Goal: Task Accomplishment & Management: Use online tool/utility

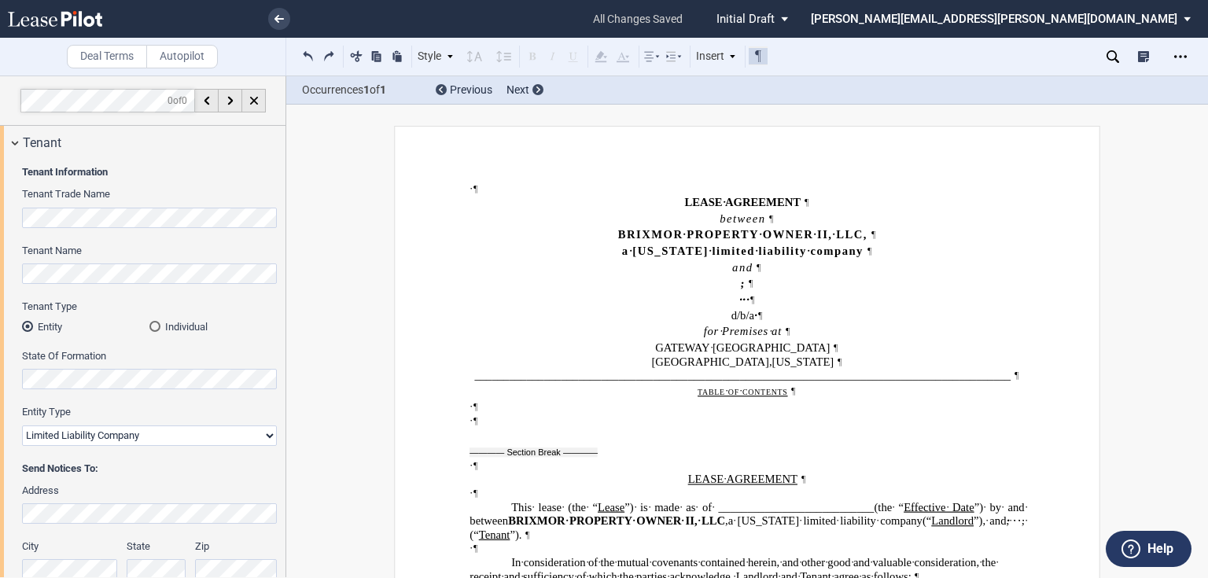
select select "fixed"
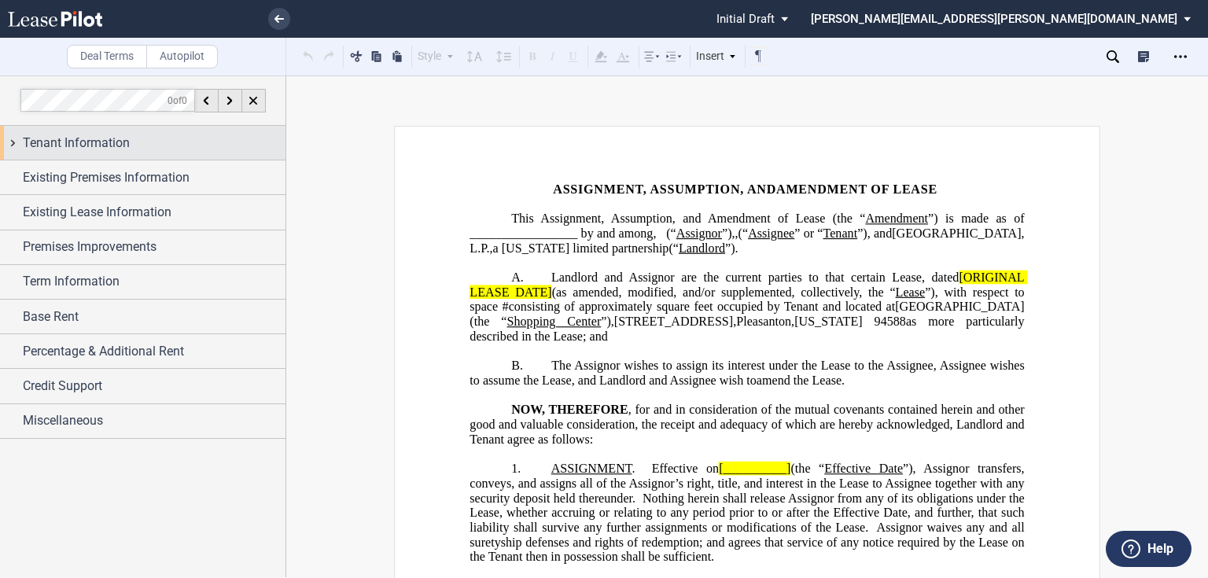
click at [101, 147] on span "Tenant Information" at bounding box center [76, 143] width 107 height 19
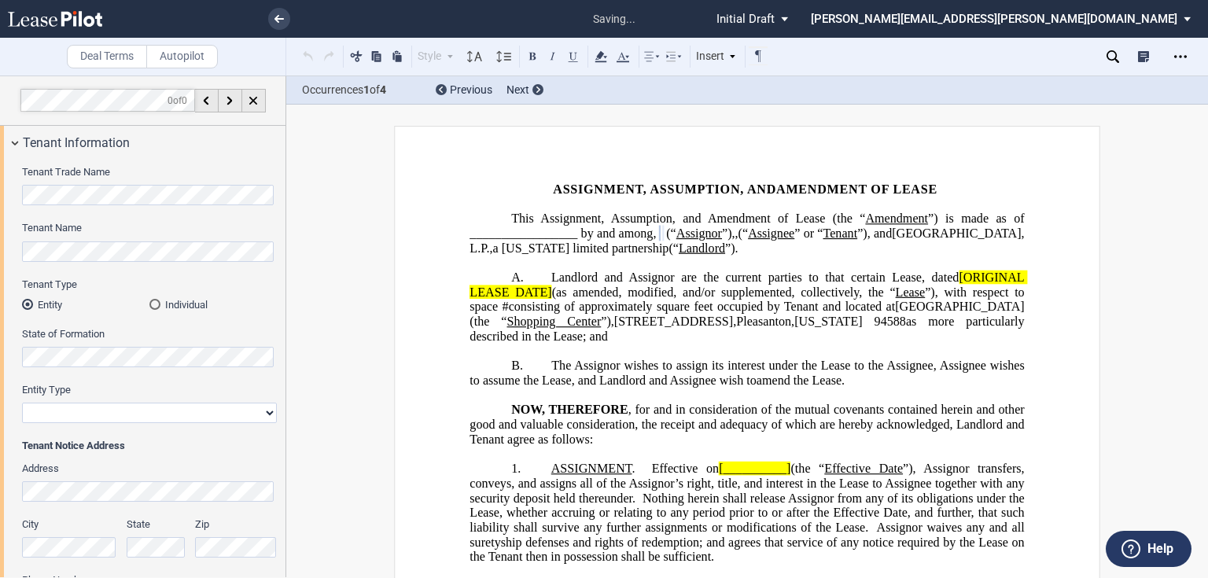
click at [125, 419] on select "Corporation Limited Liability Company General Partnership Limited Partnership O…" at bounding box center [149, 413] width 255 height 20
select select "corporation"
click at [22, 403] on select "Corporation Limited Liability Company General Partnership Limited Partnership O…" at bounding box center [149, 413] width 255 height 20
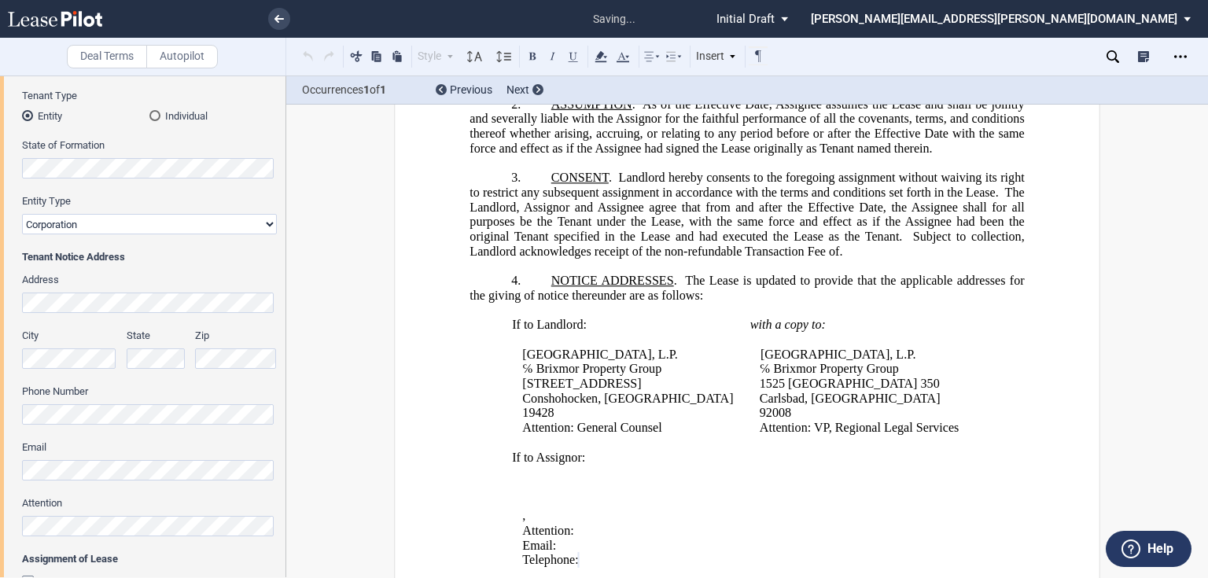
scroll to position [755, 0]
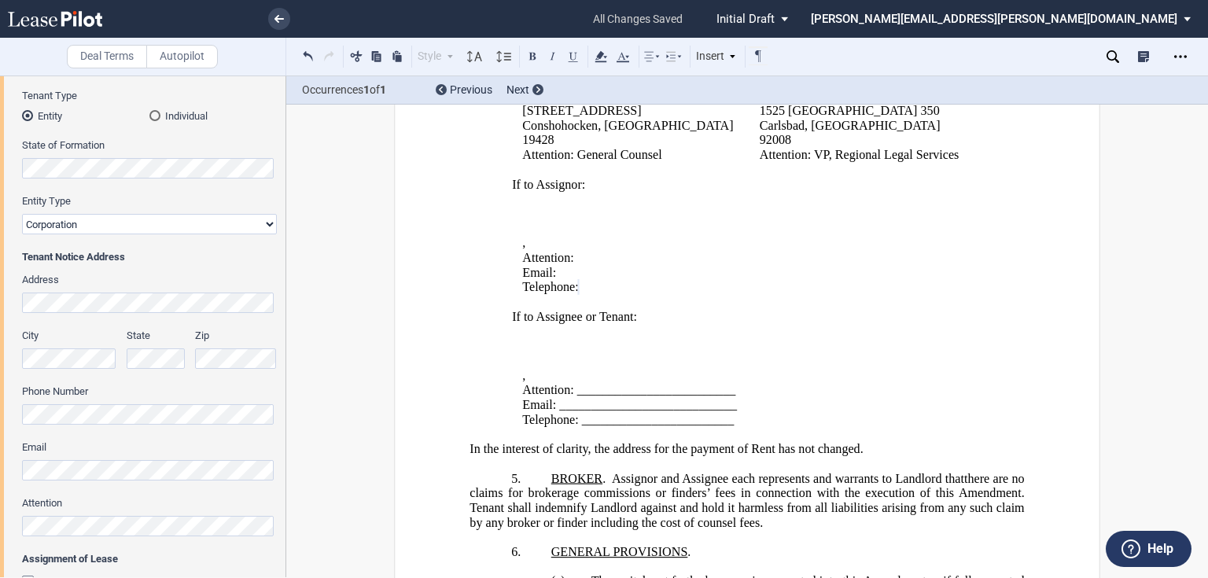
drag, startPoint x: 658, startPoint y: 244, endPoint x: 573, endPoint y: 253, distance: 85.5
click at [573, 253] on p "Attention: ﻿ ﻿" at bounding box center [755, 258] width 466 height 15
drag, startPoint x: 739, startPoint y: 378, endPoint x: 575, endPoint y: 384, distance: 163.8
click at [575, 384] on p "Attention: _________________________" at bounding box center [755, 390] width 466 height 15
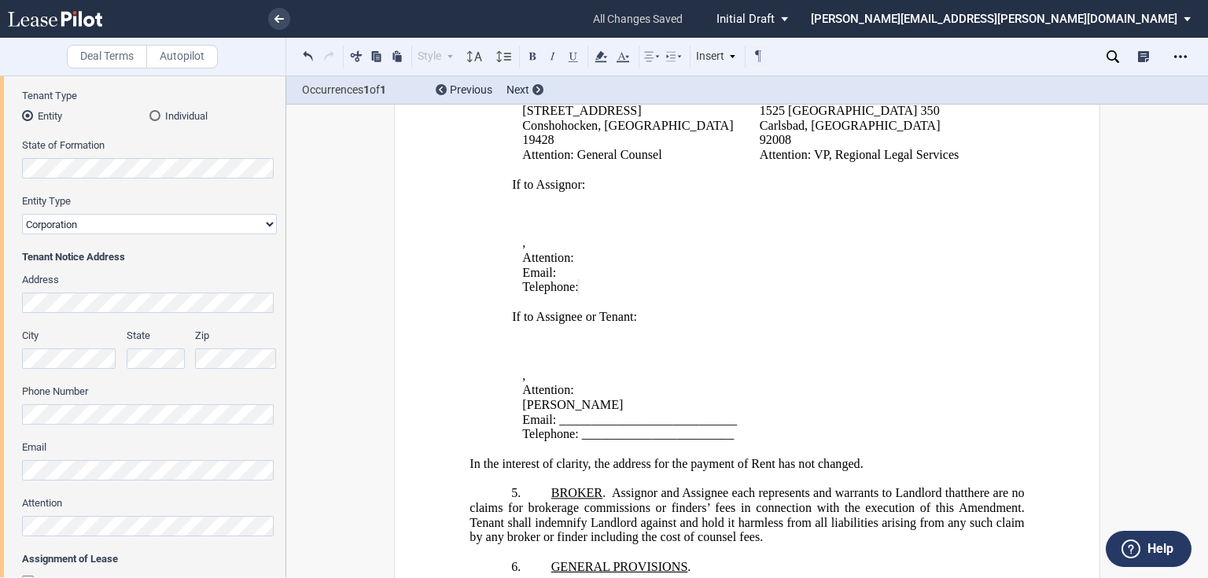
click at [522, 398] on span "Manpreet Singh" at bounding box center [572, 405] width 101 height 14
click at [581, 383] on p "Attention: ﻿ Manpreet Singh" at bounding box center [755, 397] width 466 height 29
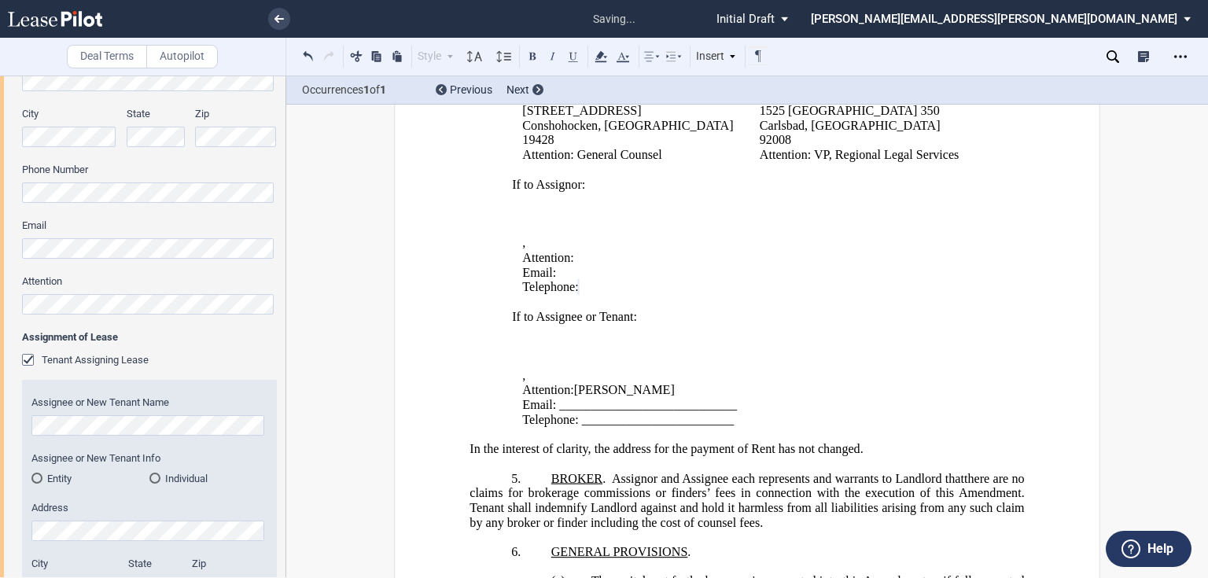
scroll to position [441, 0]
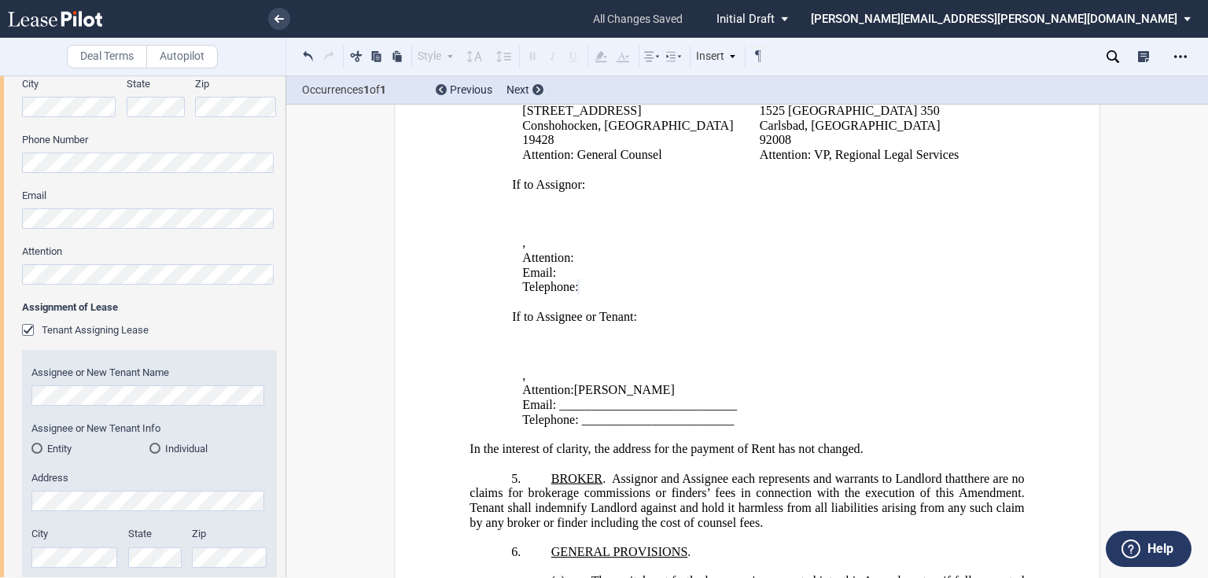
click at [0, 269] on html ".bocls-1{fill:#26354a;fill-rule:evenodd} Loading... × all changes saved Pending…" at bounding box center [604, 289] width 1208 height 578
click at [0, 221] on html ".bocls-1{fill:#26354a;fill-rule:evenodd} Loading... × saving... Pending... Pend…" at bounding box center [604, 289] width 1208 height 578
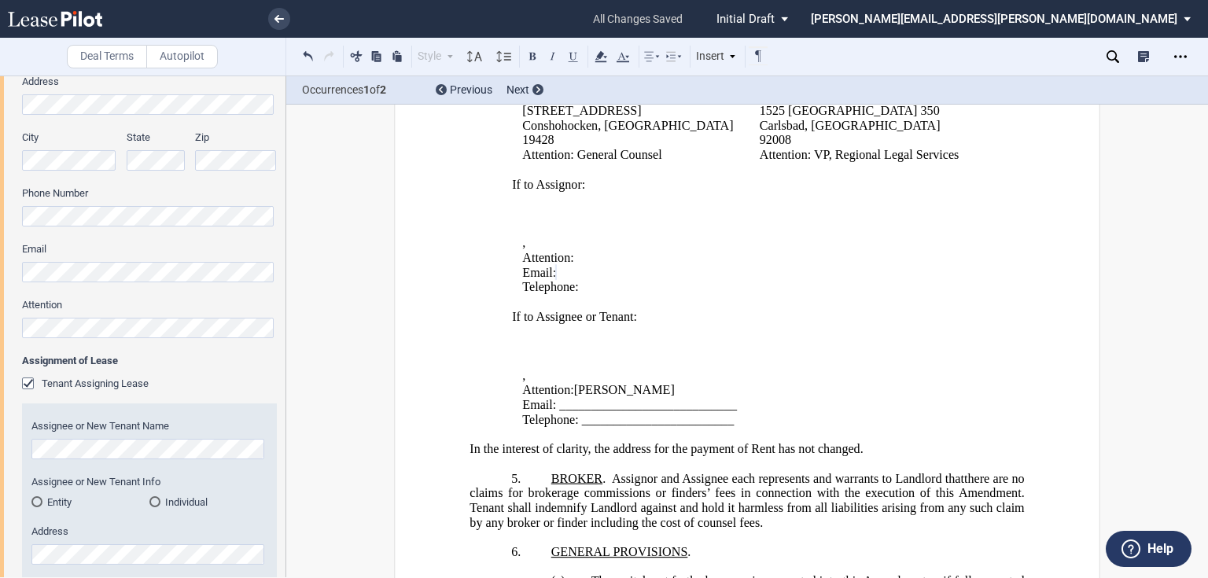
scroll to position [378, 0]
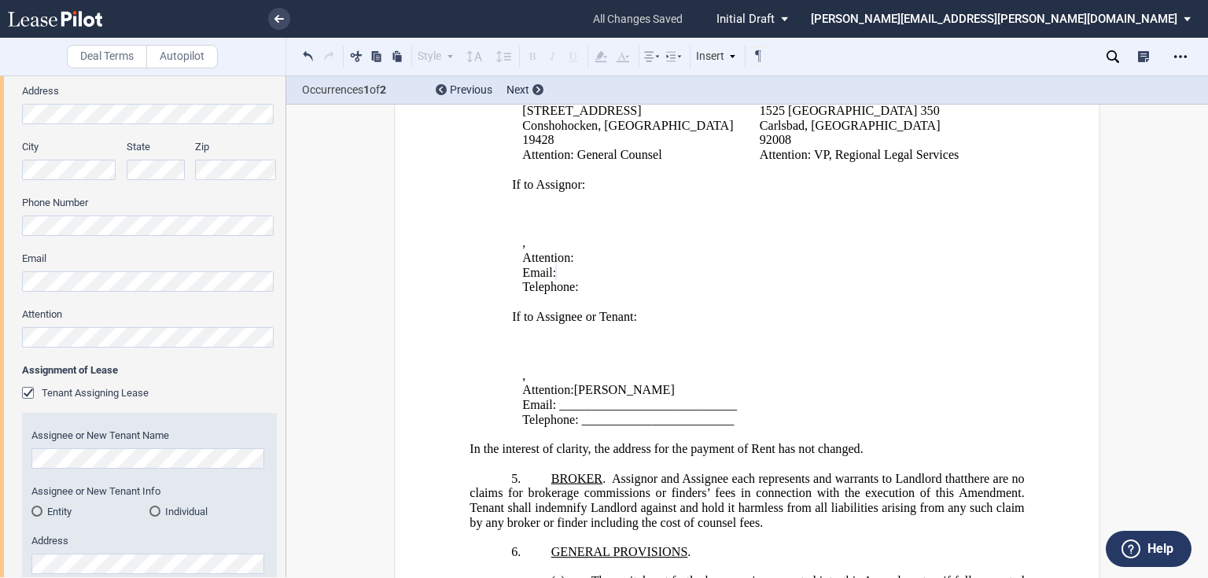
click at [17, 106] on div "Tenant Trade Name Tenant Name Tenant Type Entity Individual State of Formation …" at bounding box center [143, 268] width 286 height 972
click at [0, 170] on div "Tenant Trade Name Tenant Name Tenant Type Entity Individual State of Formation …" at bounding box center [143, 268] width 286 height 972
click at [3, 280] on div "Tenant Trade Name Tenant Name Tenant Type Entity Individual State of Formation …" at bounding box center [143, 268] width 286 height 972
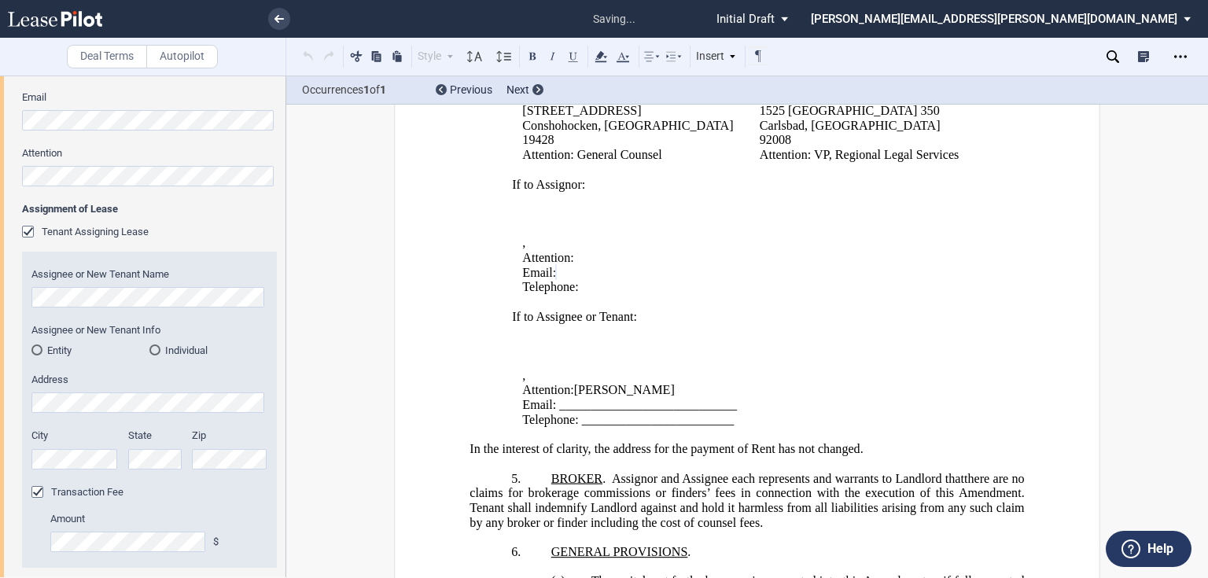
scroll to position [566, 0]
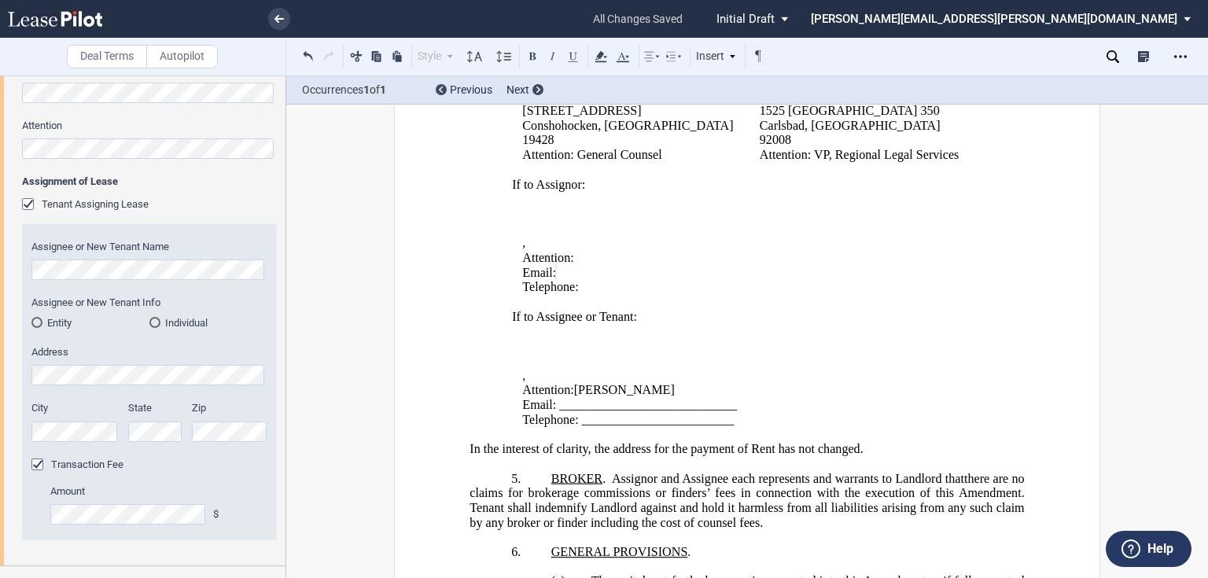
click at [724, 383] on p "Attention: ﻿ Manpreet Singh" at bounding box center [755, 390] width 466 height 15
drag, startPoint x: 736, startPoint y: 393, endPoint x: 556, endPoint y: 397, distance: 179.4
click at [556, 398] on p "Email: ____________________________" at bounding box center [755, 405] width 466 height 15
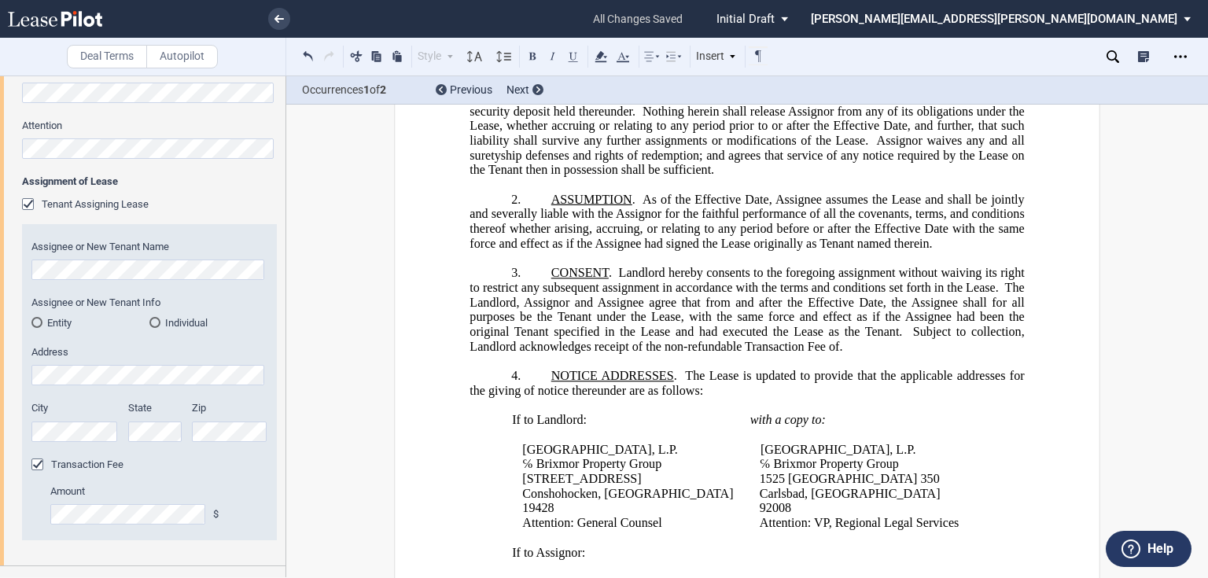
scroll to position [9, 0]
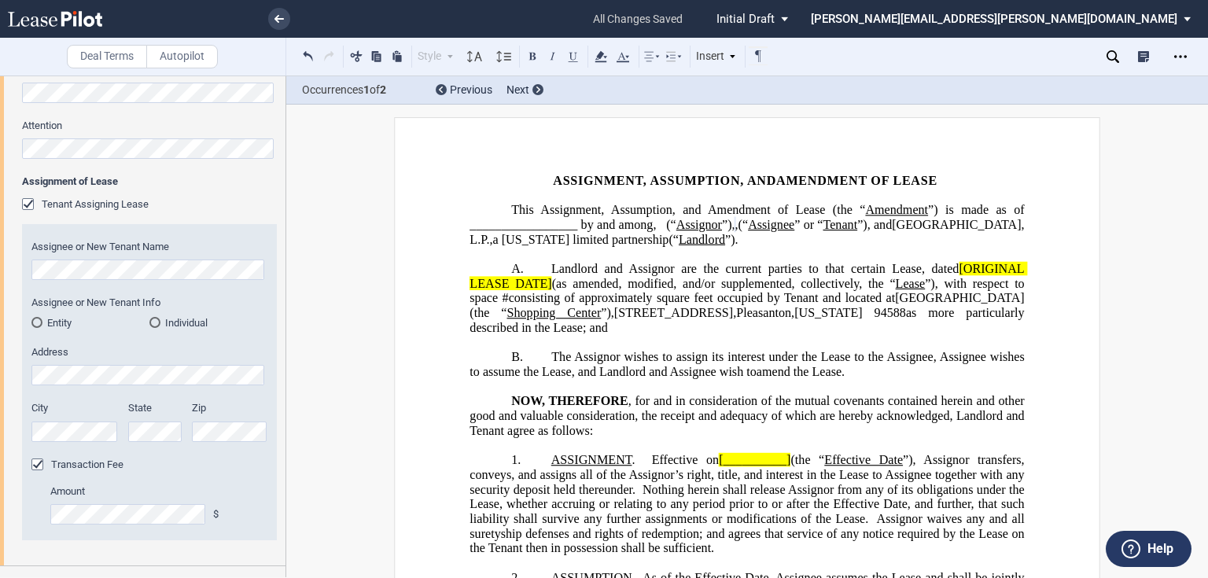
click at [40, 323] on div "Entity" at bounding box center [36, 322] width 11 height 11
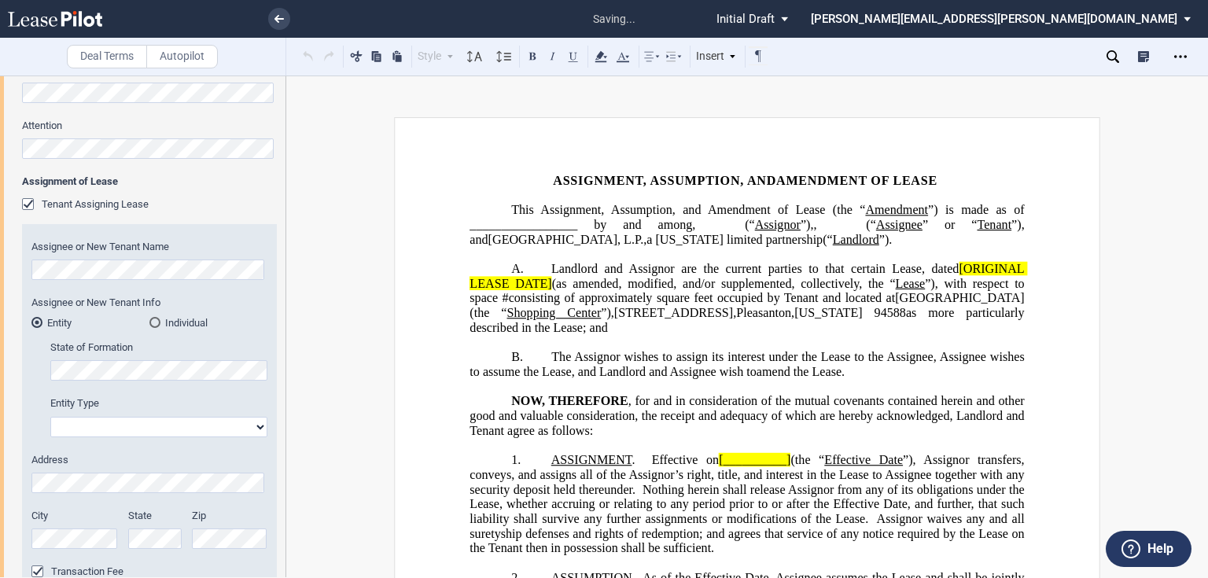
scroll to position [0, 0]
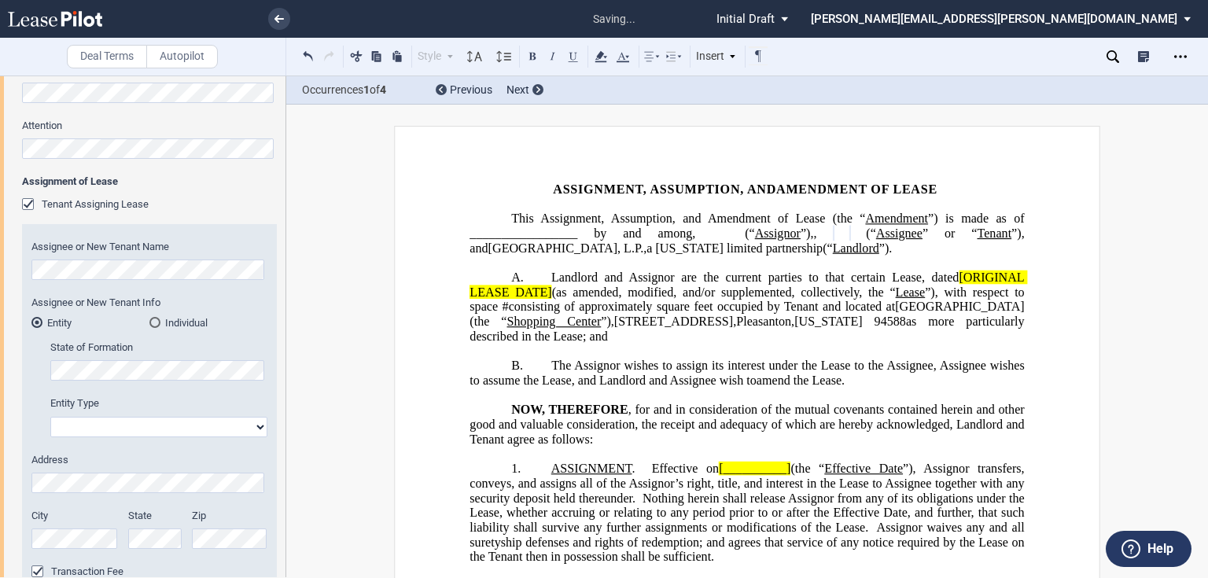
click at [112, 419] on select "Corporation Limited Liability Company General Partnership Limited Partnership O…" at bounding box center [158, 427] width 217 height 20
select select "corporation"
click at [50, 417] on select "Corporation Limited Liability Company General Partnership Limited Partnership O…" at bounding box center [158, 427] width 217 height 20
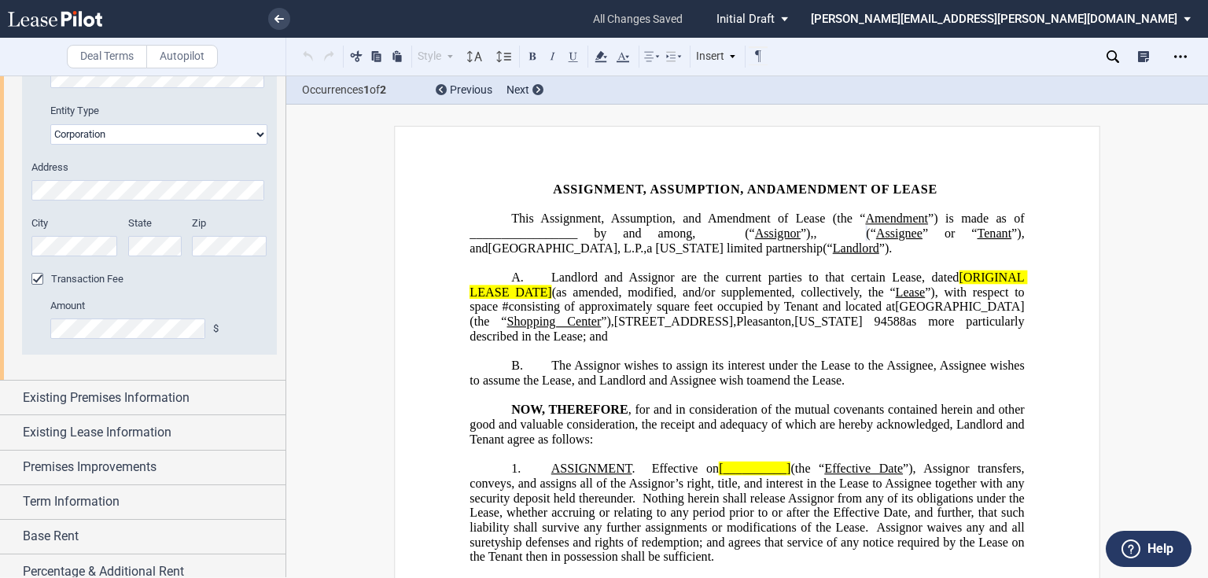
scroll to position [881, 0]
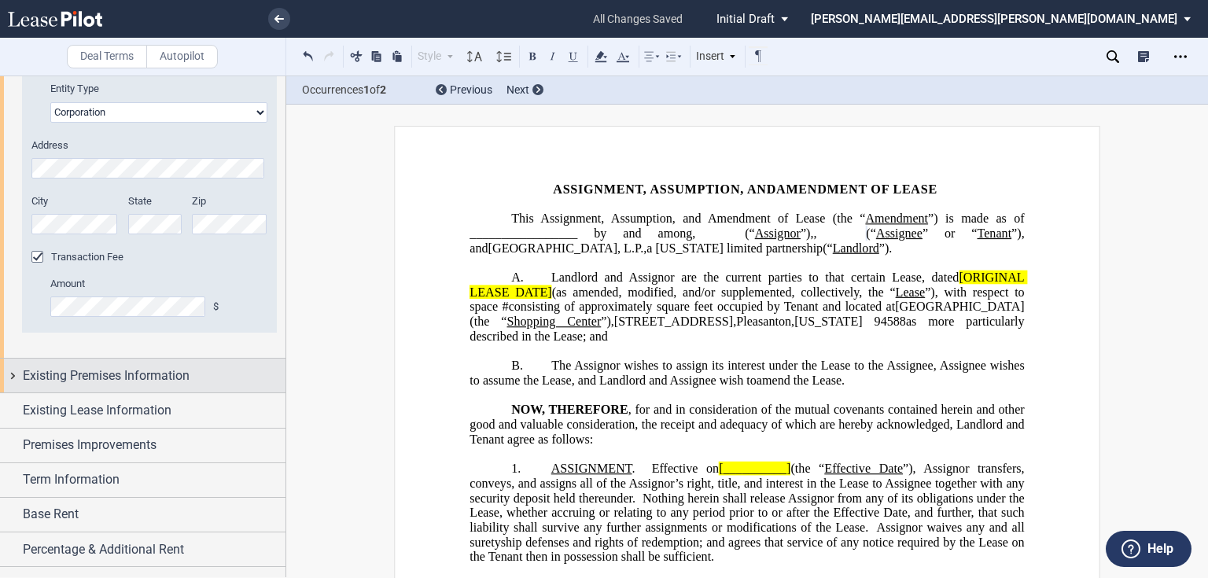
click at [101, 376] on span "Existing Premises Information" at bounding box center [106, 376] width 167 height 19
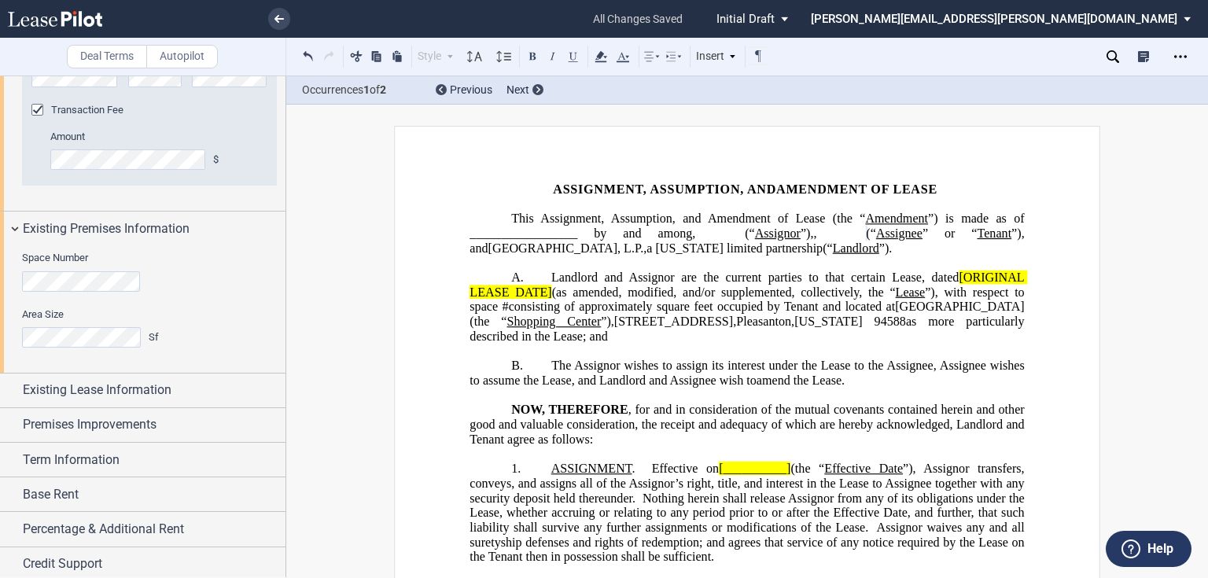
scroll to position [1066, 0]
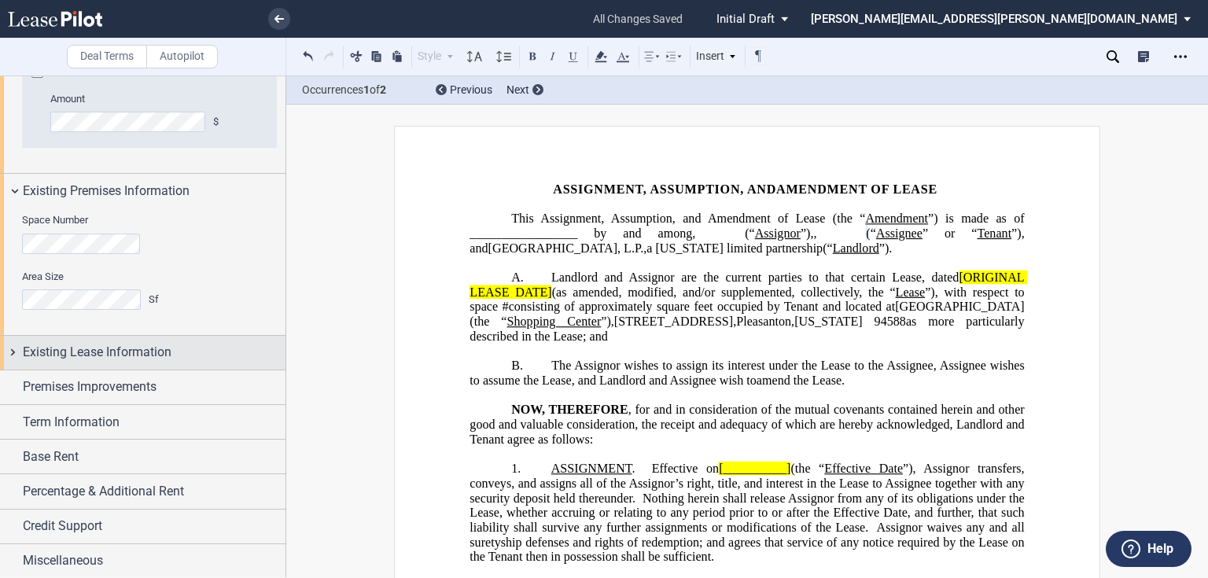
click at [124, 361] on span "Existing Lease Information" at bounding box center [97, 352] width 149 height 19
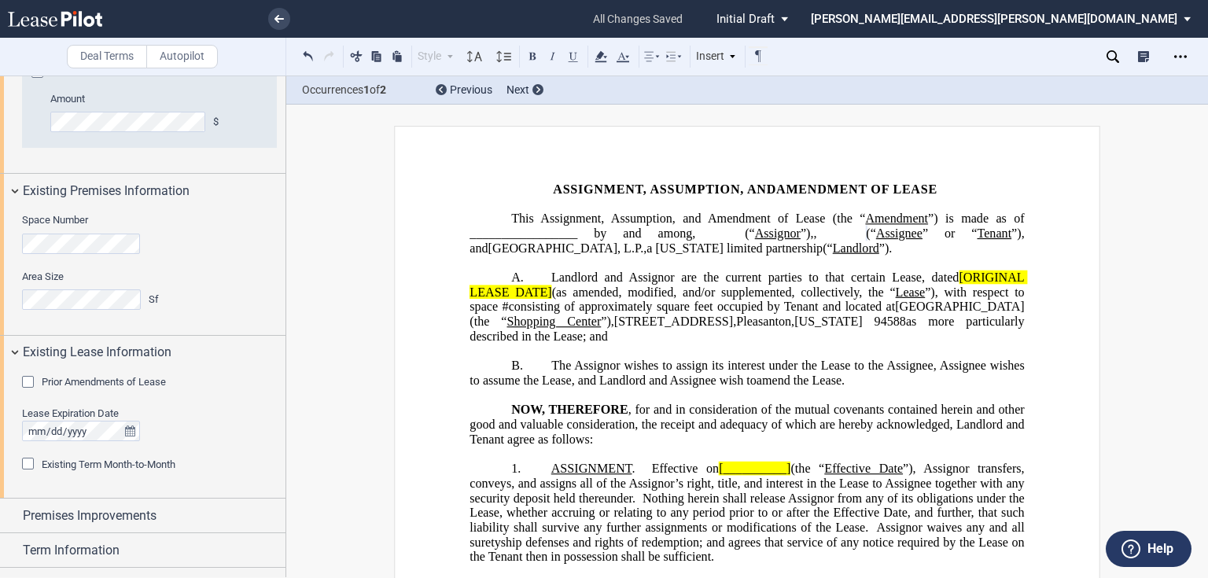
click at [113, 380] on span "Prior Amendments of Lease" at bounding box center [104, 382] width 124 height 12
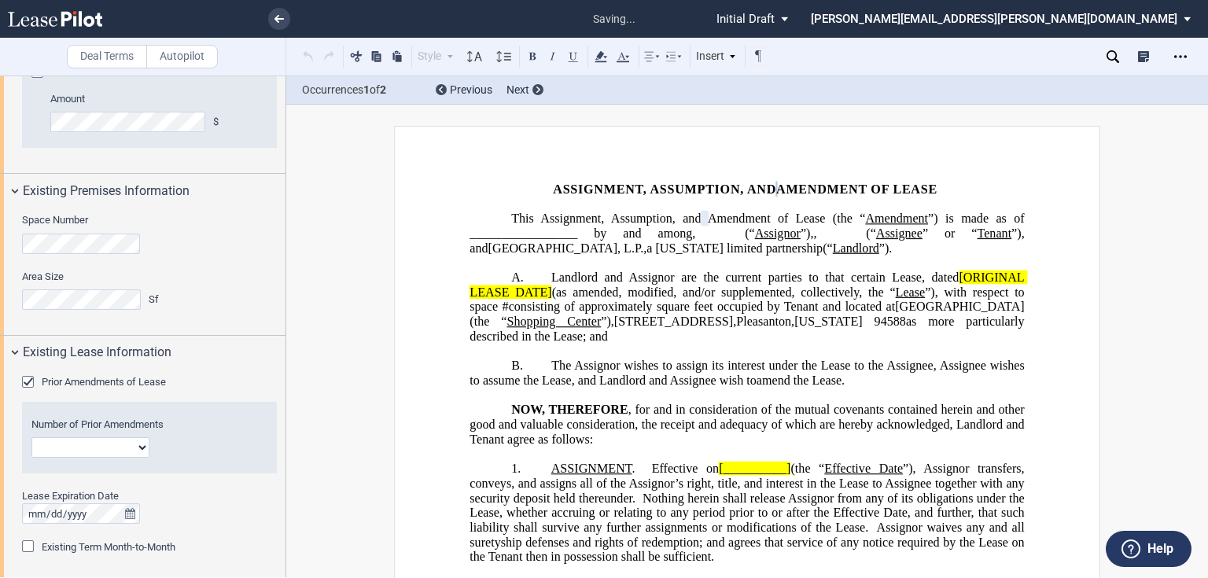
click at [98, 381] on span "Prior Amendments of Lease" at bounding box center [104, 382] width 124 height 12
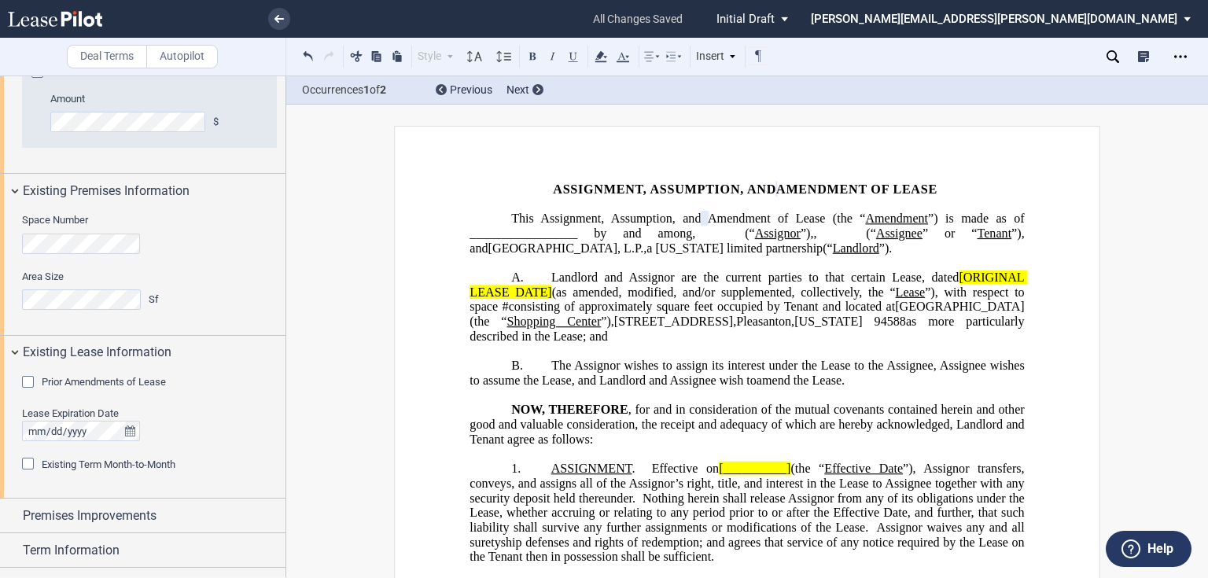
drag, startPoint x: 527, startPoint y: 190, endPoint x: 957, endPoint y: 181, distance: 430.4
click at [597, 57] on icon at bounding box center [601, 56] width 19 height 19
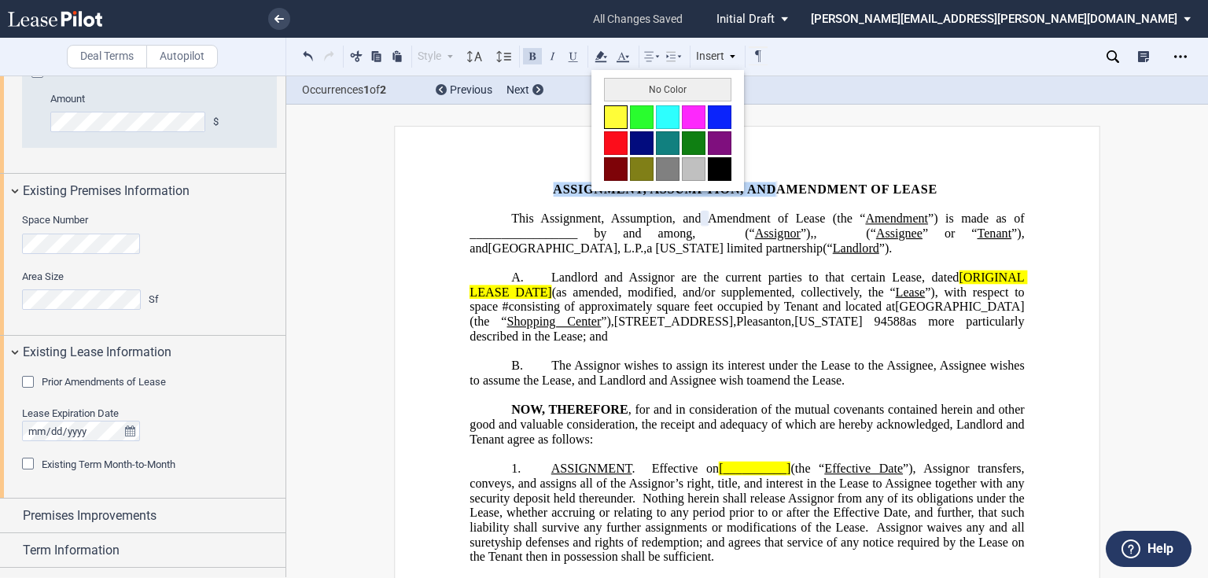
click at [610, 120] on button at bounding box center [616, 117] width 24 height 24
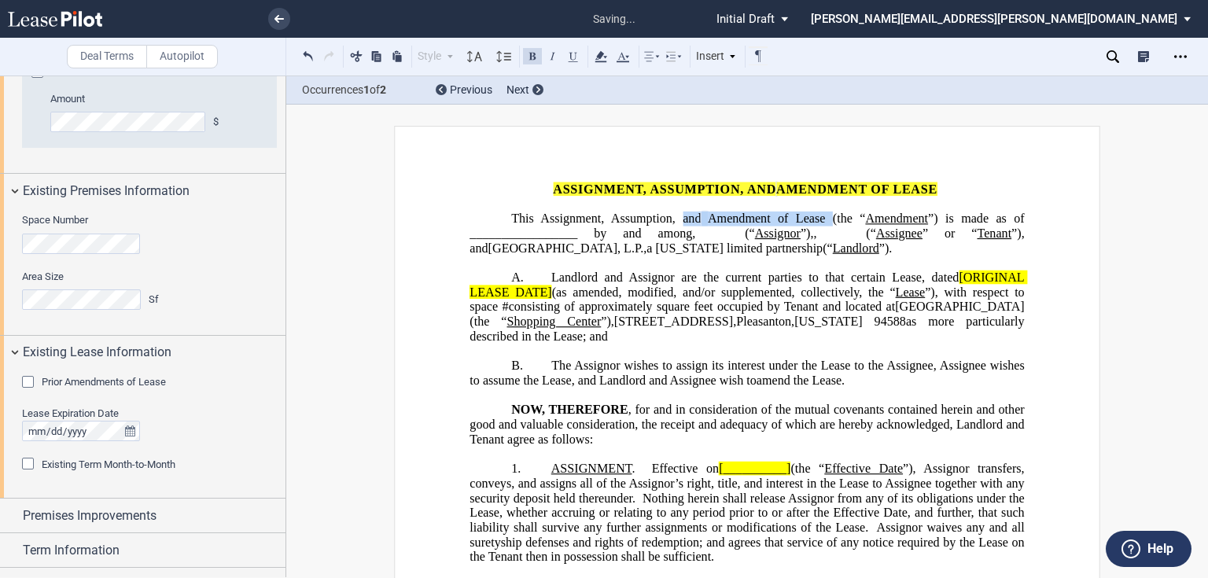
drag, startPoint x: 673, startPoint y: 217, endPoint x: 835, endPoint y: 214, distance: 162.9
click at [835, 214] on p "This Assignment, Assumption, and ﻿ ﻿ ﻿ ﻿ Amendment of Lease (the “ Amendment ”)…" at bounding box center [747, 234] width 555 height 44
click at [595, 58] on icon at bounding box center [601, 56] width 19 height 19
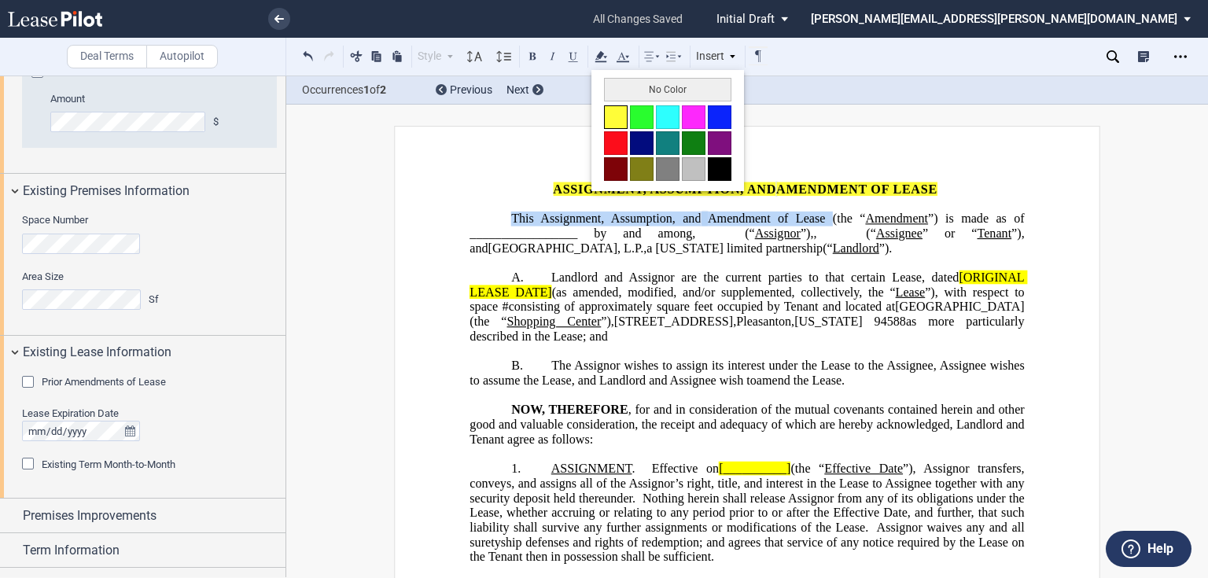
click at [607, 111] on button at bounding box center [616, 117] width 24 height 24
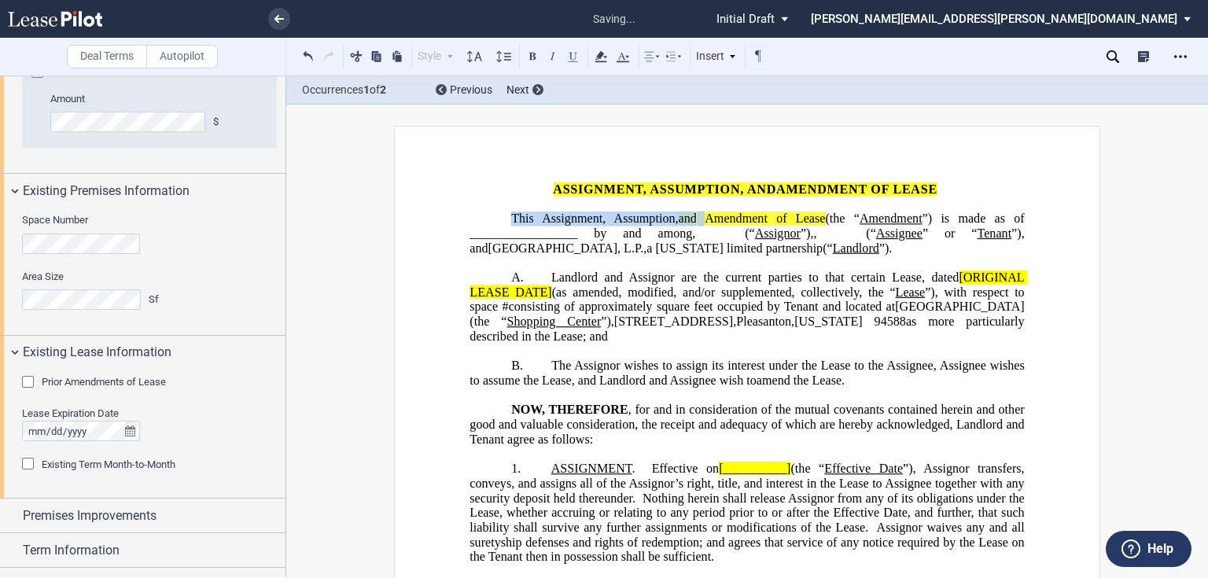
click at [31, 382] on div "Prior Amendments of Lease" at bounding box center [30, 384] width 16 height 16
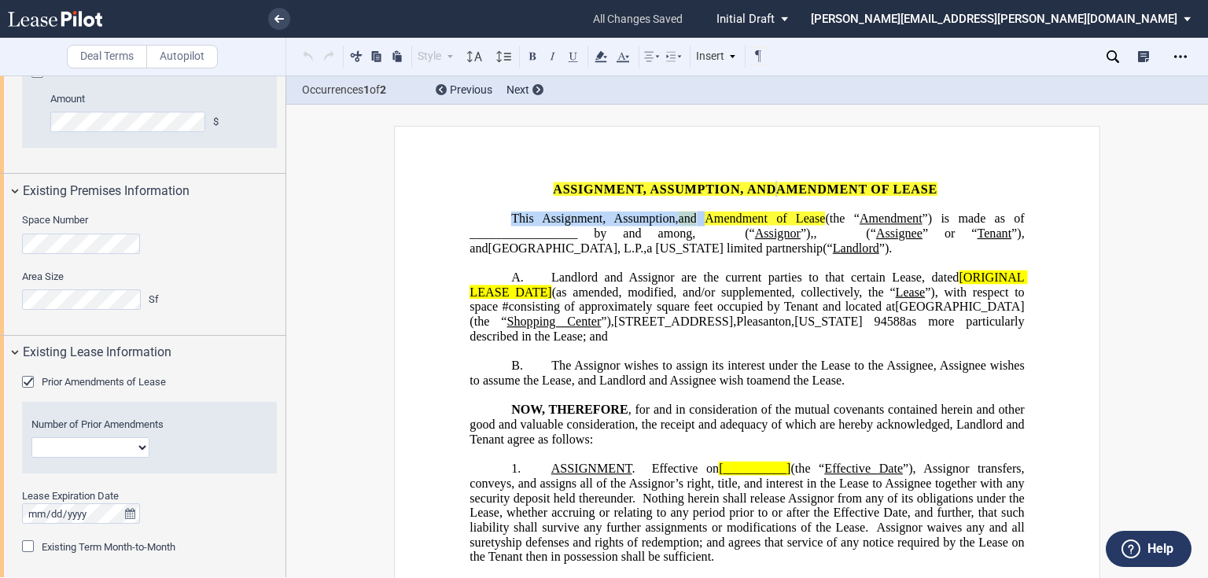
click at [69, 450] on select "1 2 3 4 5 6 7 8 9 10 11 12" at bounding box center [90, 447] width 118 height 20
select select "number:3"
click at [31, 437] on select "1 2 3 4 5 6 7 8 9 10 11 12" at bounding box center [90, 447] width 118 height 20
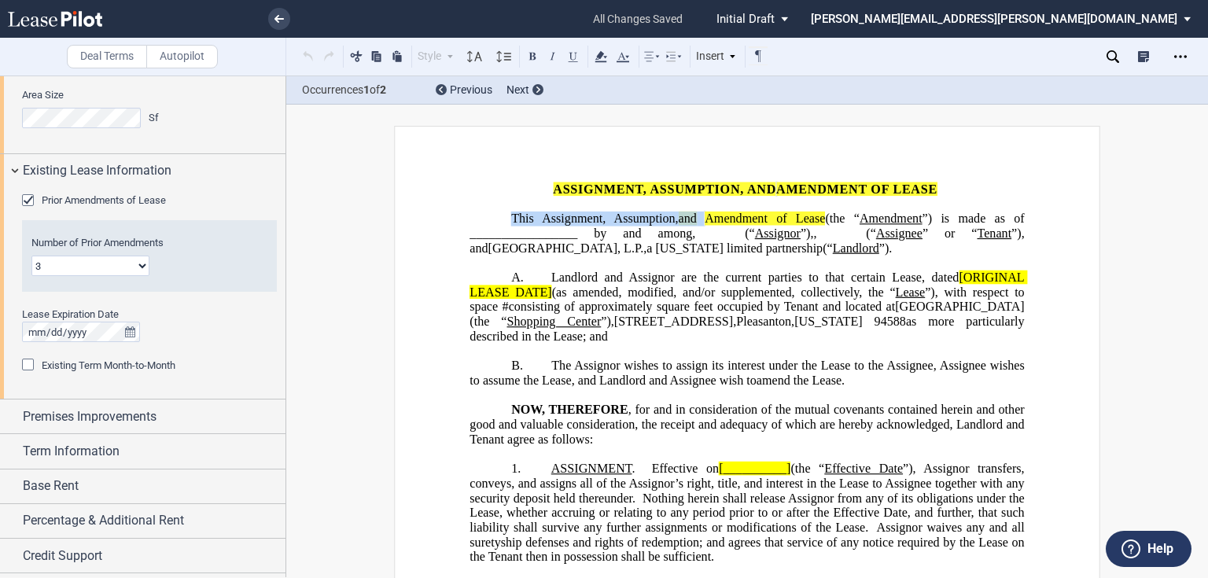
scroll to position [1278, 0]
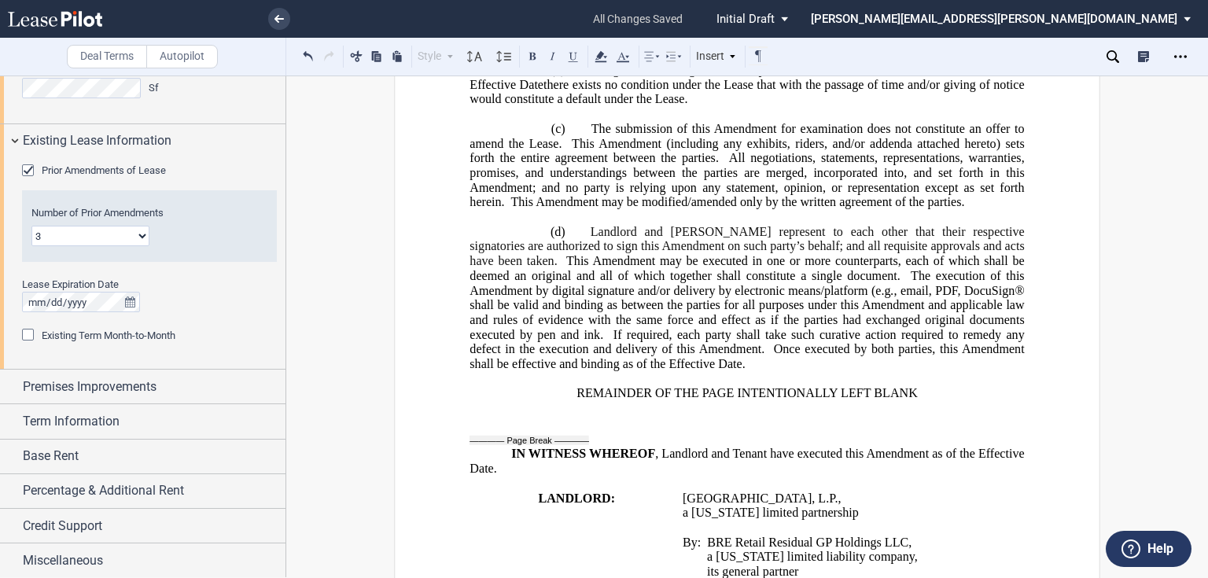
scroll to position [1385, 0]
click at [101, 385] on span "Premises Improvements" at bounding box center [90, 387] width 134 height 19
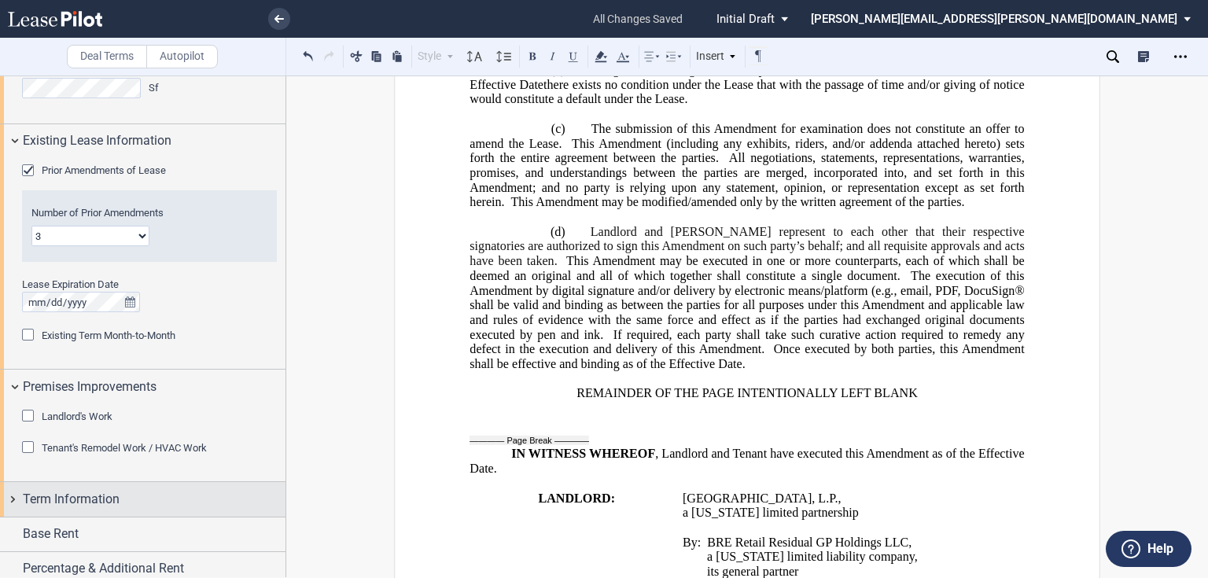
click at [75, 493] on span "Term Information" at bounding box center [71, 499] width 97 height 19
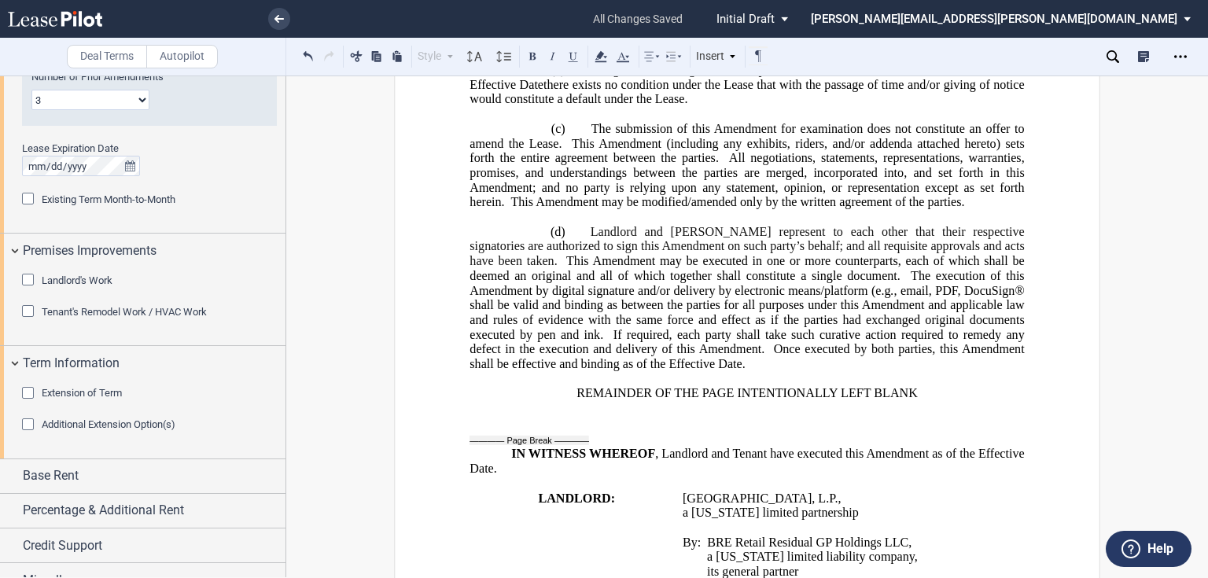
scroll to position [1430, 0]
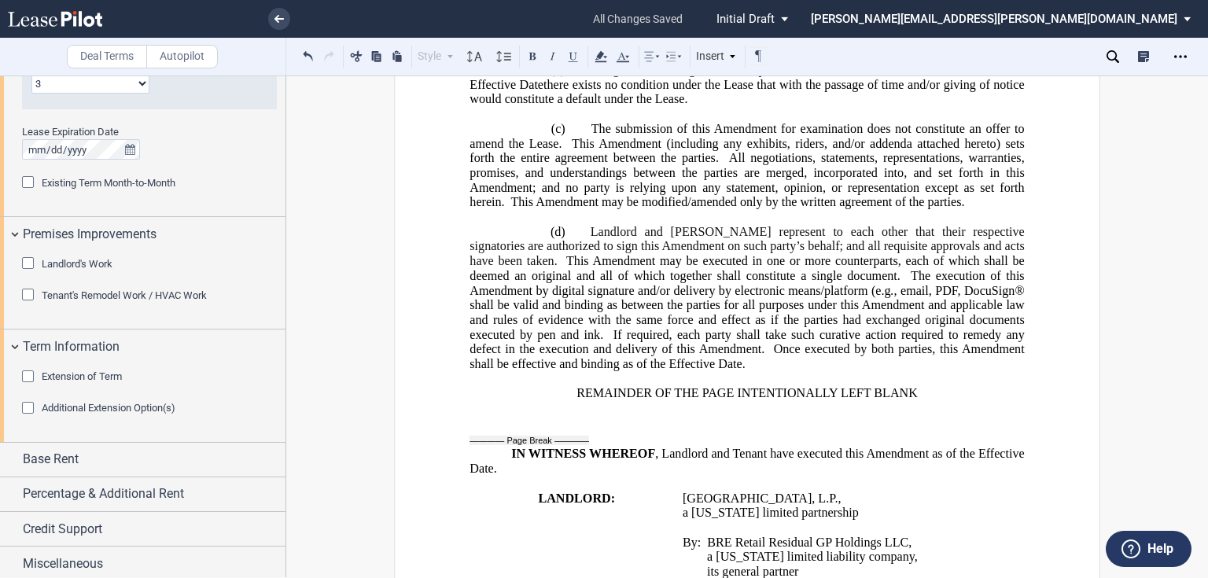
click at [31, 374] on div "Extension of Term" at bounding box center [30, 379] width 16 height 16
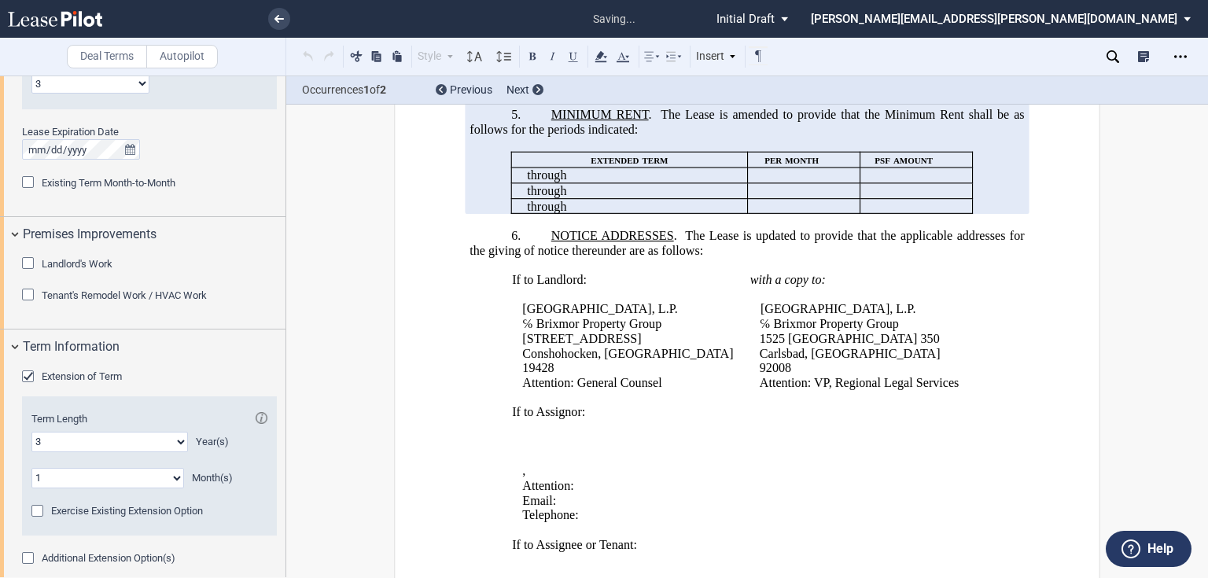
scroll to position [505, 0]
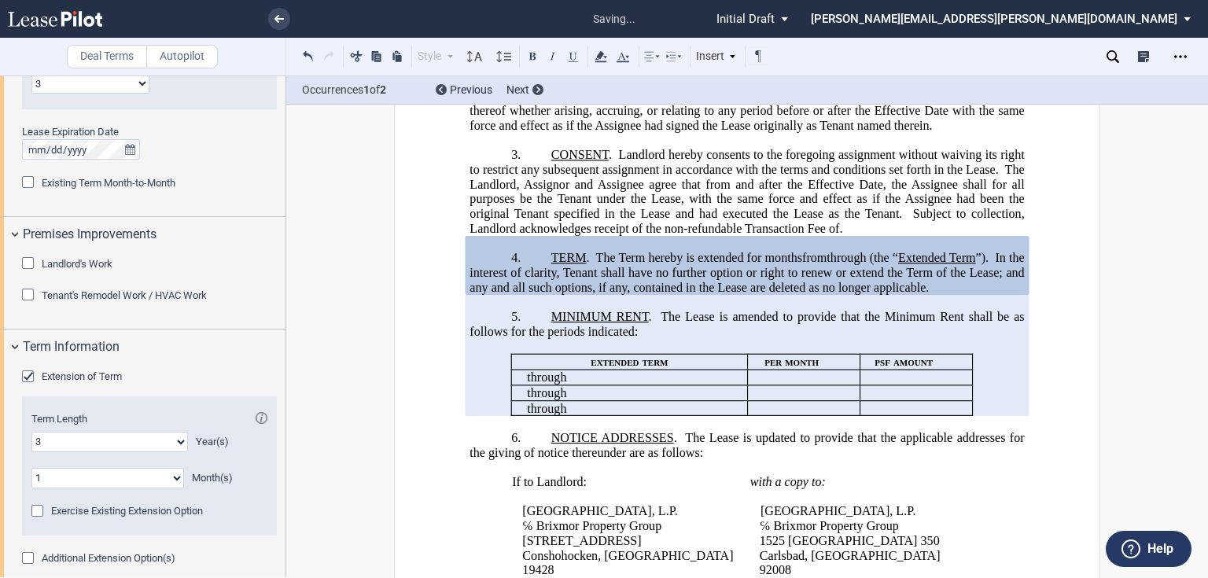
click at [771, 295] on p "4. TERM . The Term hereby is extended for [_______] years ﻿ ﻿ ﻿ ﻿ year s ﻿ ﻿ mo…" at bounding box center [747, 273] width 555 height 44
drag, startPoint x: 696, startPoint y: 267, endPoint x: 935, endPoint y: 259, distance: 238.5
click at [935, 259] on p "4. TERM . The Term hereby is extended for [_______] years ﻿ ﻿ ﻿ ﻿ year s ﻿ ﻿ mo…" at bounding box center [747, 273] width 555 height 44
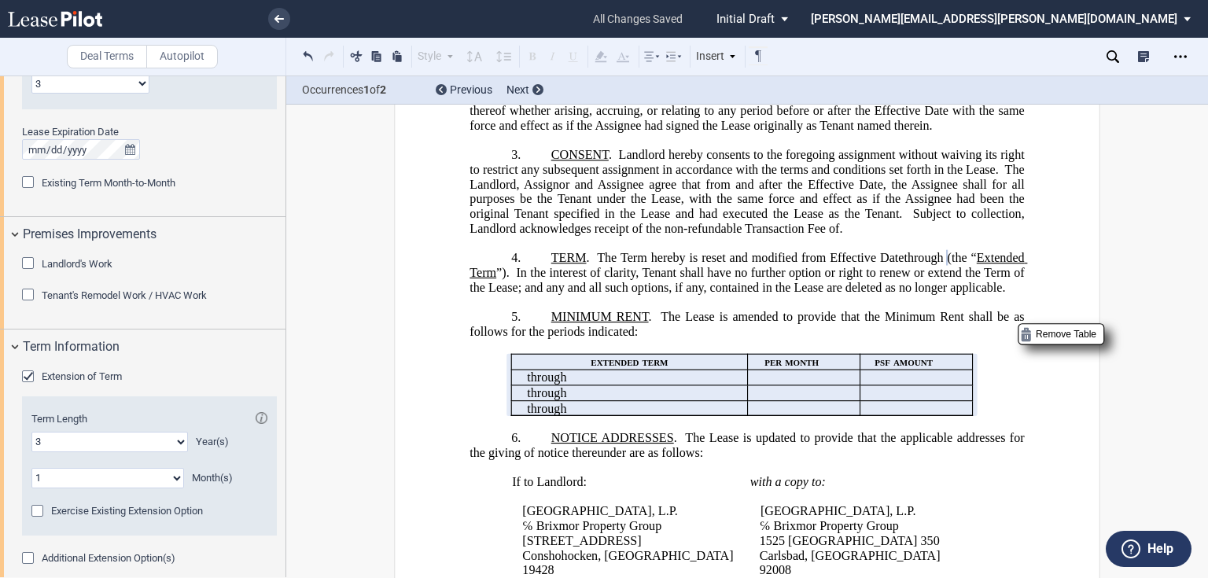
click at [603, 56] on div "No Color" at bounding box center [601, 56] width 19 height 20
click at [602, 58] on div "No Color" at bounding box center [601, 56] width 19 height 20
click at [733, 250] on p at bounding box center [747, 243] width 555 height 15
click at [675, 287] on span "In the interest of clarity, Tenant shall have no further option or right to ren…" at bounding box center [749, 280] width 558 height 28
click at [596, 57] on icon at bounding box center [601, 56] width 19 height 19
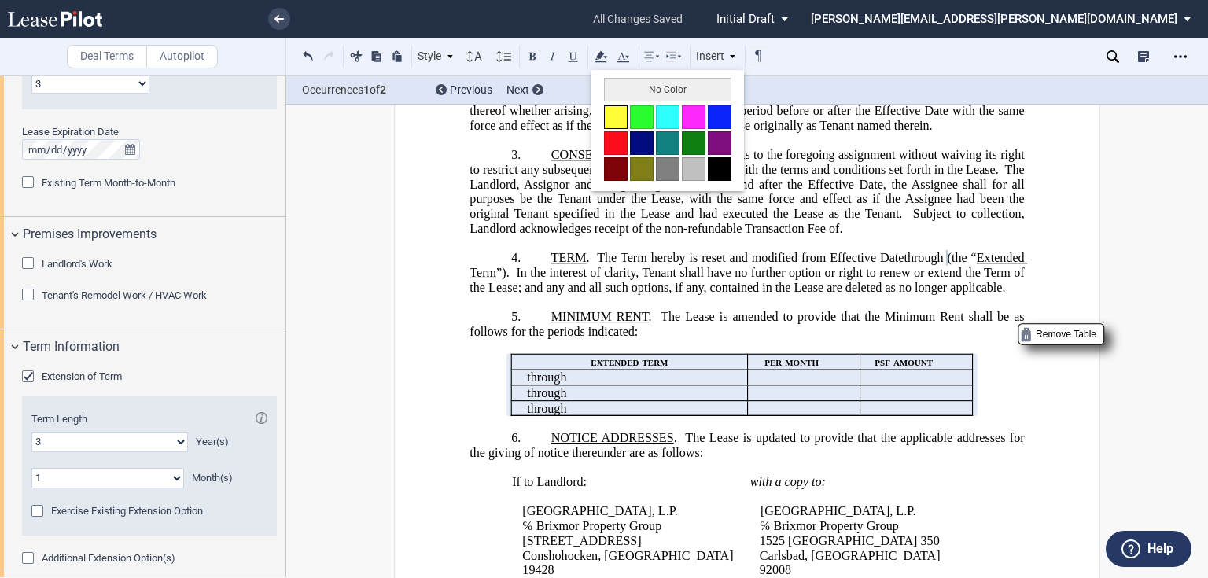
click at [617, 120] on button at bounding box center [616, 117] width 24 height 24
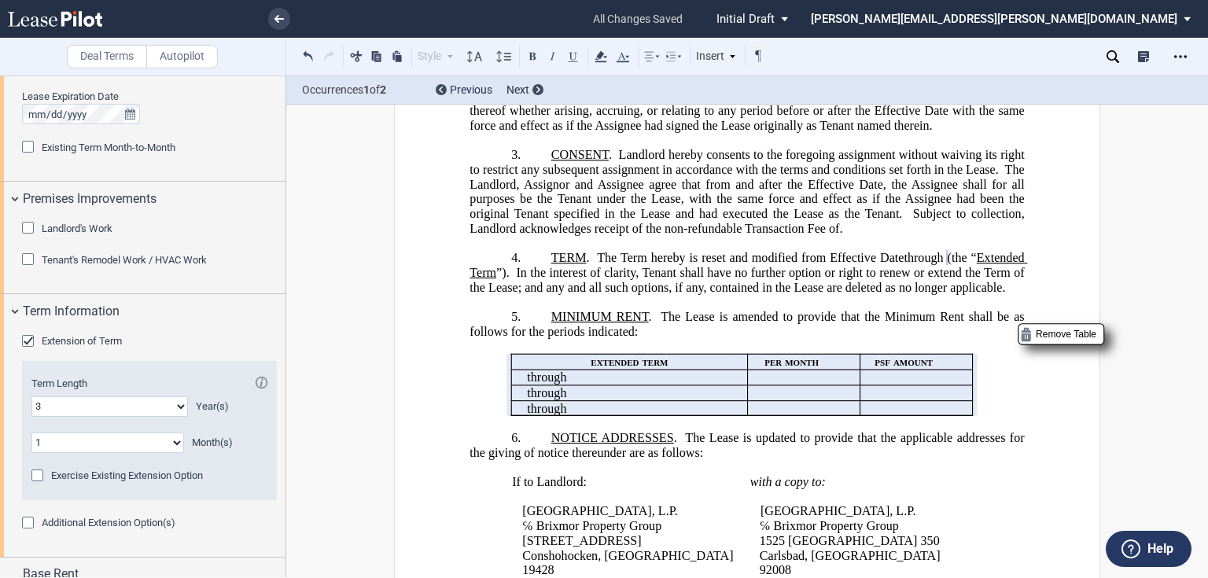
scroll to position [1493, 0]
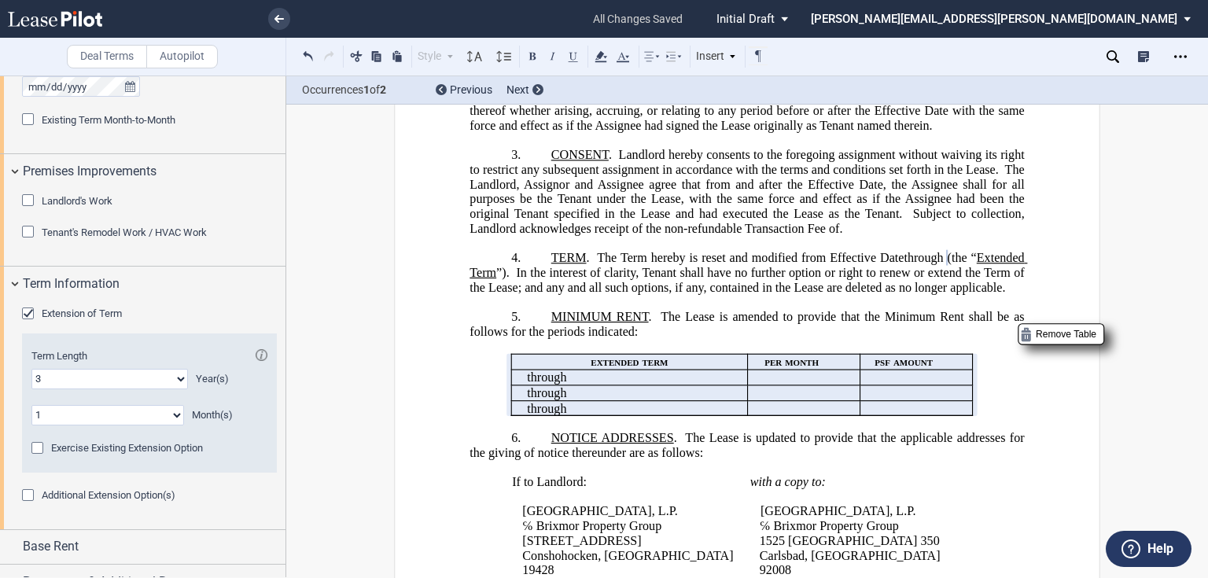
drag, startPoint x: 174, startPoint y: 419, endPoint x: 160, endPoint y: 415, distance: 14.5
click at [174, 419] on select "0 1 2 3 4 5 6 7 8 9 10 11" at bounding box center [107, 415] width 153 height 20
select select "number:0"
click at [31, 405] on select "0 1 2 3 4 5 6 7 8 9 10 11" at bounding box center [107, 415] width 153 height 20
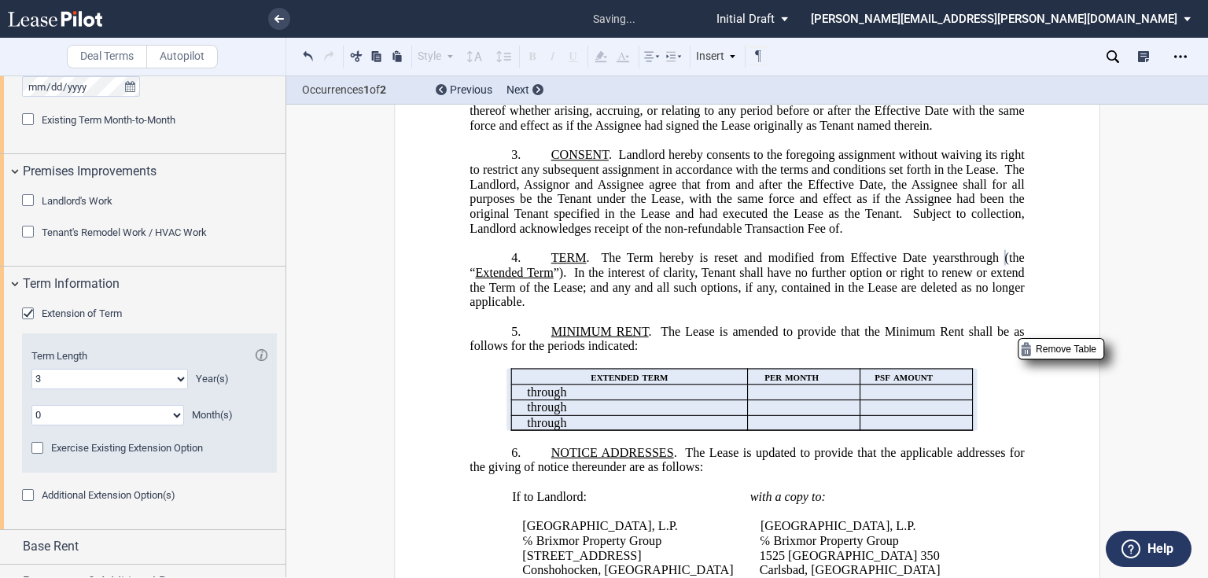
click at [577, 235] on span "Subject to collection, Landlord acknowledges receipt of the non-refundable Tran…" at bounding box center [749, 221] width 558 height 28
click at [946, 265] on span "year" at bounding box center [944, 258] width 22 height 14
drag, startPoint x: 944, startPoint y: 264, endPoint x: 982, endPoint y: 264, distance: 37.8
click at [982, 264] on p "4. TERM . The Term hereby is reset and modified from Effective Date [_______] y…" at bounding box center [747, 280] width 555 height 59
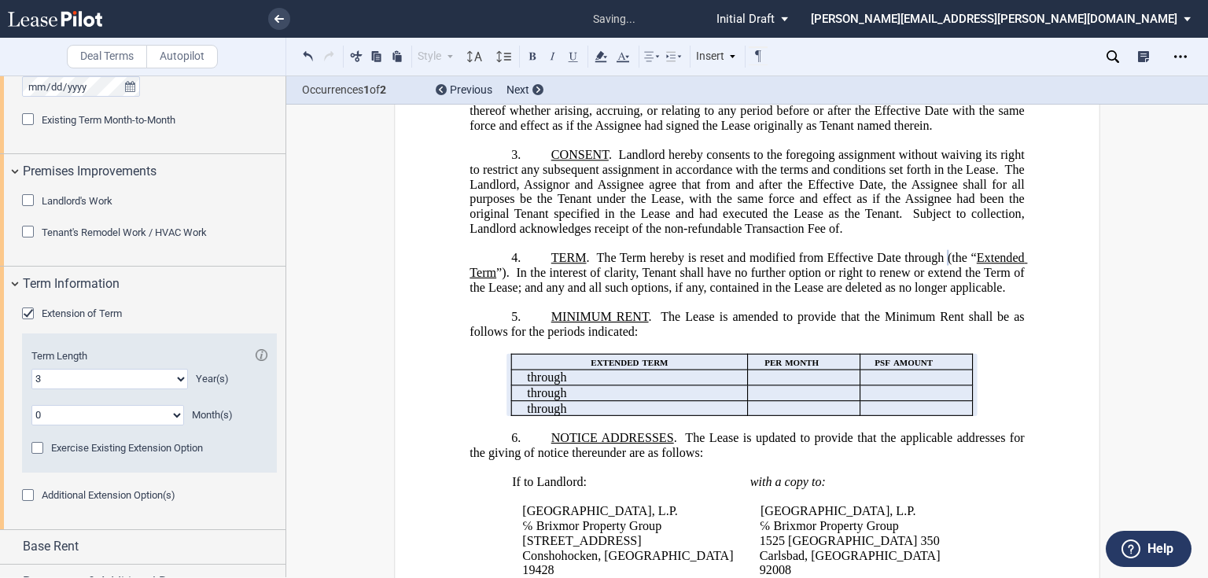
scroll to position [1521, 0]
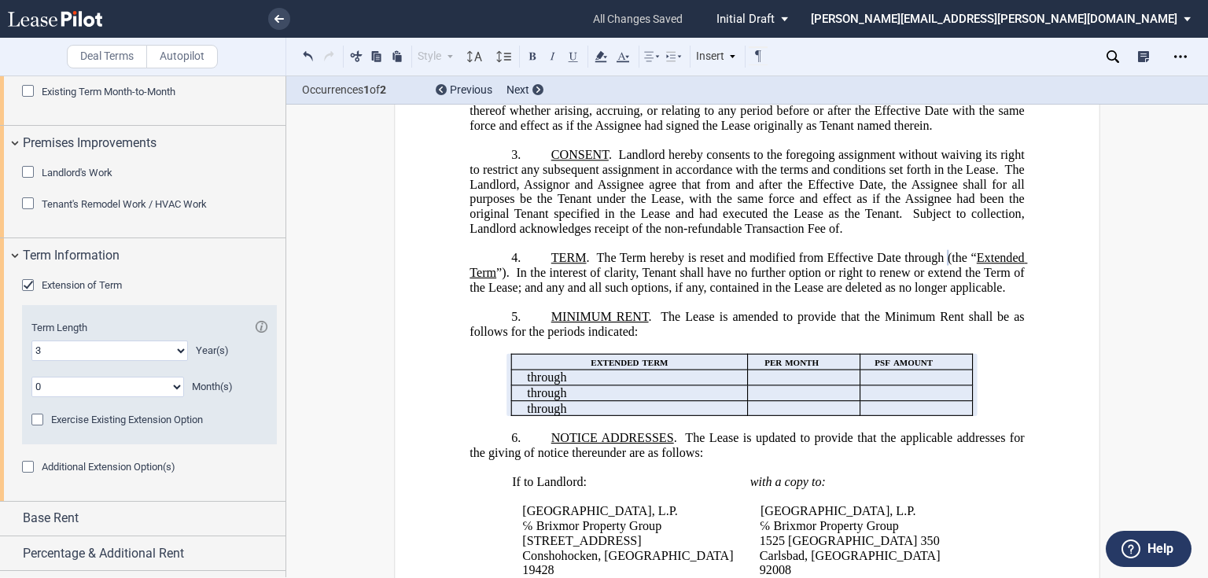
click at [989, 273] on span "In the interest of clarity, Tenant shall have no further option or right to ren…" at bounding box center [749, 280] width 558 height 28
click at [948, 264] on span at bounding box center [946, 258] width 4 height 14
click at [910, 295] on p "4. TERM . The Term hereby is reset and modified from Effective Date [_______] y…" at bounding box center [747, 273] width 555 height 44
drag, startPoint x: 976, startPoint y: 260, endPoint x: 1001, endPoint y: 263, distance: 25.3
click at [1001, 263] on p "4. TERM . The Term hereby is reset and modified from Effective Date [_______] y…" at bounding box center [747, 273] width 555 height 44
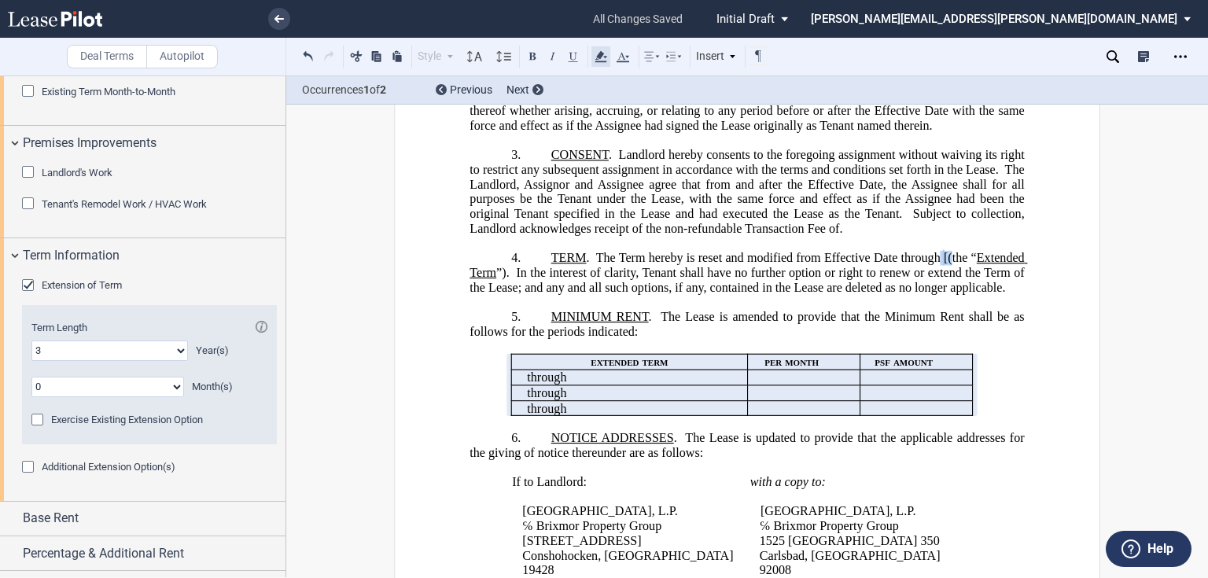
click at [599, 57] on use at bounding box center [601, 56] width 12 height 11
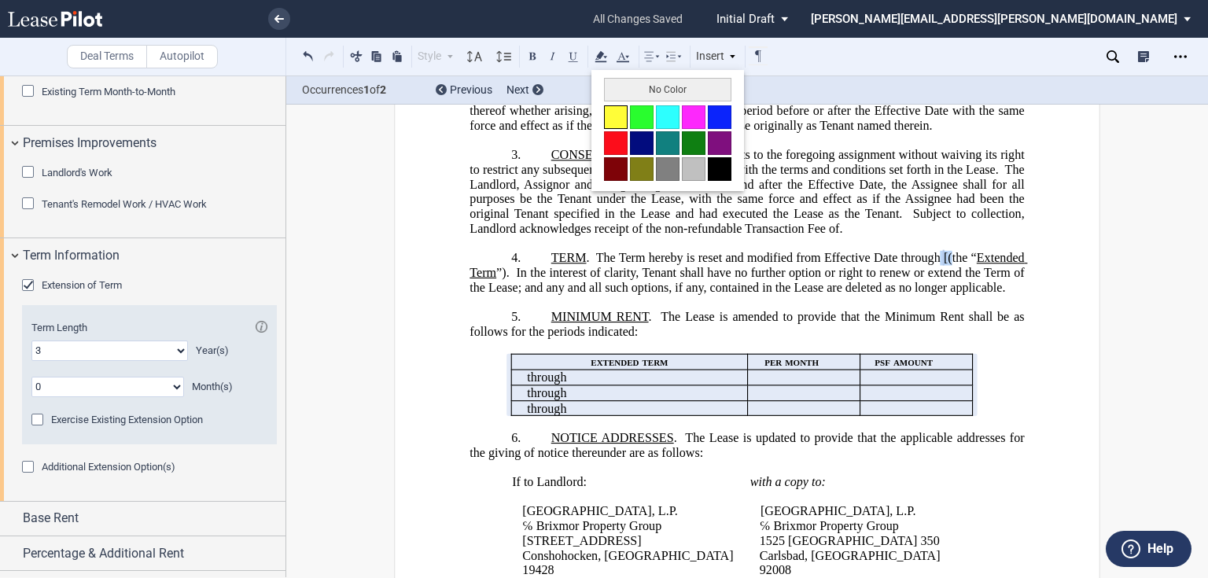
click at [611, 112] on button at bounding box center [616, 117] width 24 height 24
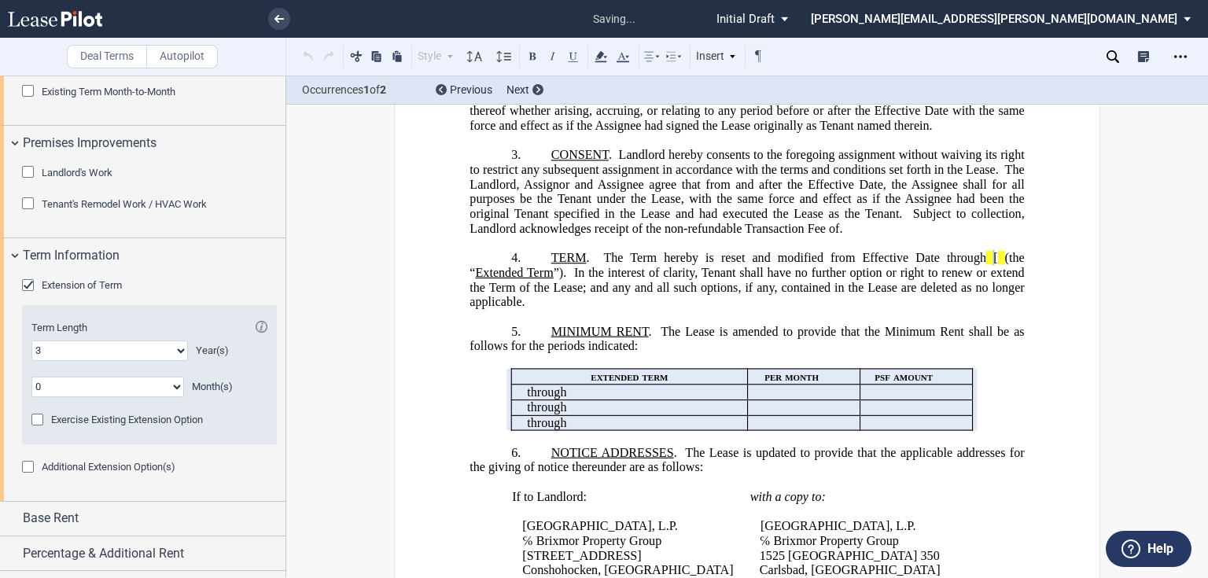
click at [604, 216] on span "The Landlord, Assignor and Assignee agree that from and after the Effective Dat…" at bounding box center [749, 192] width 558 height 58
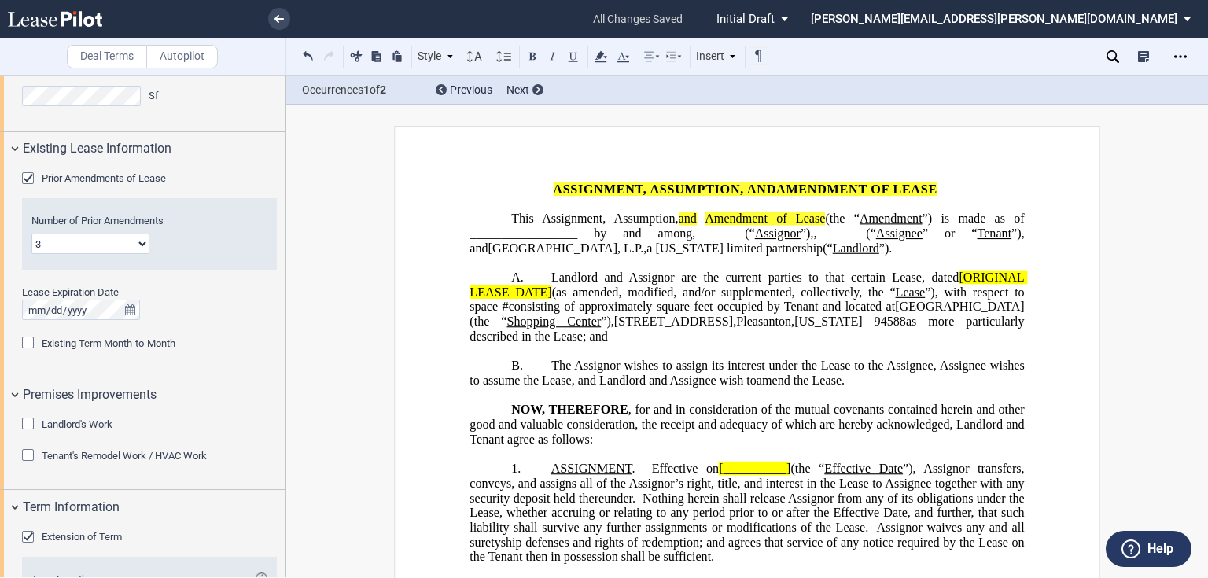
scroll to position [0, 0]
click at [833, 208] on p "﻿" at bounding box center [747, 204] width 555 height 15
drag, startPoint x: 843, startPoint y: 216, endPoint x: 519, endPoint y: 182, distance: 325.2
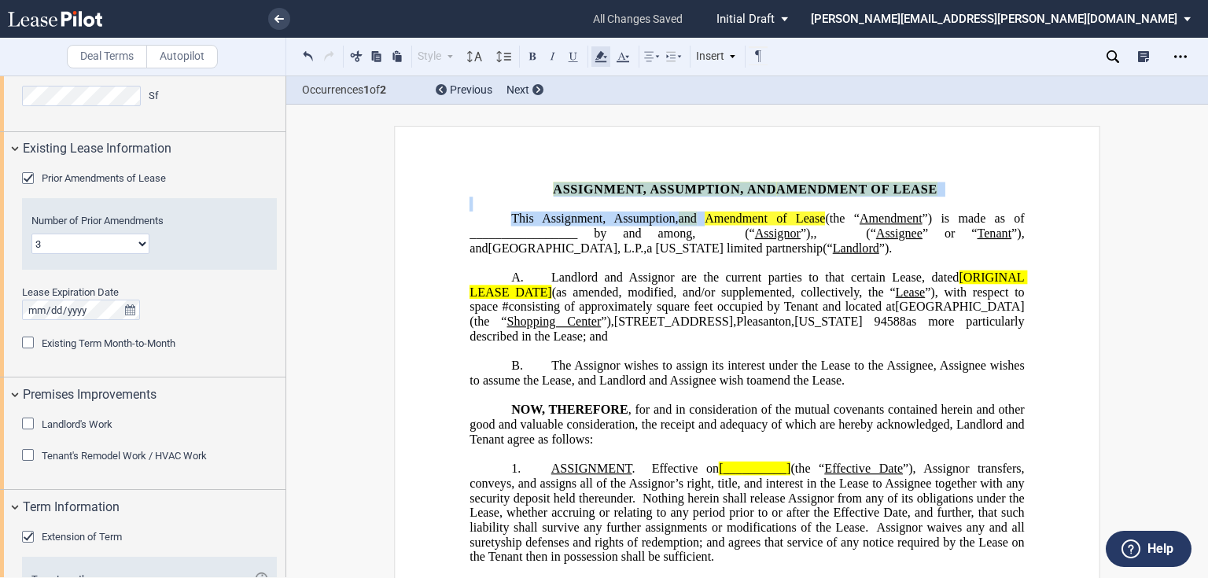
click at [599, 53] on use at bounding box center [601, 56] width 12 height 11
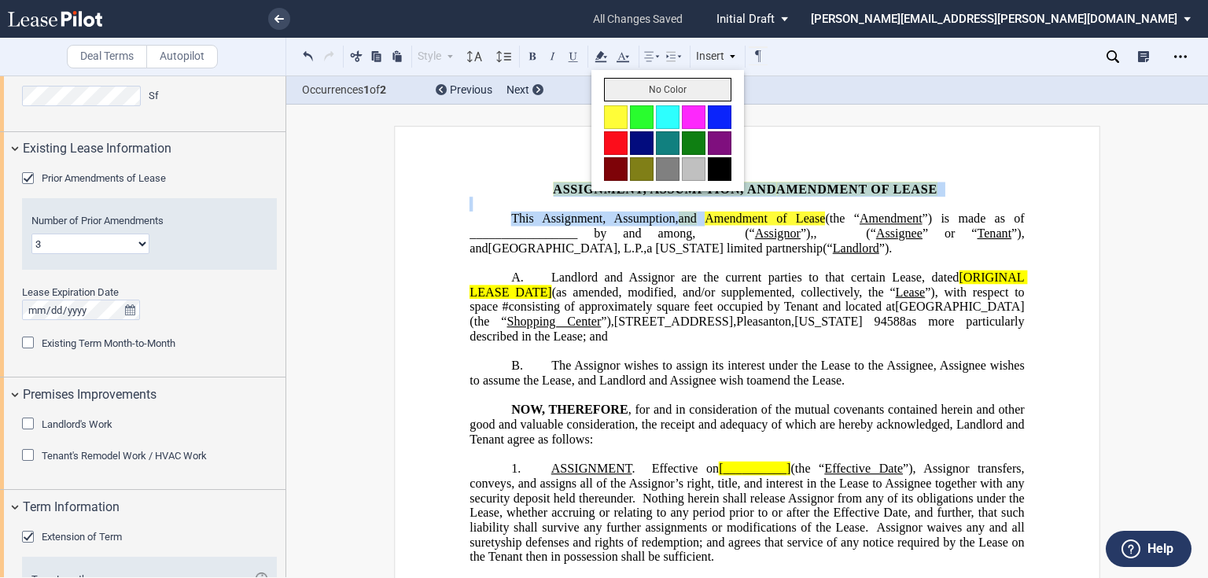
click at [624, 94] on button "No Color" at bounding box center [667, 90] width 127 height 24
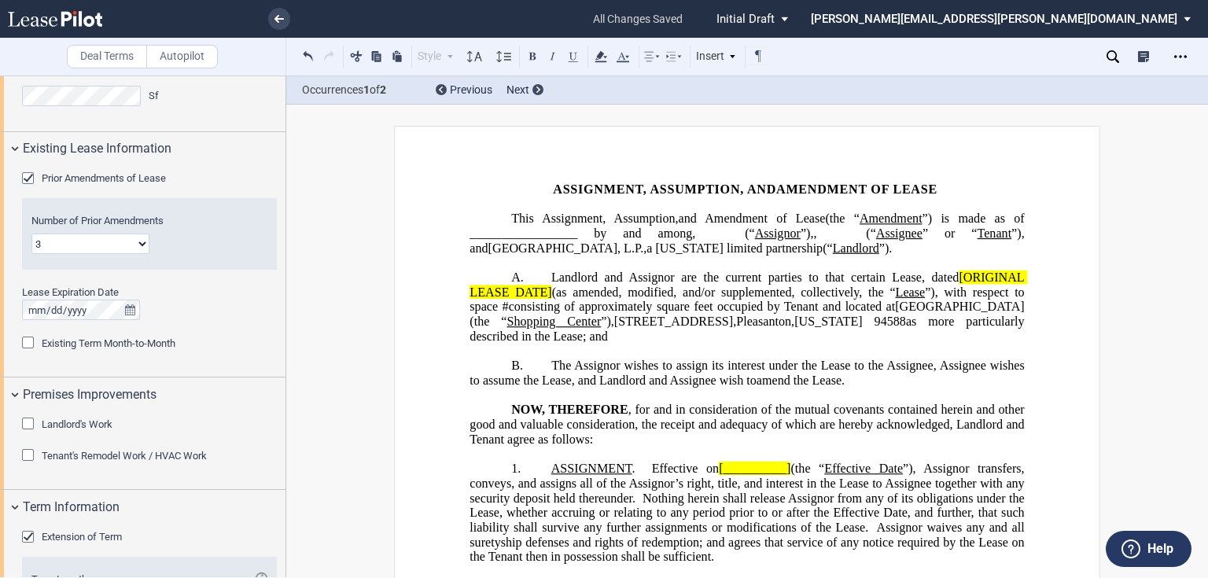
click at [916, 382] on span "The Assignor wishes to assign its interest under the Lease to the Assignee, Ass…" at bounding box center [749, 373] width 558 height 28
click at [956, 289] on span "[ORIGINAL LEASE DATE]" at bounding box center [749, 285] width 558 height 28
click at [552, 299] on span "(as amended, modified, and/or supplemented, collectively, the “" at bounding box center [724, 292] width 344 height 14
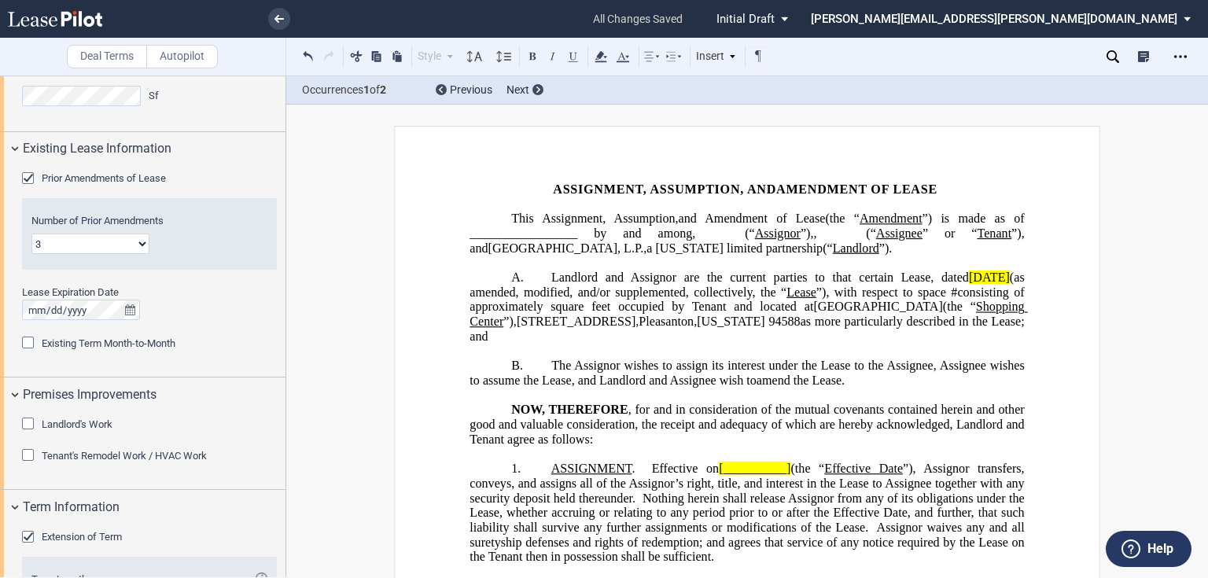
click at [894, 285] on span "Landlord and Assignor are the current parties to that certain Lease, dated" at bounding box center [760, 278] width 418 height 14
click at [599, 58] on use at bounding box center [601, 56] width 12 height 11
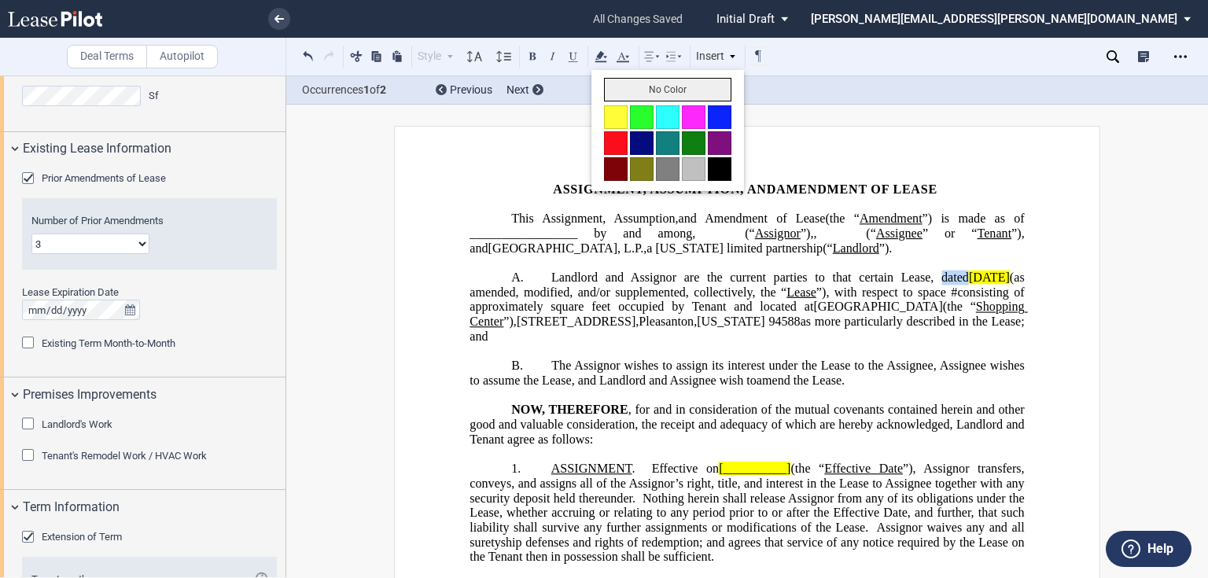
click at [636, 90] on button "No Color" at bounding box center [667, 90] width 127 height 24
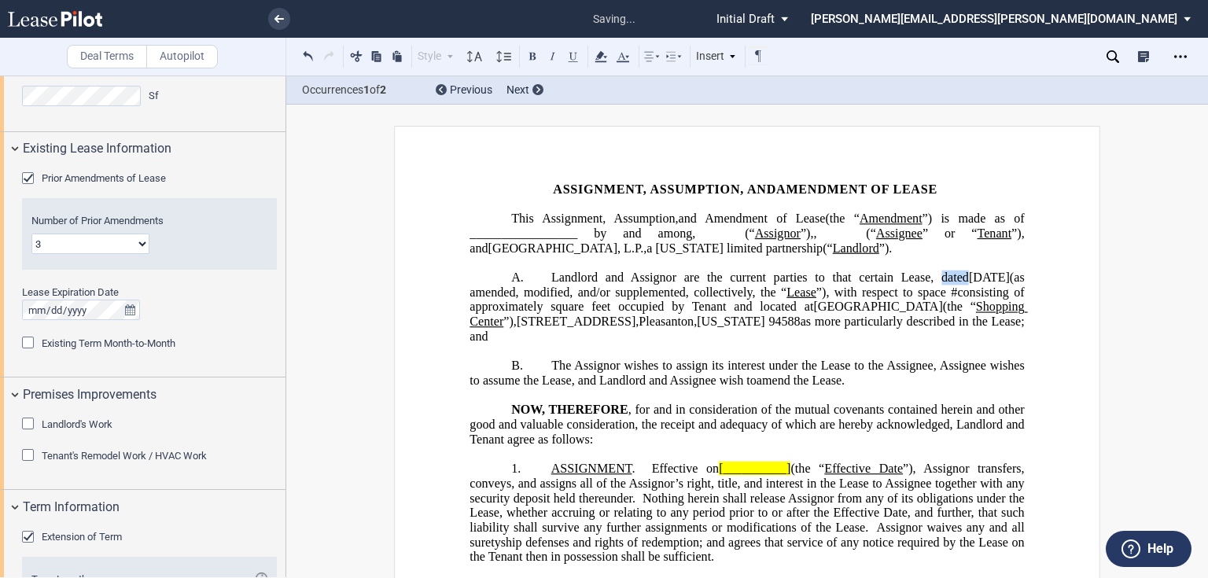
click at [721, 314] on span "square feet occupied by Tenant and located at" at bounding box center [682, 307] width 263 height 14
click at [652, 476] on span "Effective on" at bounding box center [685, 469] width 67 height 14
click at [793, 476] on span "(the “" at bounding box center [808, 469] width 34 height 14
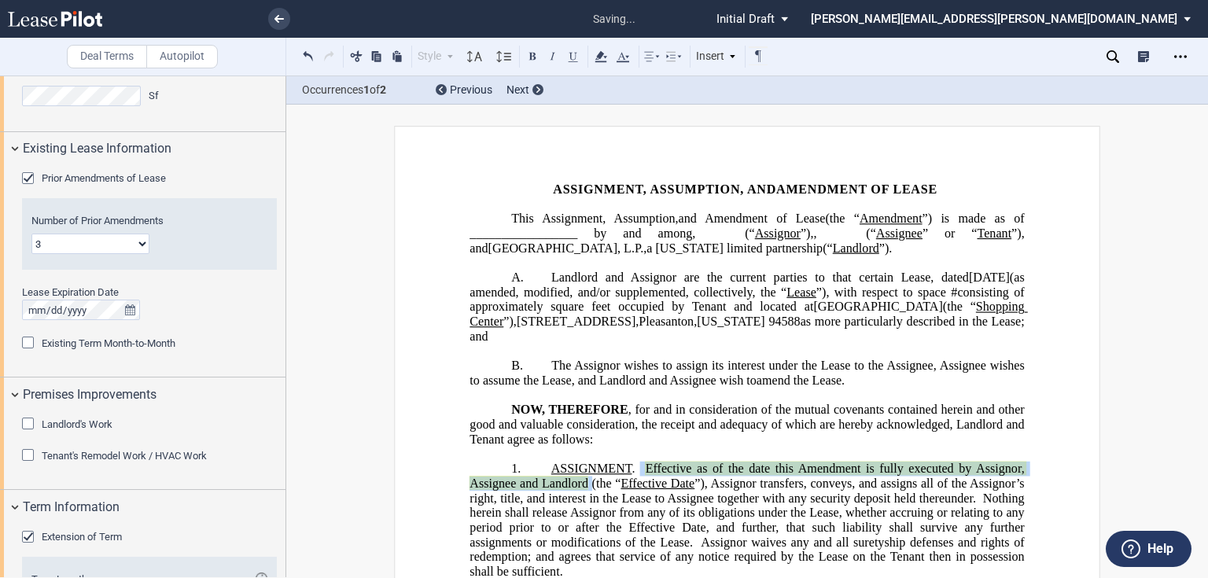
click at [638, 476] on span at bounding box center [640, 469] width 10 height 14
click at [598, 61] on use at bounding box center [601, 56] width 12 height 11
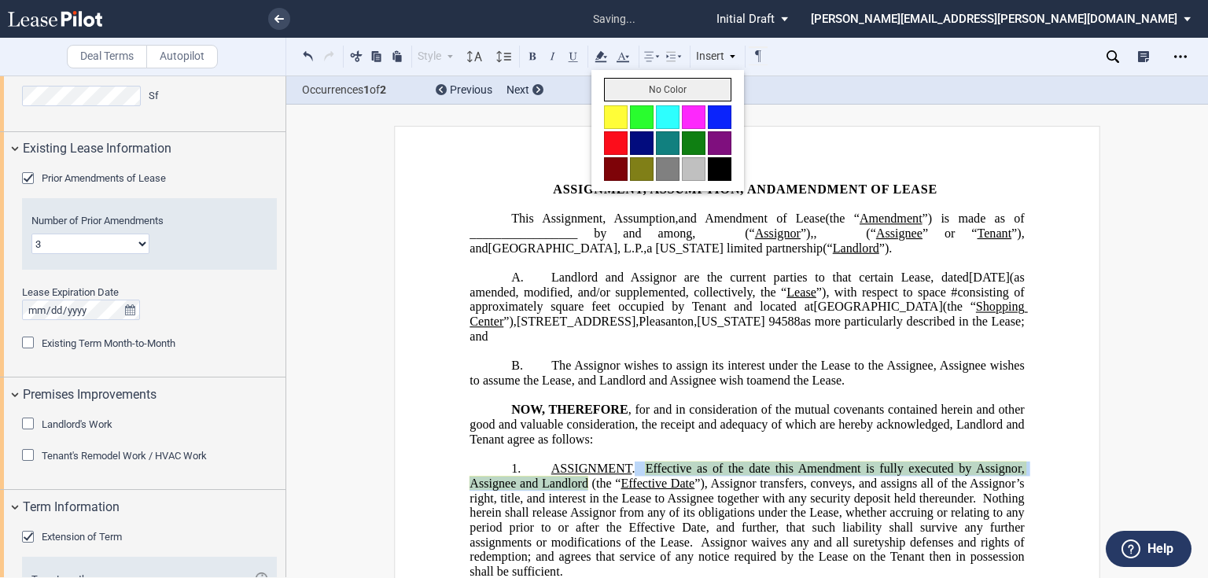
click at [610, 98] on button "No Color" at bounding box center [667, 90] width 127 height 24
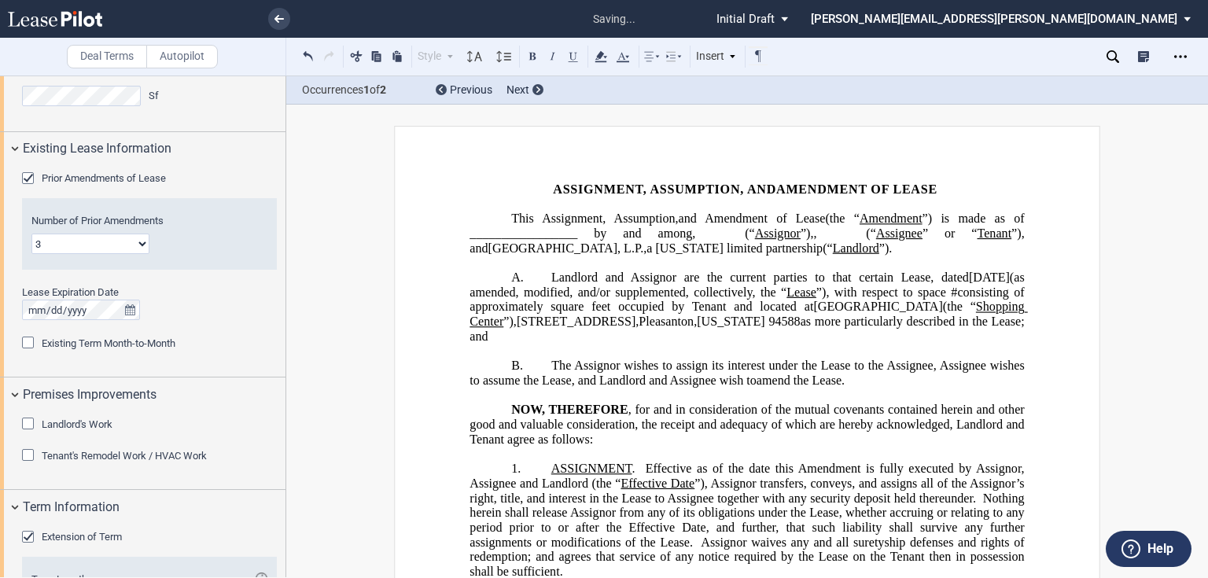
click at [708, 381] on span "The Assignor wishes to assign its interest under the Lease to the Assignee, Ass…" at bounding box center [749, 373] width 558 height 28
click at [755, 231] on span "(“" at bounding box center [750, 234] width 10 height 14
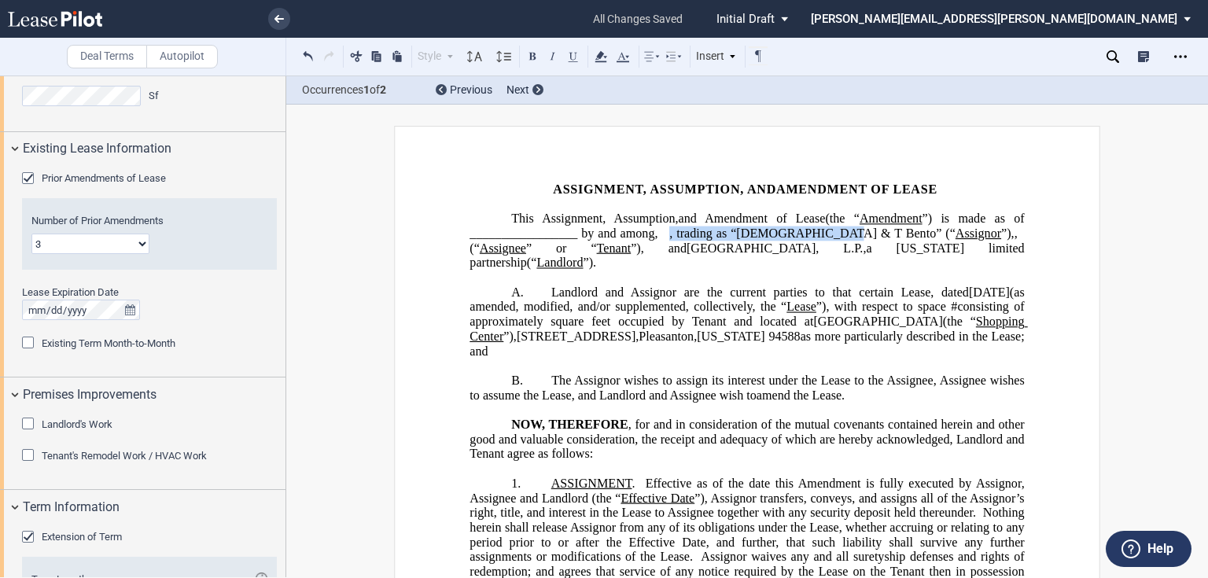
drag, startPoint x: 960, startPoint y: 234, endPoint x: 566, endPoint y: 249, distance: 393.6
click at [669, 241] on span ", trading as “Chick & T Bento” (“" at bounding box center [812, 234] width 286 height 14
click at [480, 245] on span "(“" at bounding box center [475, 248] width 10 height 14
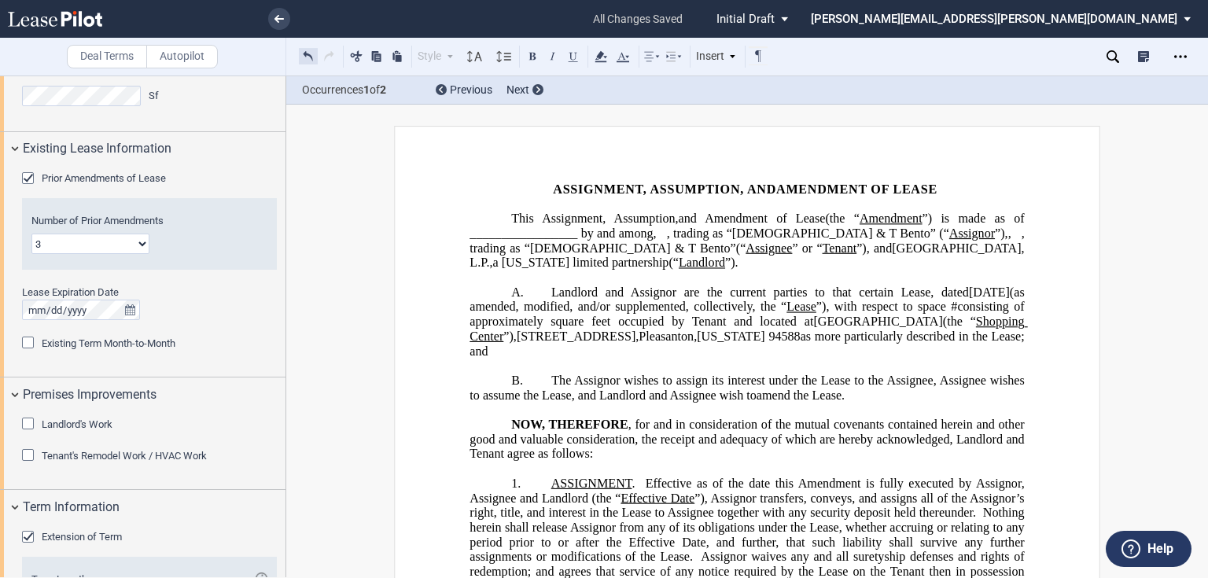
click at [312, 60] on button at bounding box center [308, 55] width 19 height 19
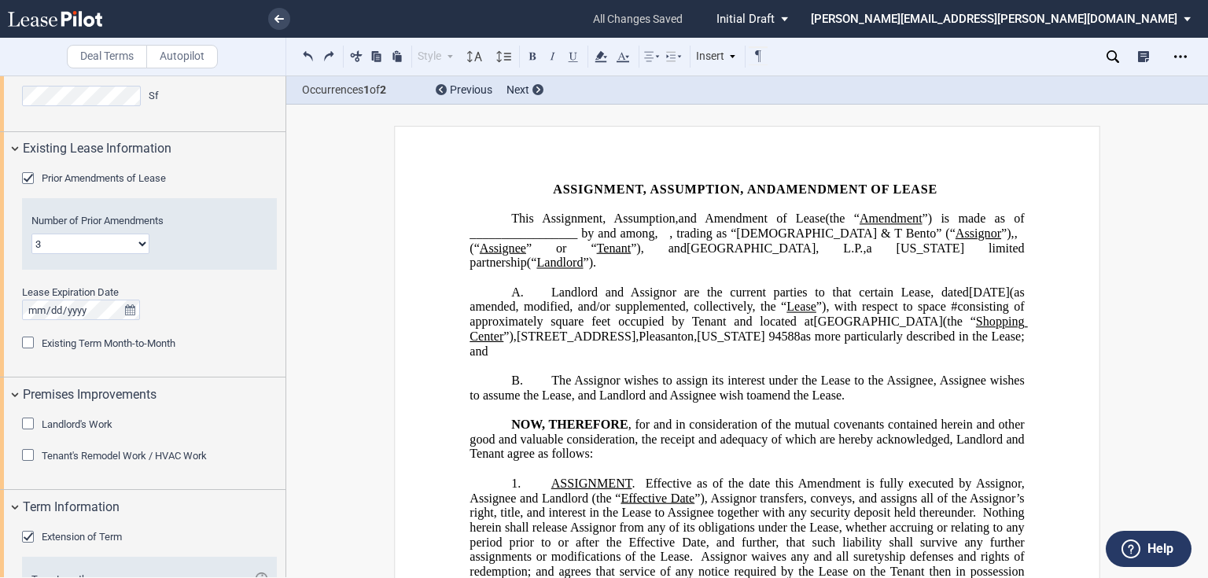
click at [687, 247] on span "”), and" at bounding box center [659, 248] width 56 height 14
click at [874, 251] on span ", trading as “Chick & T Bento”" at bounding box center [738, 248] width 271 height 14
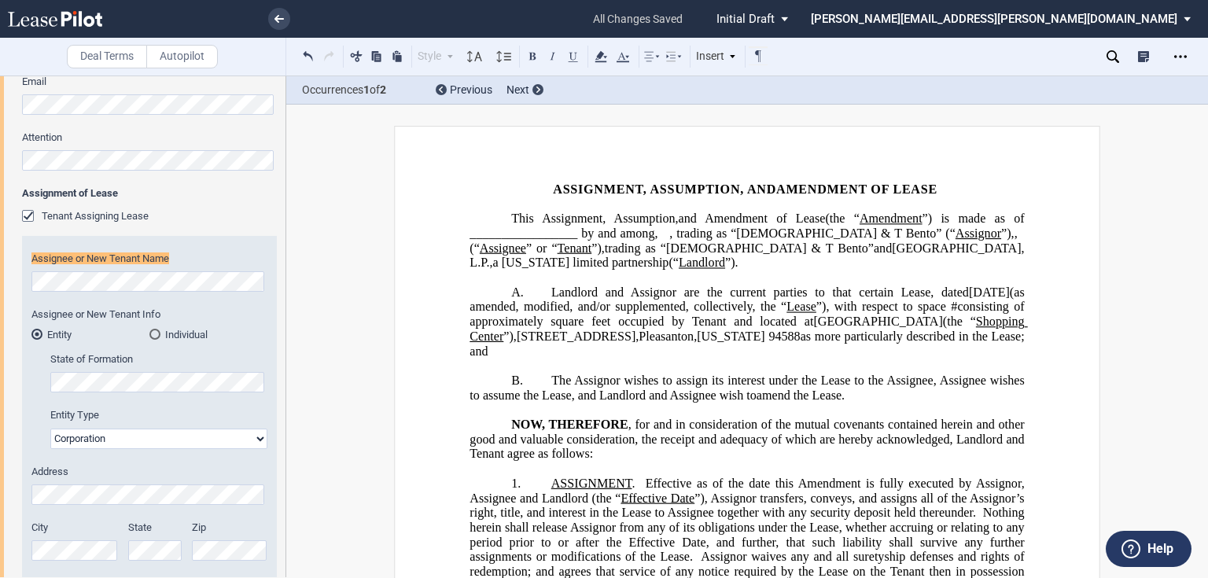
scroll to position [486, 0]
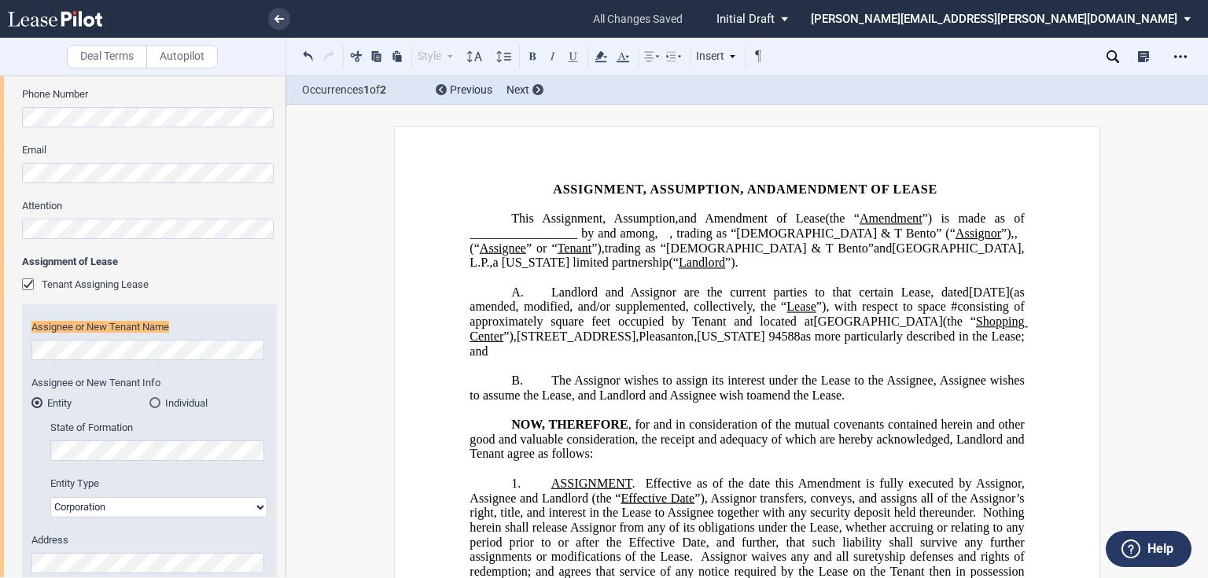
click at [1001, 241] on span "”)," at bounding box center [1007, 234] width 13 height 14
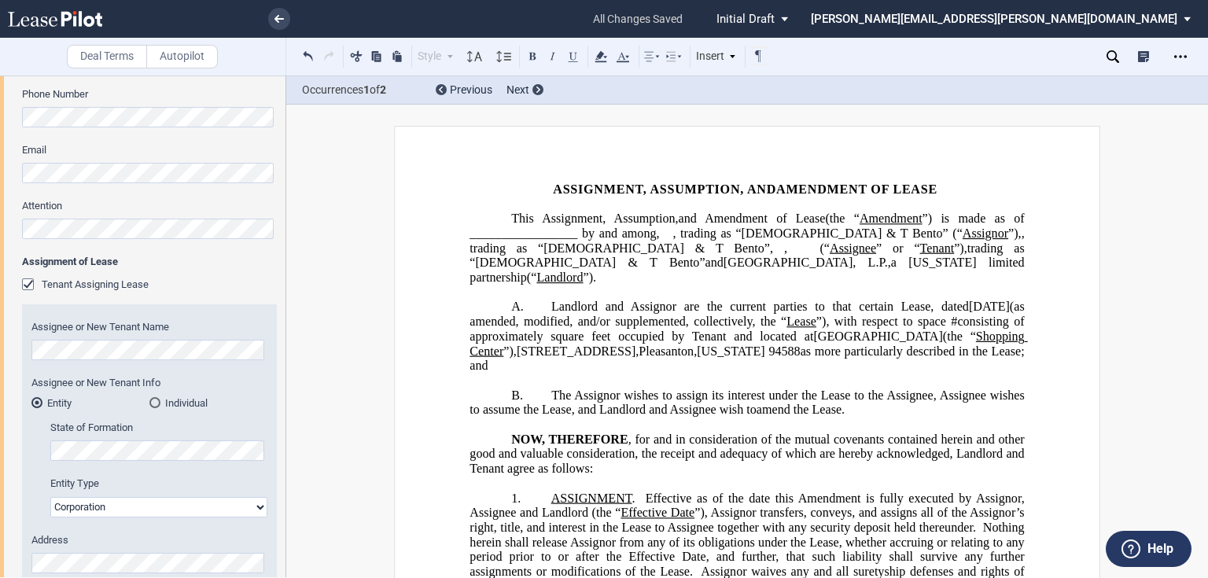
click at [667, 250] on span ", trading as “Chick & T Bento”" at bounding box center [749, 241] width 558 height 28
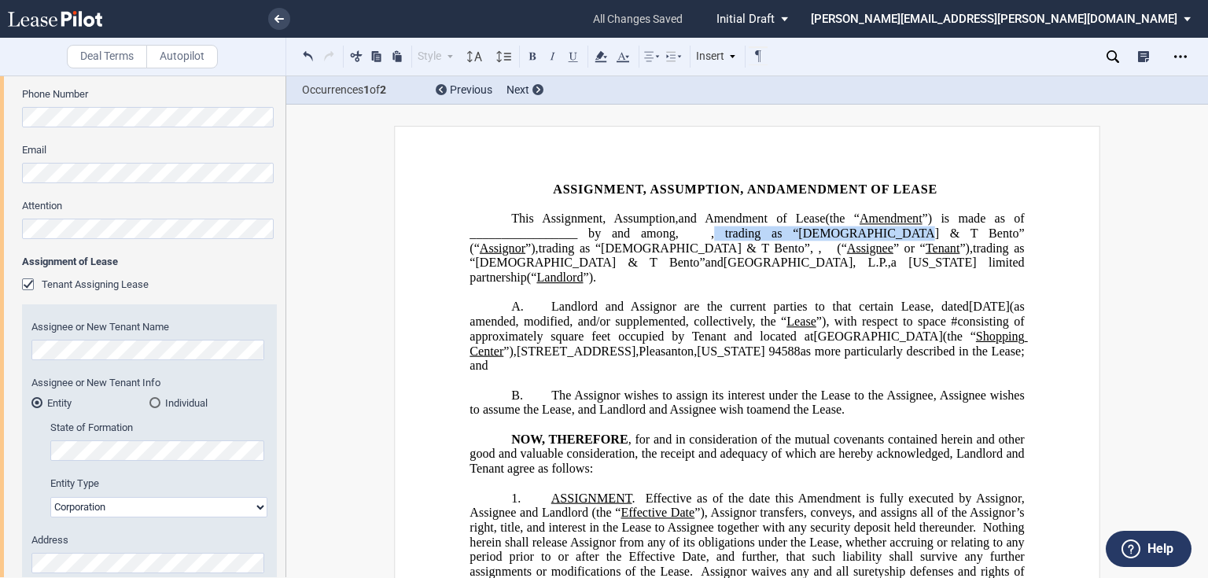
drag, startPoint x: 566, startPoint y: 247, endPoint x: 961, endPoint y: 231, distance: 395.2
click at [961, 231] on span ", trading as “Chick & T Bento” (“" at bounding box center [749, 241] width 558 height 28
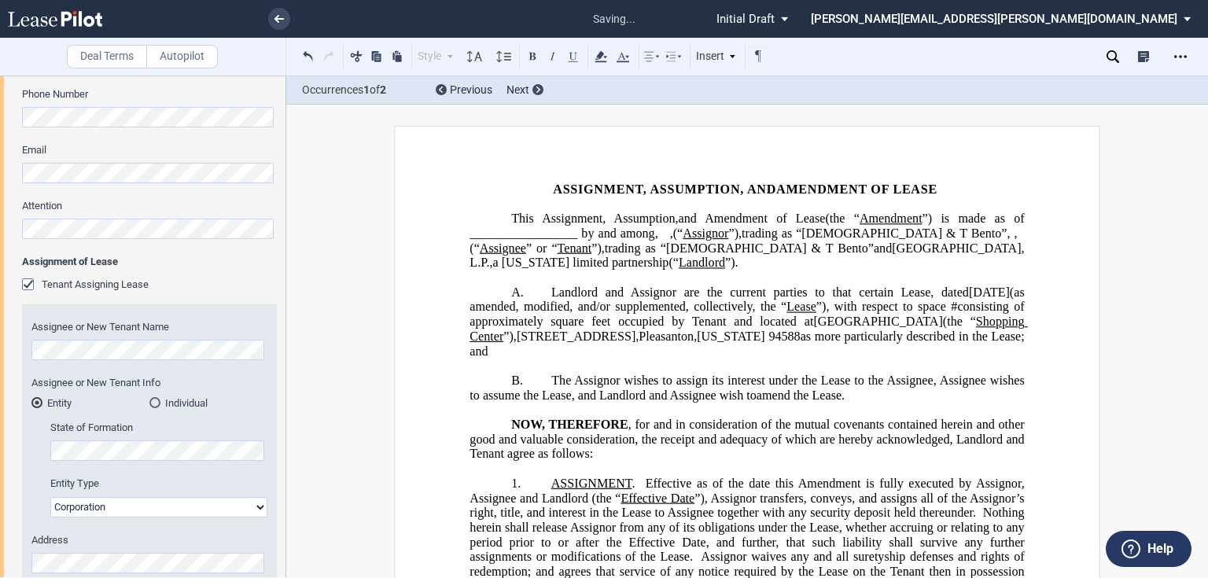
click at [852, 358] on p "A. Landlord and Assignor are the current parties to that certain Lease, dated D…" at bounding box center [747, 321] width 555 height 73
click at [684, 234] on span ",(“" at bounding box center [676, 234] width 13 height 14
click at [875, 386] on span "The Assignor wishes to assign its interest under the Lease to the Assignee, Ass…" at bounding box center [749, 388] width 558 height 28
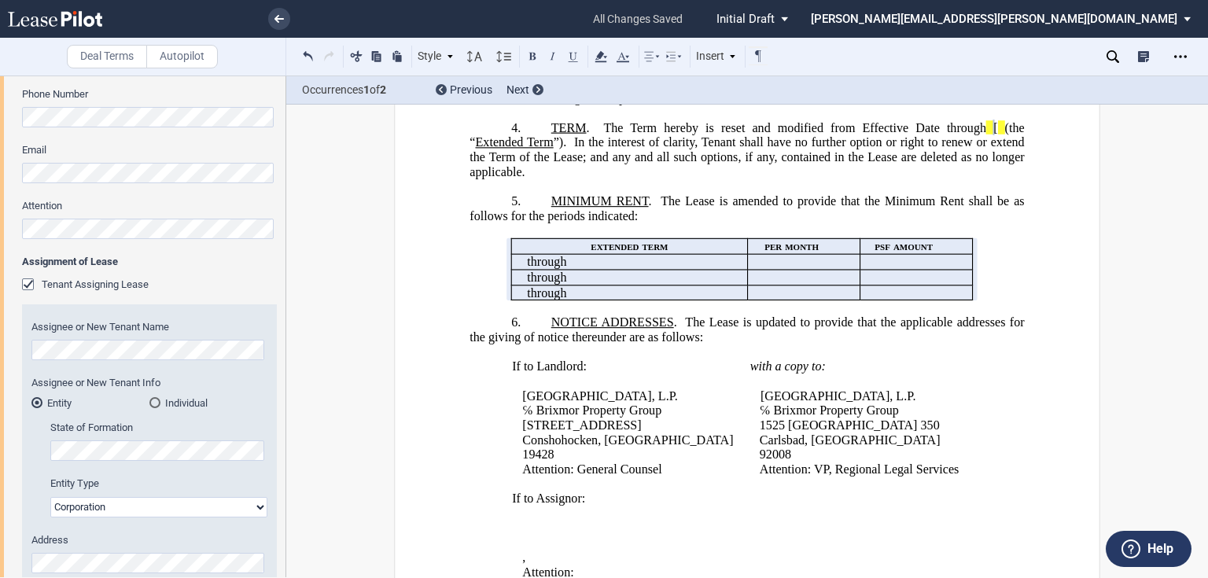
scroll to position [629, 0]
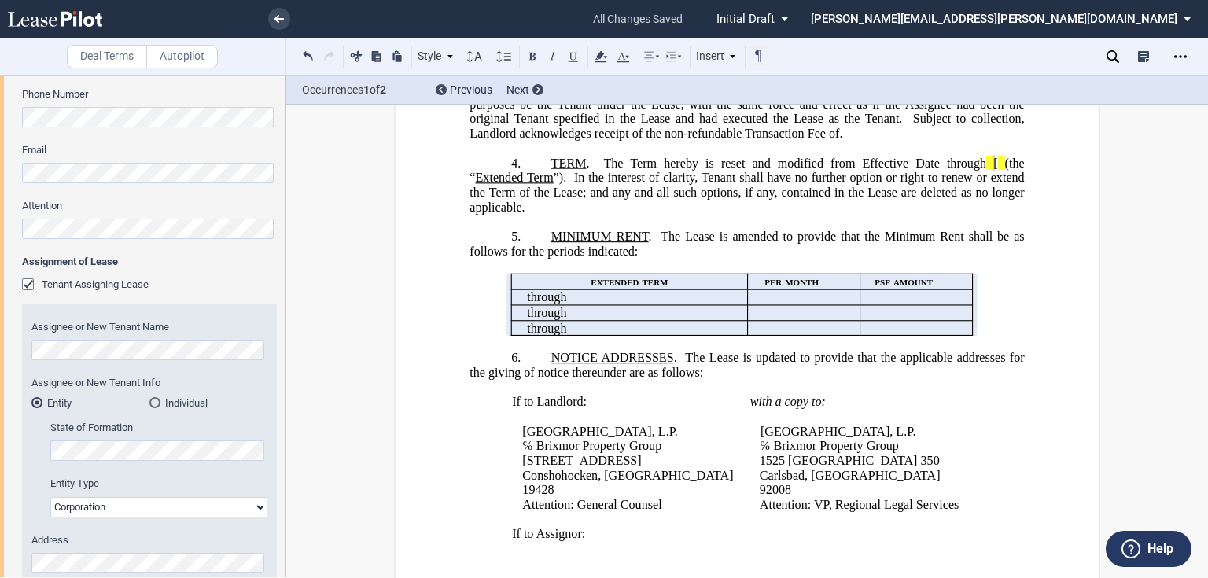
drag, startPoint x: 548, startPoint y: 363, endPoint x: 617, endPoint y: 382, distance: 71.6
click at [551, 363] on span "NOTICE ADDRESSES" at bounding box center [612, 358] width 123 height 14
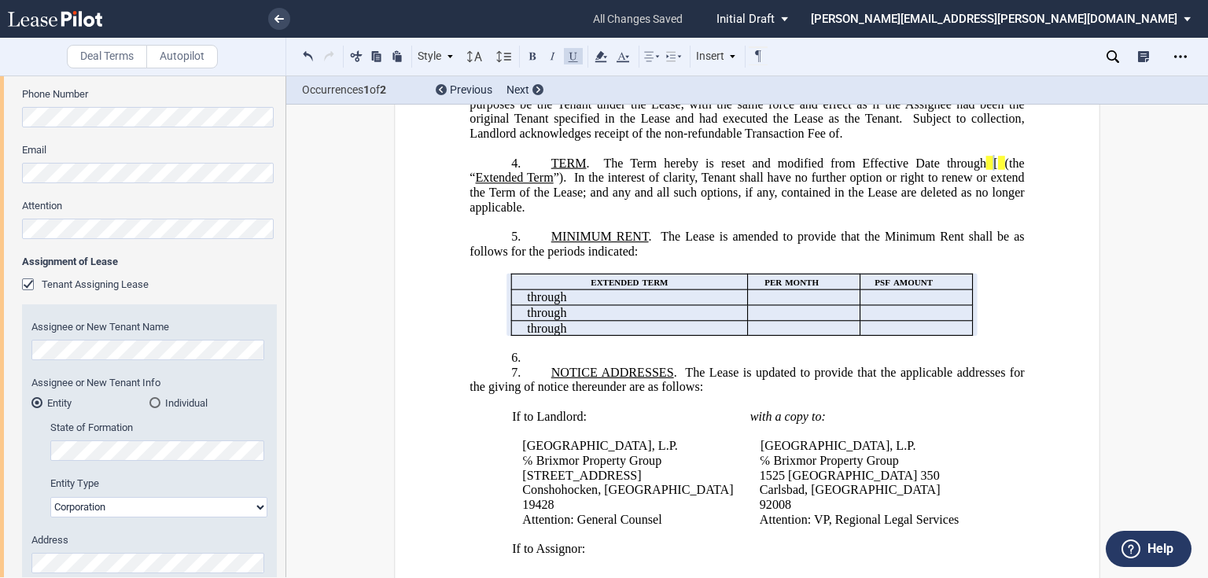
click at [562, 360] on p "6. ﻿" at bounding box center [747, 358] width 555 height 15
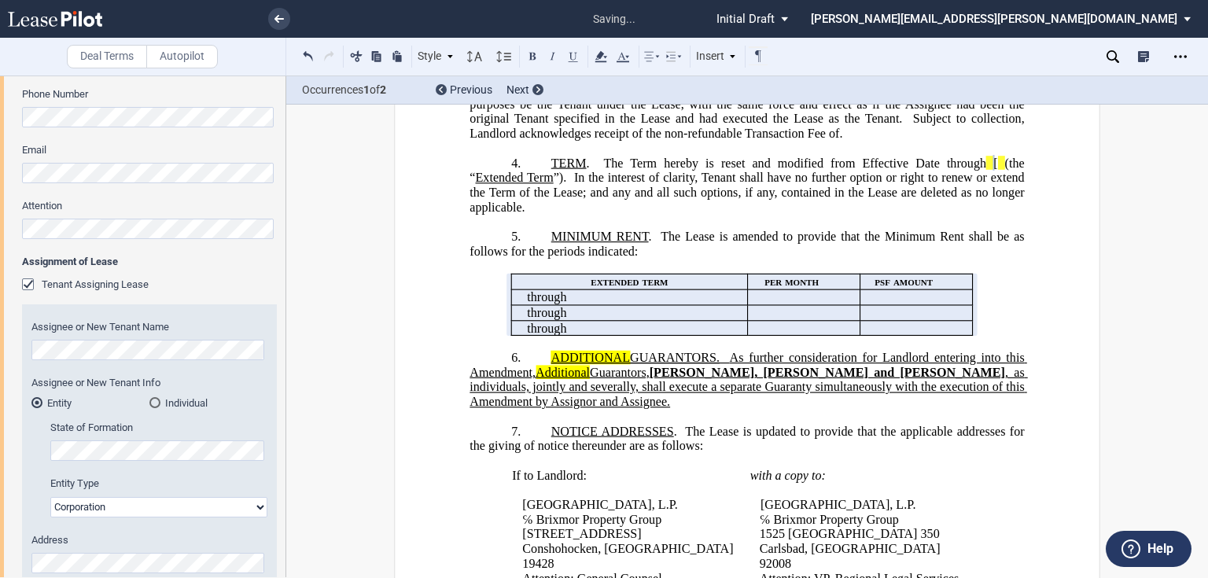
click at [715, 363] on span "GUARANTORS." at bounding box center [675, 358] width 90 height 14
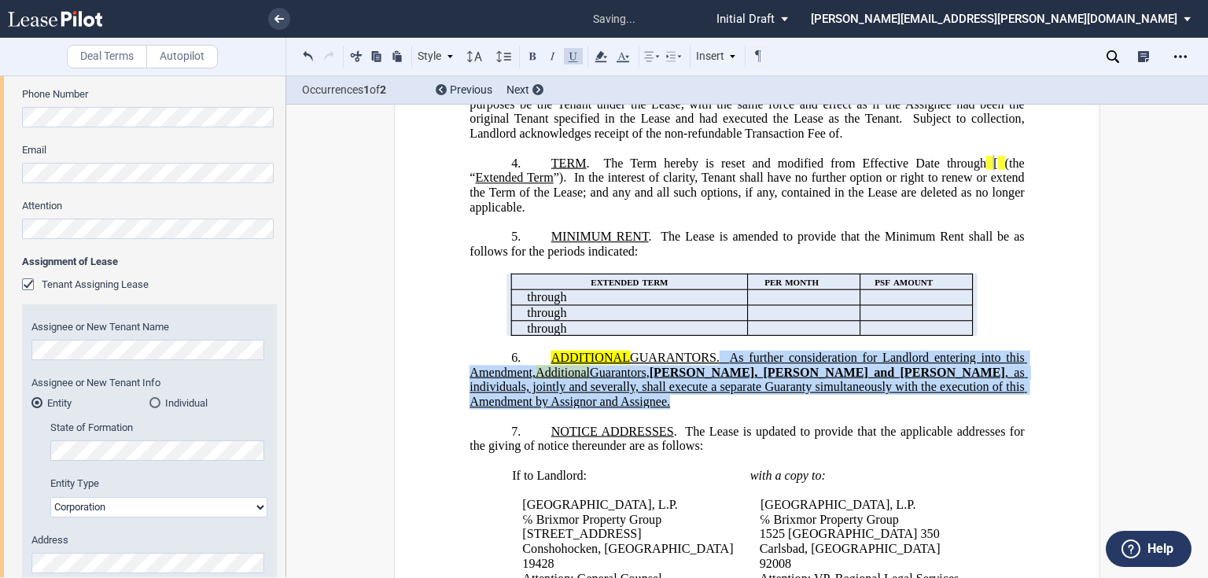
click at [595, 406] on p "6. ﻿ ADDITIONAL GUARANTORS. As further consideration for Landlord entering into…" at bounding box center [747, 380] width 555 height 59
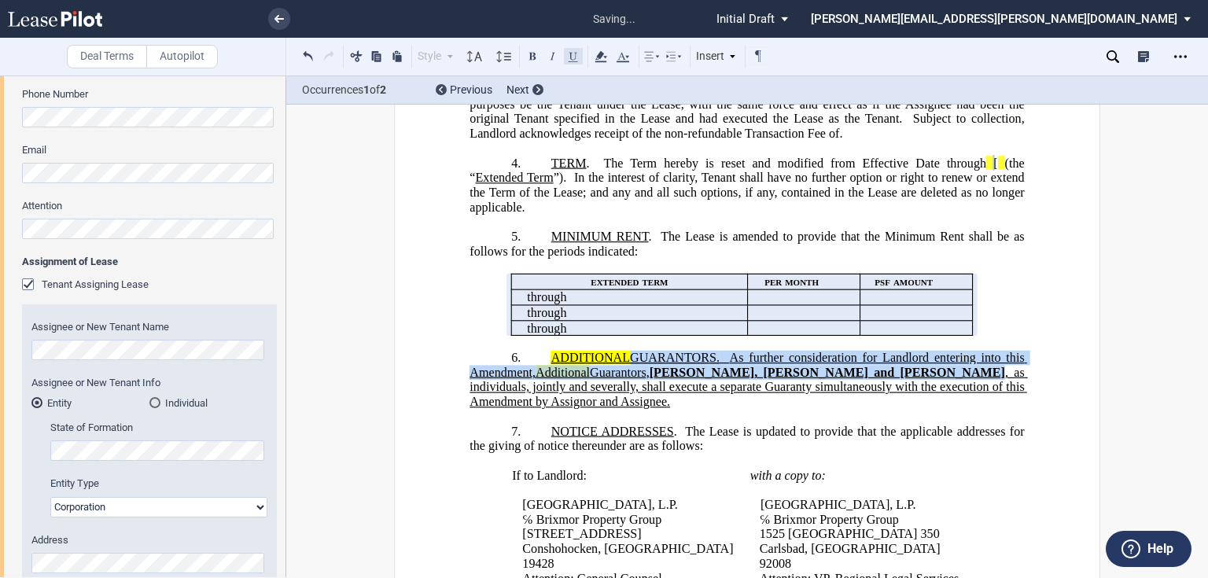
click at [570, 55] on button at bounding box center [573, 55] width 19 height 19
click at [572, 55] on button at bounding box center [573, 55] width 19 height 19
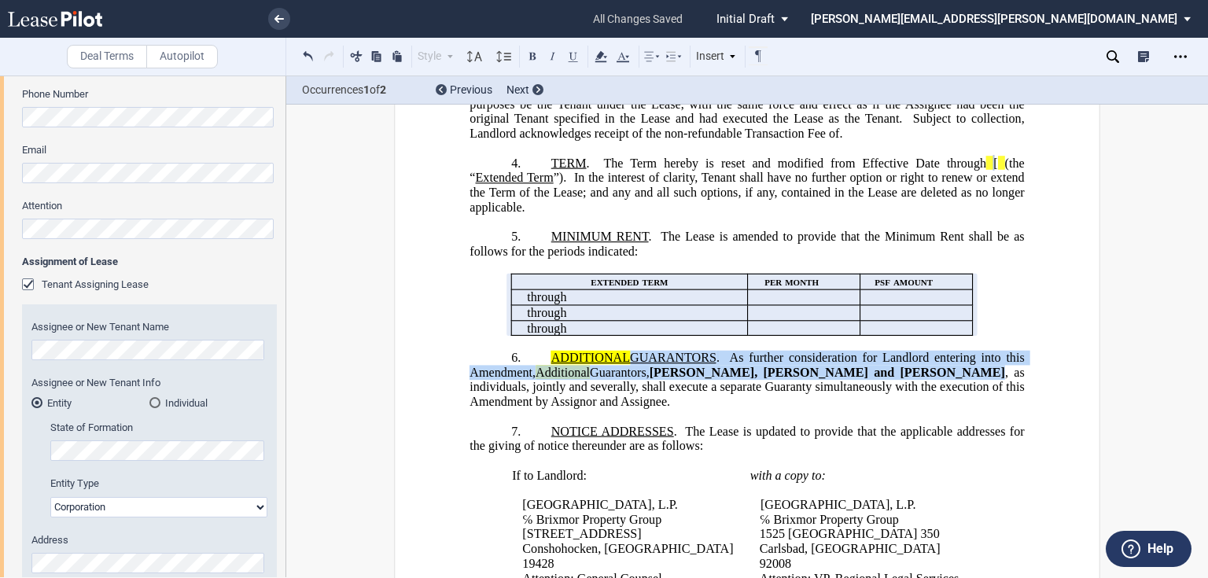
click at [585, 380] on span "Additional" at bounding box center [563, 373] width 54 height 14
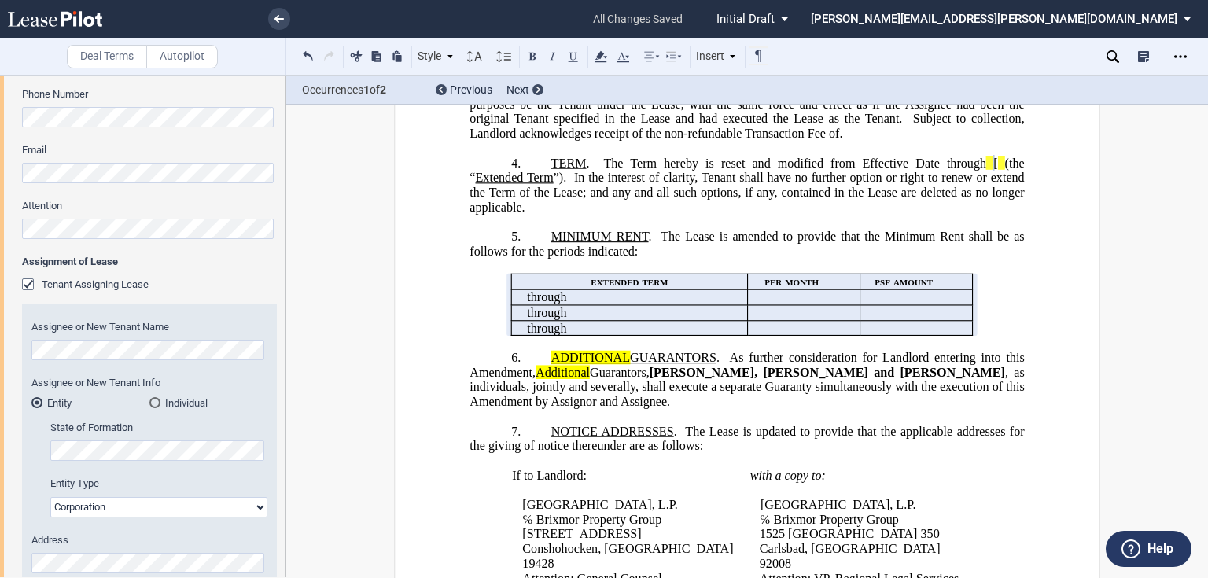
click at [539, 361] on p "6. ﻿ ADDITIONAL GUARANTORS . As further consideration for Landlord entering int…" at bounding box center [747, 380] width 555 height 59
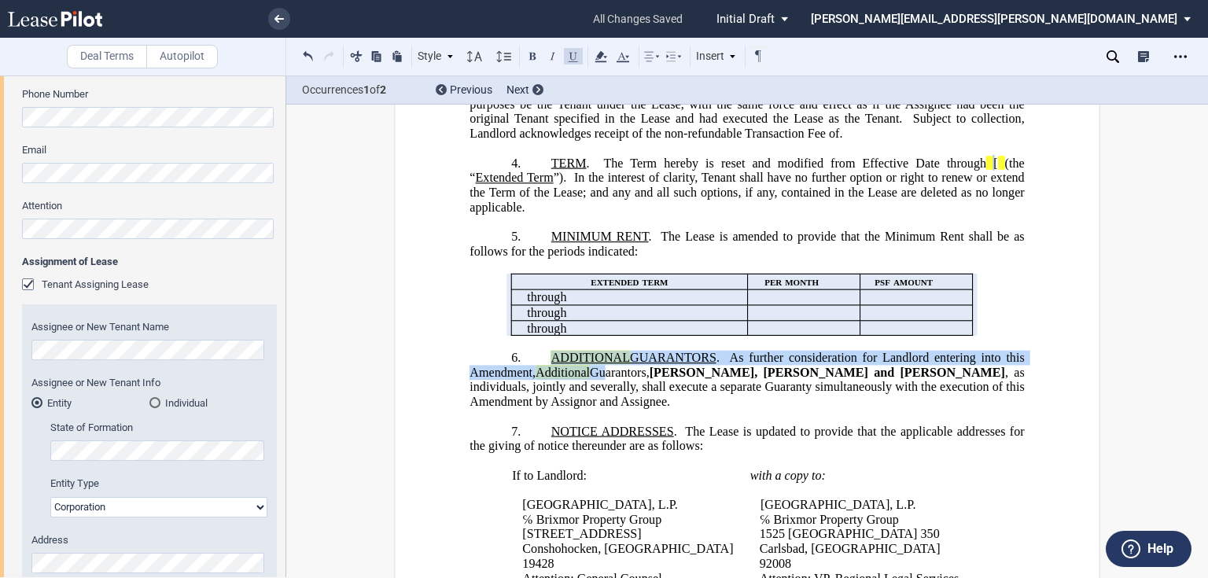
click at [604, 376] on span "Guarantors," at bounding box center [620, 373] width 60 height 14
click at [603, 57] on icon at bounding box center [601, 56] width 19 height 19
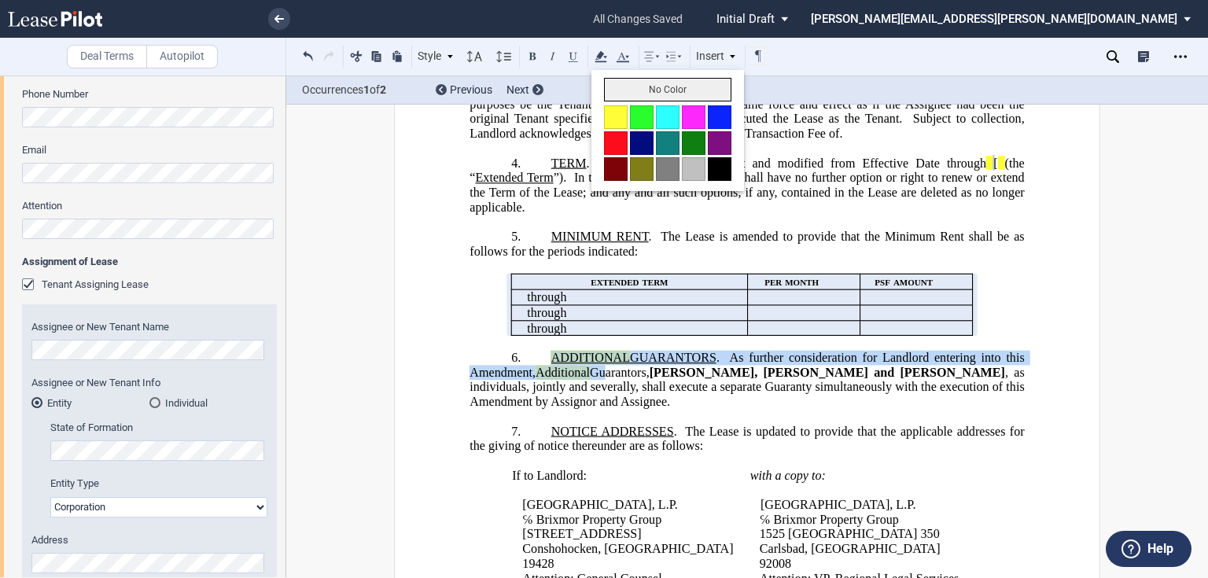
click at [614, 92] on button "No Color" at bounding box center [667, 90] width 127 height 24
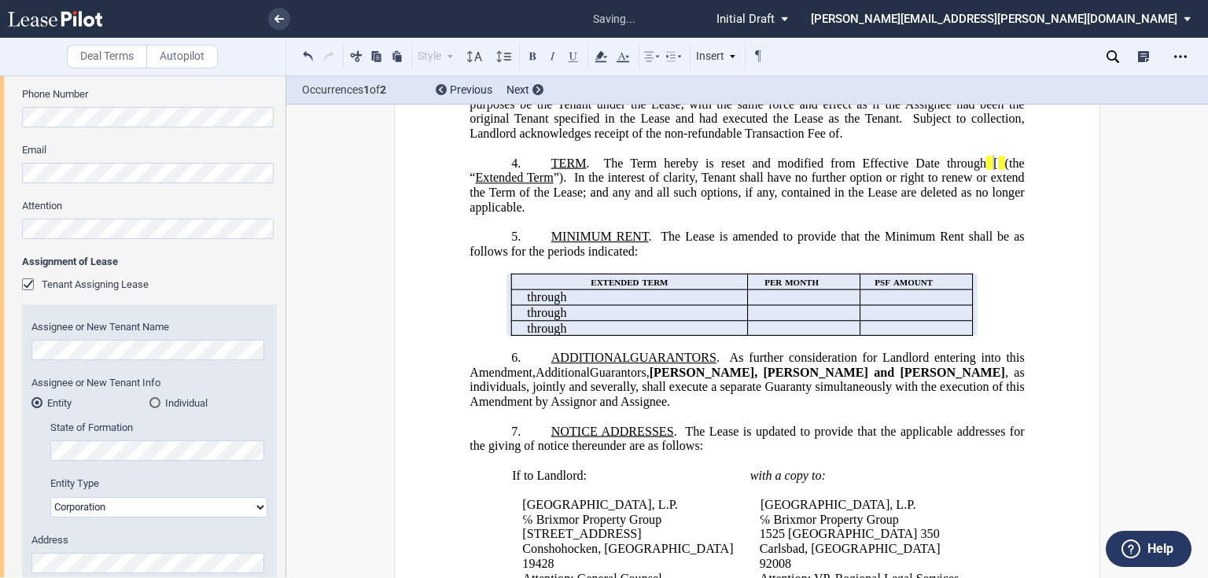
click at [642, 318] on p "﻿ ﻿ through ﻿ ﻿" at bounding box center [634, 312] width 215 height 15
drag, startPoint x: 661, startPoint y: 378, endPoint x: 815, endPoint y: 378, distance: 154.2
click at [815, 378] on span "Isaac Chong, Joo Casey Lee and Joomi Oh" at bounding box center [828, 373] width 356 height 14
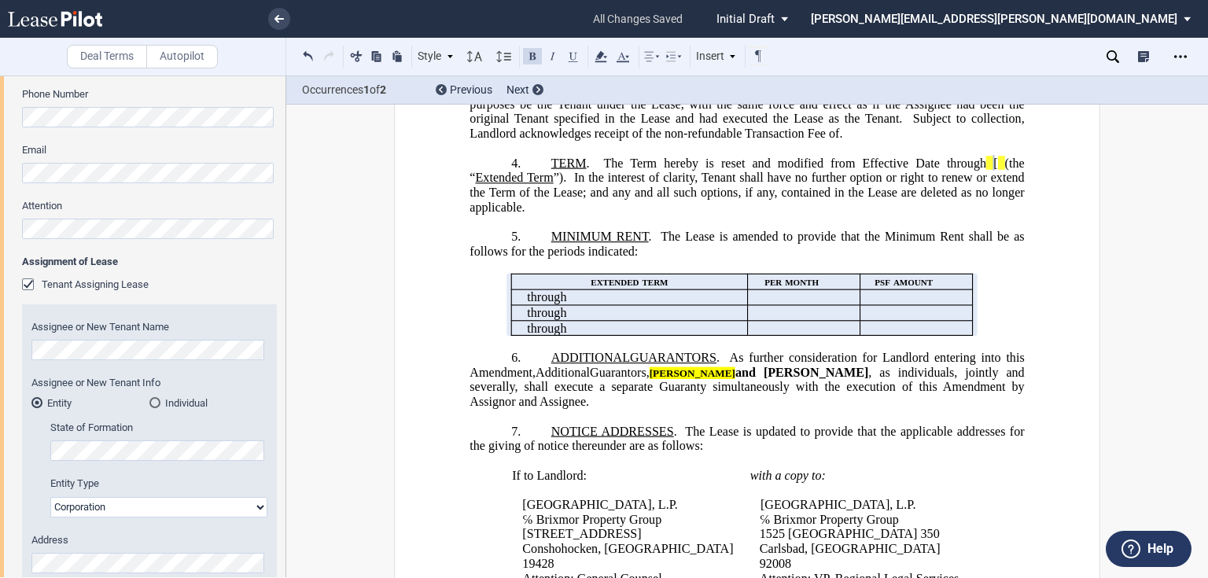
click at [780, 377] on span "Navreet Kaur Kaler ﻿ and Joomi Oh" at bounding box center [759, 373] width 219 height 14
drag, startPoint x: 776, startPoint y: 378, endPoint x: 828, endPoint y: 377, distance: 51.1
click at [828, 377] on span "Navreet Kaur Kaler ﻿ and Joomi Oh" at bounding box center [759, 373] width 219 height 14
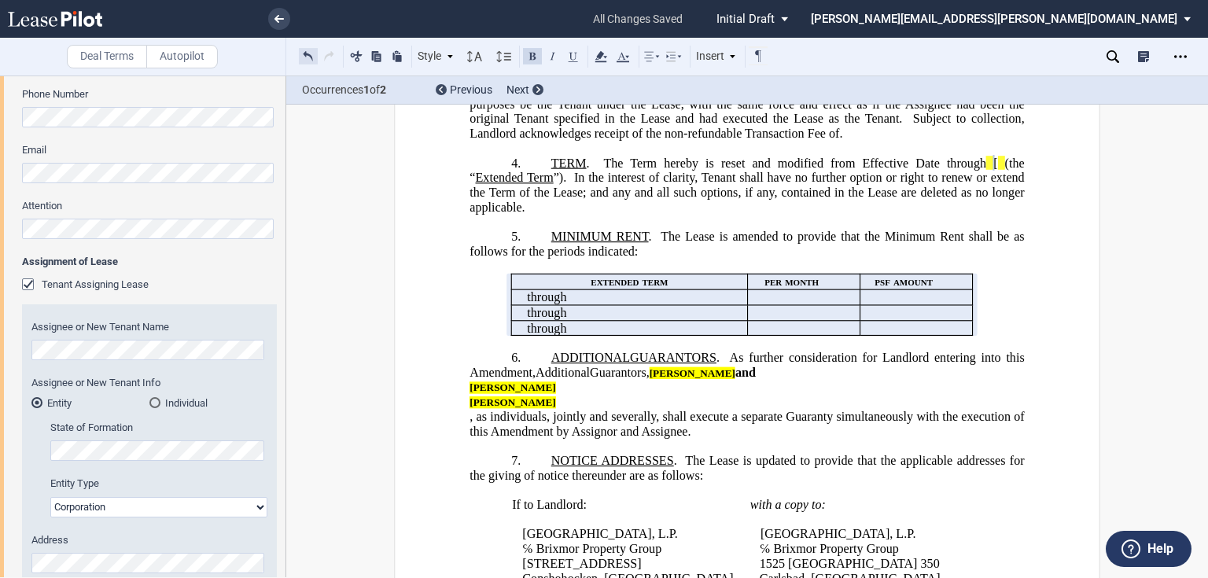
click at [302, 57] on button at bounding box center [308, 55] width 19 height 19
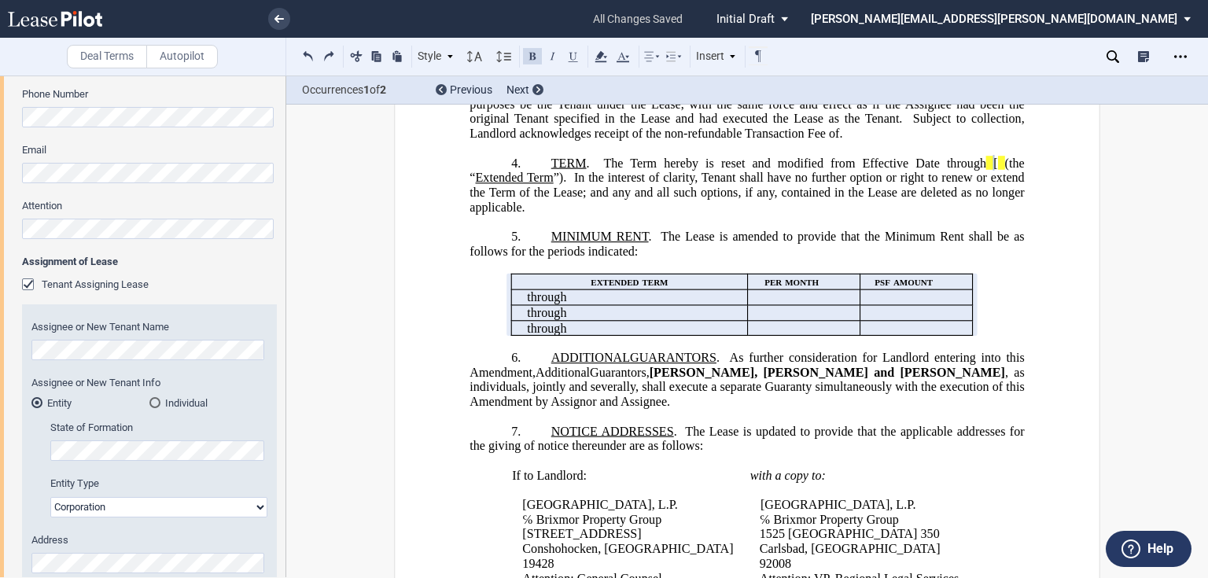
click at [809, 389] on span ", as individuals, jointly and severally, shall execute a separate Guaranty simu…" at bounding box center [749, 387] width 558 height 43
drag, startPoint x: 735, startPoint y: 375, endPoint x: 821, endPoint y: 375, distance: 86.5
click at [821, 375] on span "Isaac Chong, Joo Casey Lee and Joomi Oh" at bounding box center [828, 373] width 356 height 14
drag, startPoint x: 754, startPoint y: 377, endPoint x: 802, endPoint y: 374, distance: 48.9
click at [802, 374] on span "Isaac Chong, and Joomi Oh" at bounding box center [774, 373] width 248 height 14
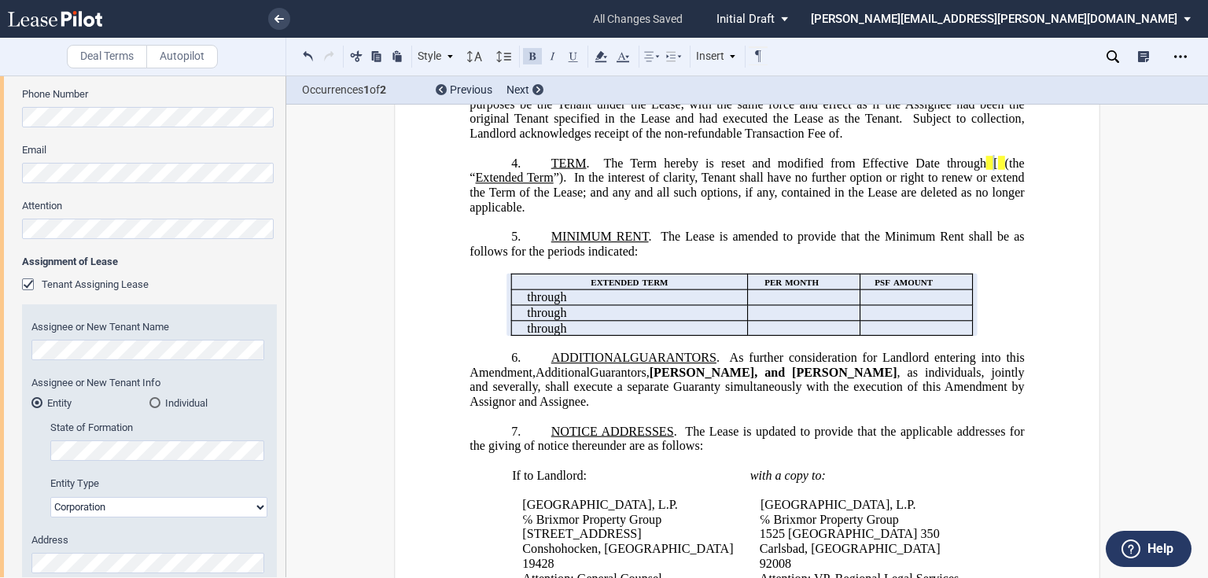
click at [740, 378] on span "Isaac Chong, and Manpreet Singh" at bounding box center [774, 373] width 248 height 14
click at [670, 380] on span "Isaac Chong and Manpreet Singh" at bounding box center [768, 373] width 237 height 14
click at [740, 376] on span "Isaac Chong and Manpreet Singh" at bounding box center [768, 373] width 237 height 14
click at [544, 436] on p "7. NOTICE ADDRESSES . The Lease is updated to provide that the applicable addre…" at bounding box center [747, 439] width 555 height 29
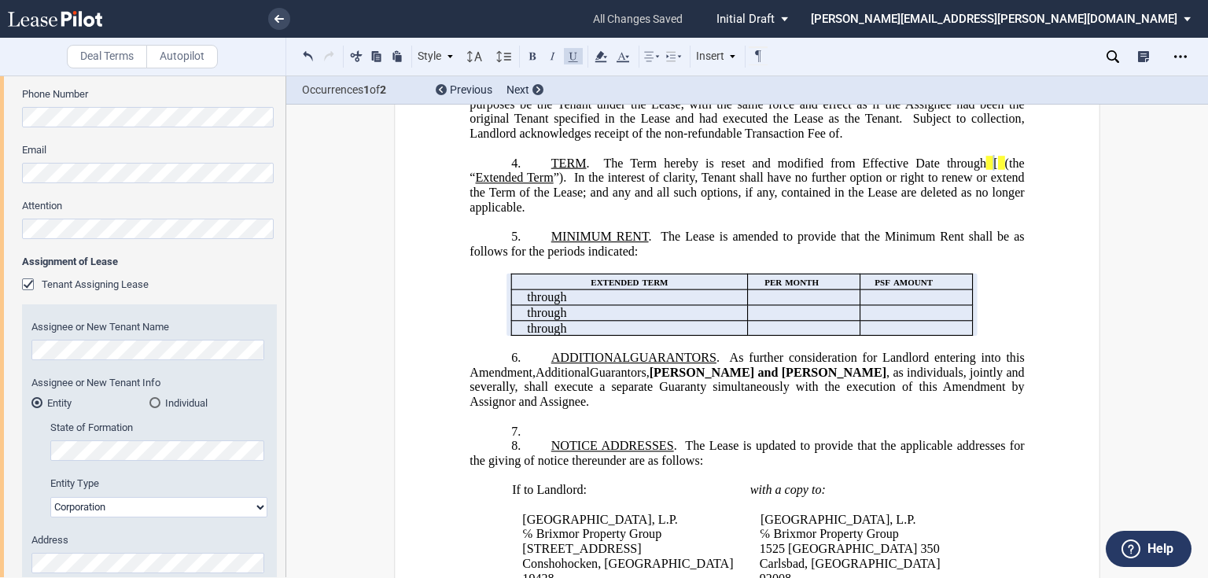
click at [588, 434] on p "7. ﻿" at bounding box center [747, 432] width 555 height 15
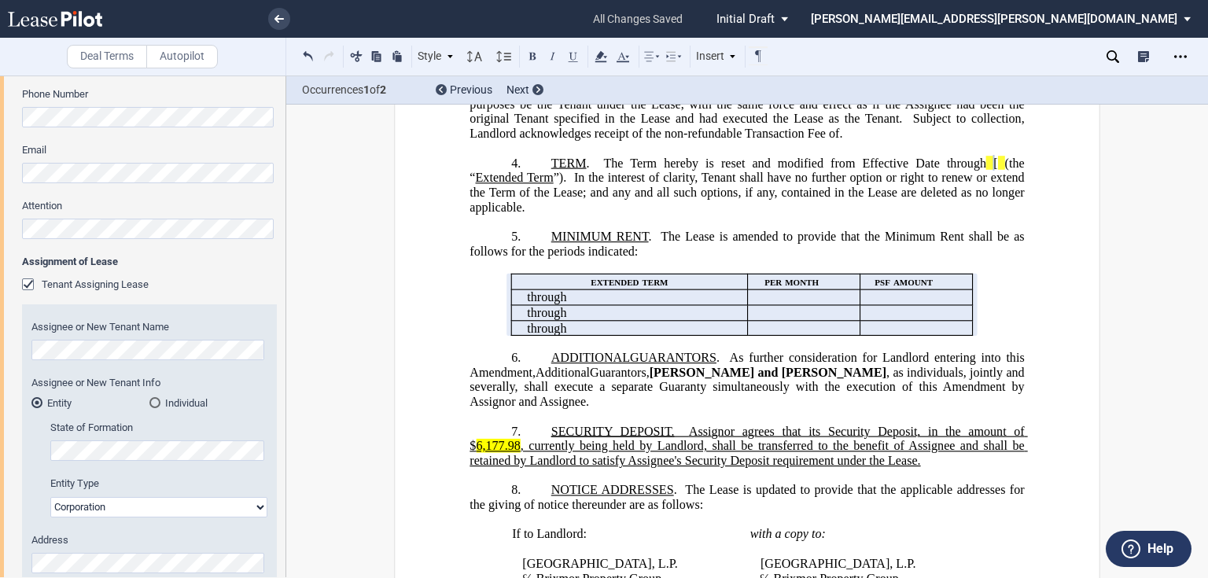
click at [666, 437] on span "SECURITY DEPOSIT." at bounding box center [613, 432] width 124 height 14
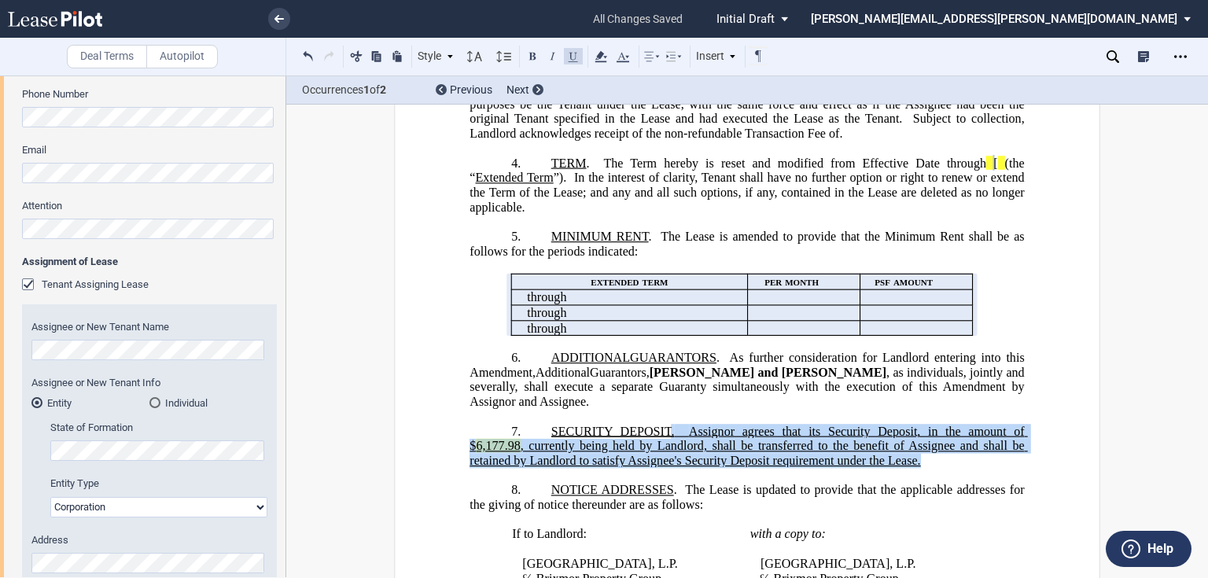
click at [931, 463] on p "7. ﻿ SECURITY DEPOSIT. Assi gnor agrees that its Security Deposit, in the amoun…" at bounding box center [747, 447] width 555 height 44
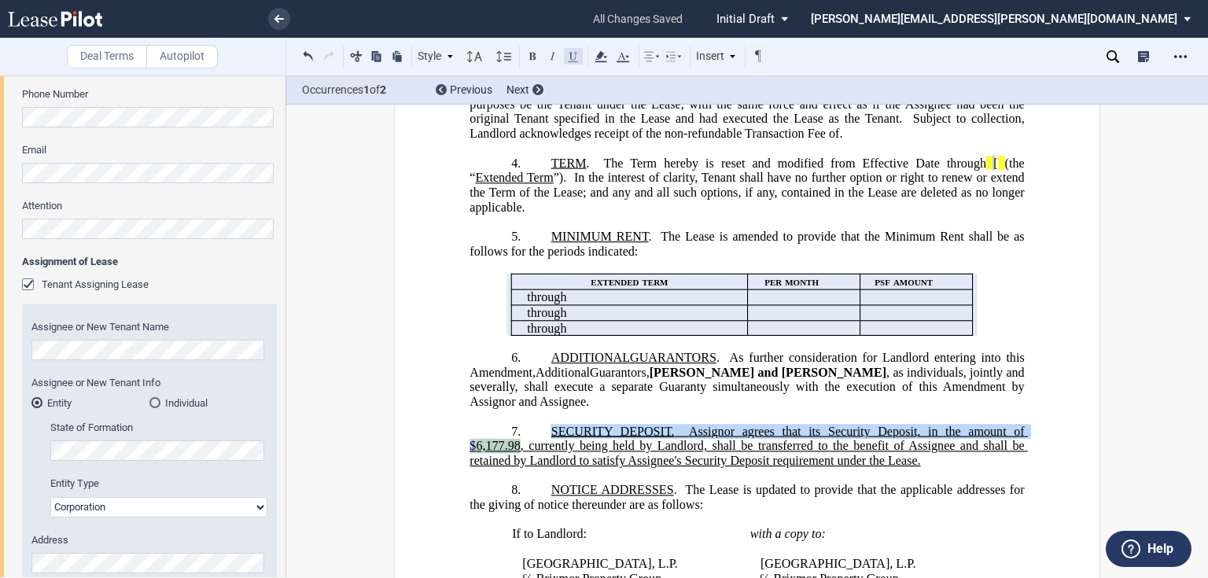
click at [570, 53] on button at bounding box center [573, 55] width 19 height 19
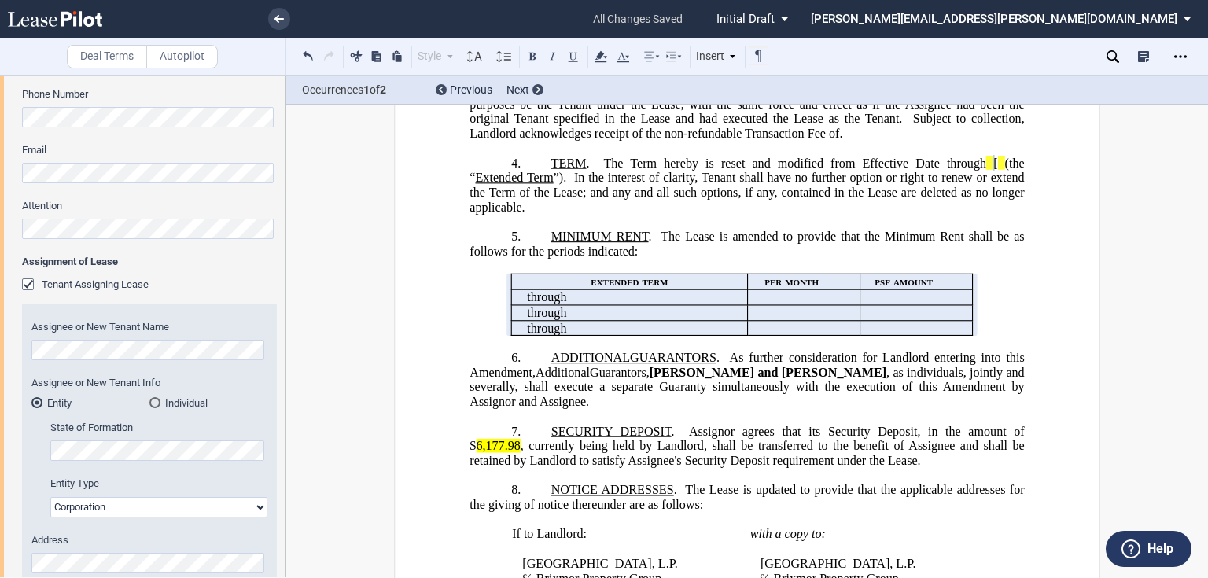
click at [626, 418] on p "​" at bounding box center [747, 417] width 555 height 15
drag, startPoint x: 473, startPoint y: 454, endPoint x: 515, endPoint y: 450, distance: 41.9
click at [515, 450] on span "6,177.98" at bounding box center [498, 446] width 44 height 14
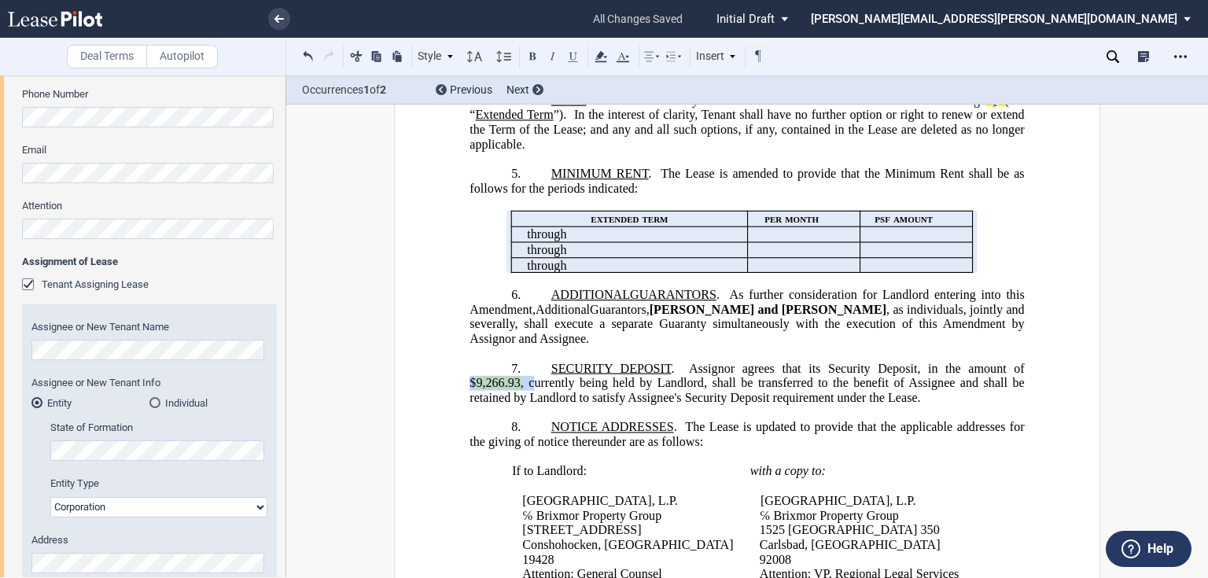
drag, startPoint x: 500, startPoint y: 386, endPoint x: 456, endPoint y: 384, distance: 44.1
click at [598, 53] on icon at bounding box center [601, 56] width 19 height 19
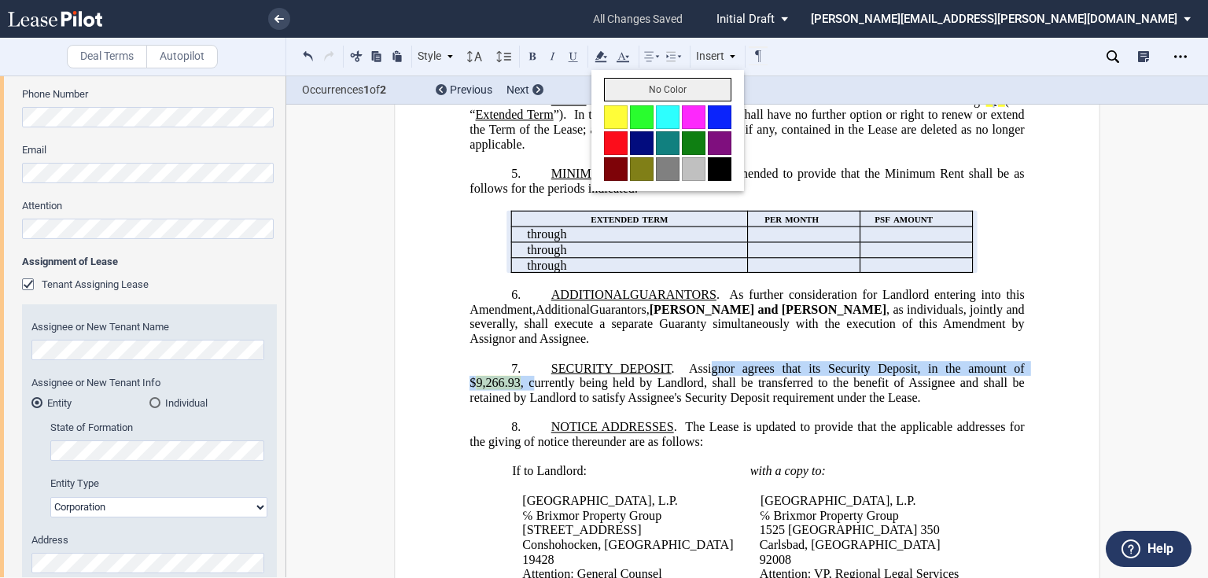
click at [624, 95] on button "No Color" at bounding box center [667, 90] width 127 height 24
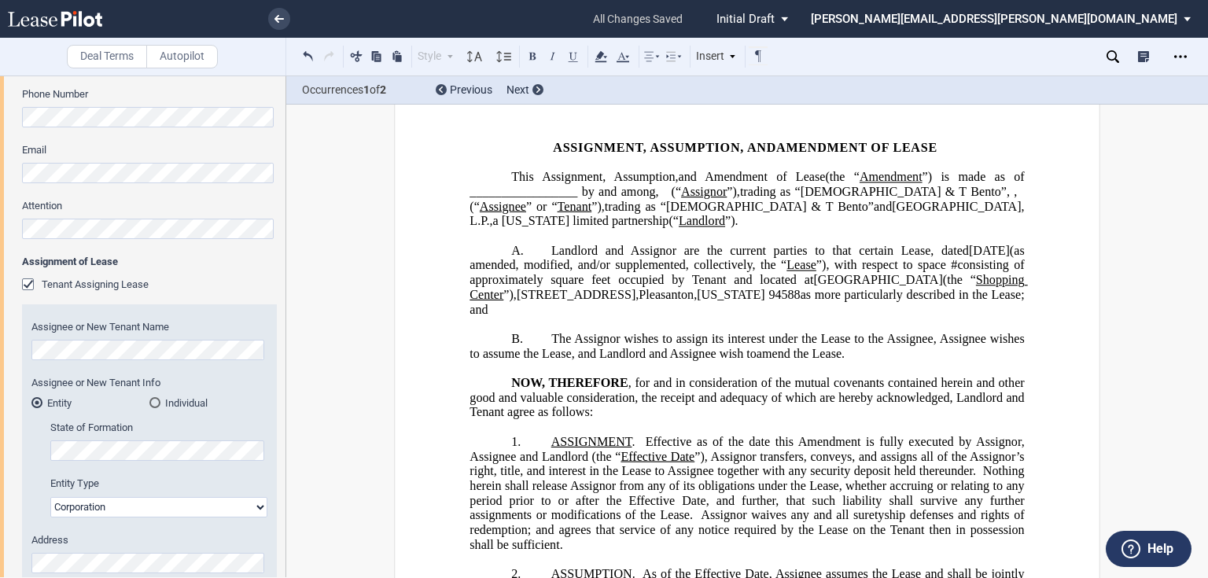
scroll to position [63, 0]
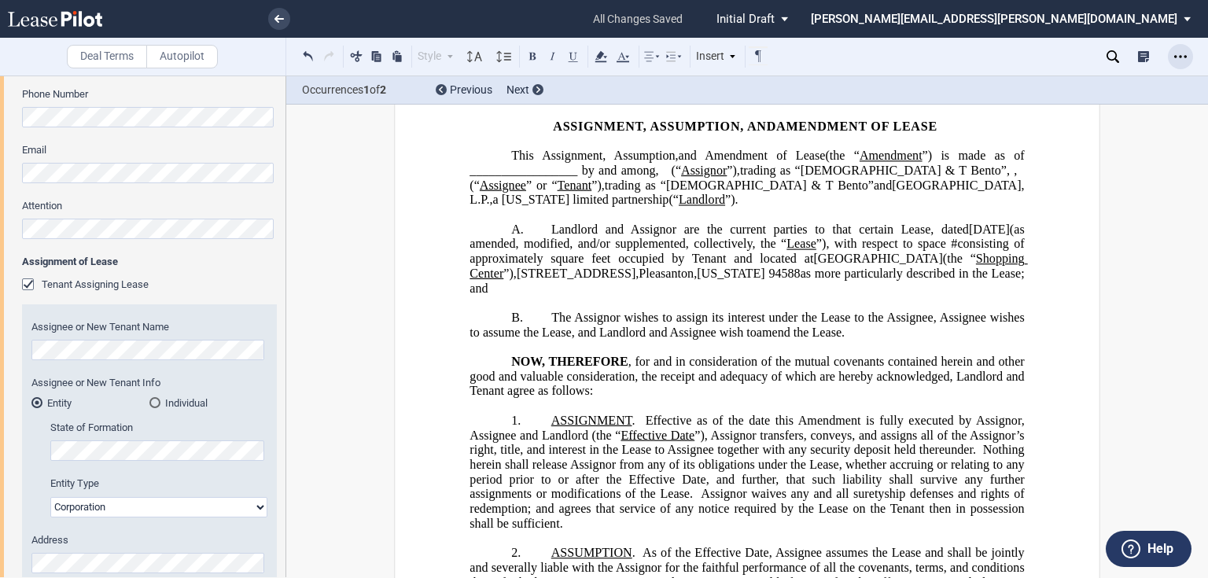
click at [1180, 51] on icon "Open Lease options menu" at bounding box center [1181, 56] width 13 height 13
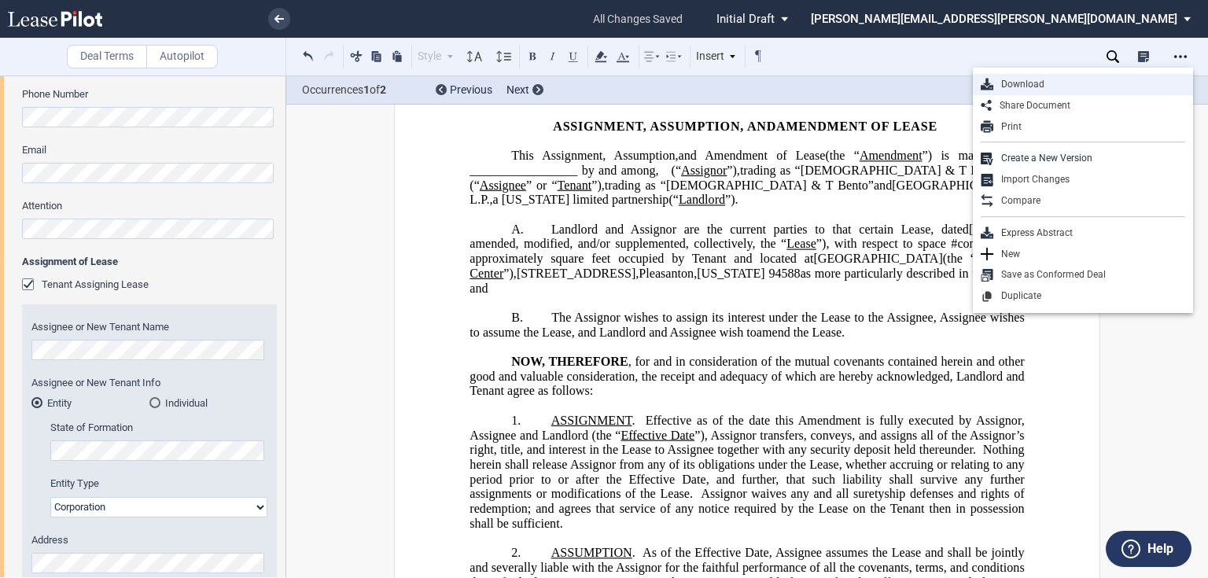
click at [1048, 86] on div "Download" at bounding box center [1090, 84] width 192 height 13
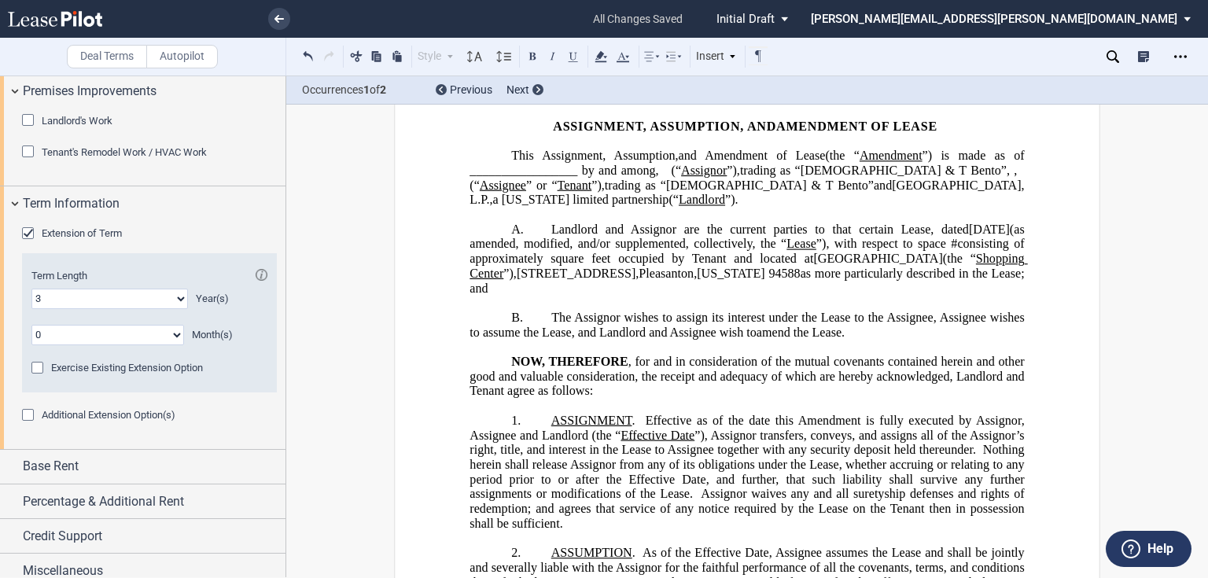
scroll to position [1583, 0]
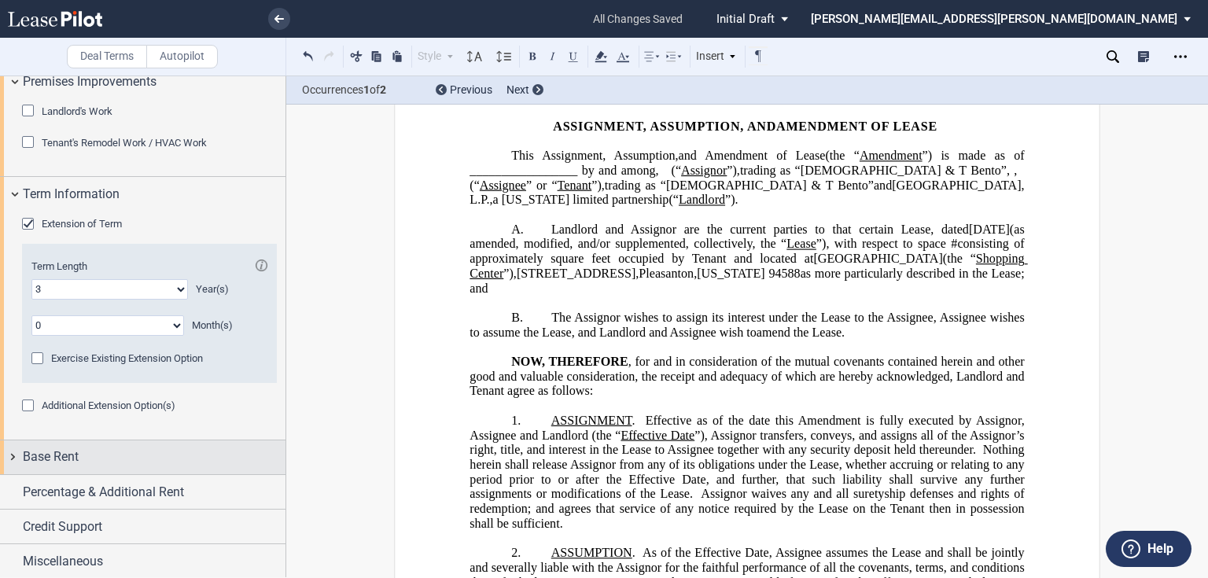
click at [144, 460] on div "Base Rent" at bounding box center [154, 457] width 263 height 19
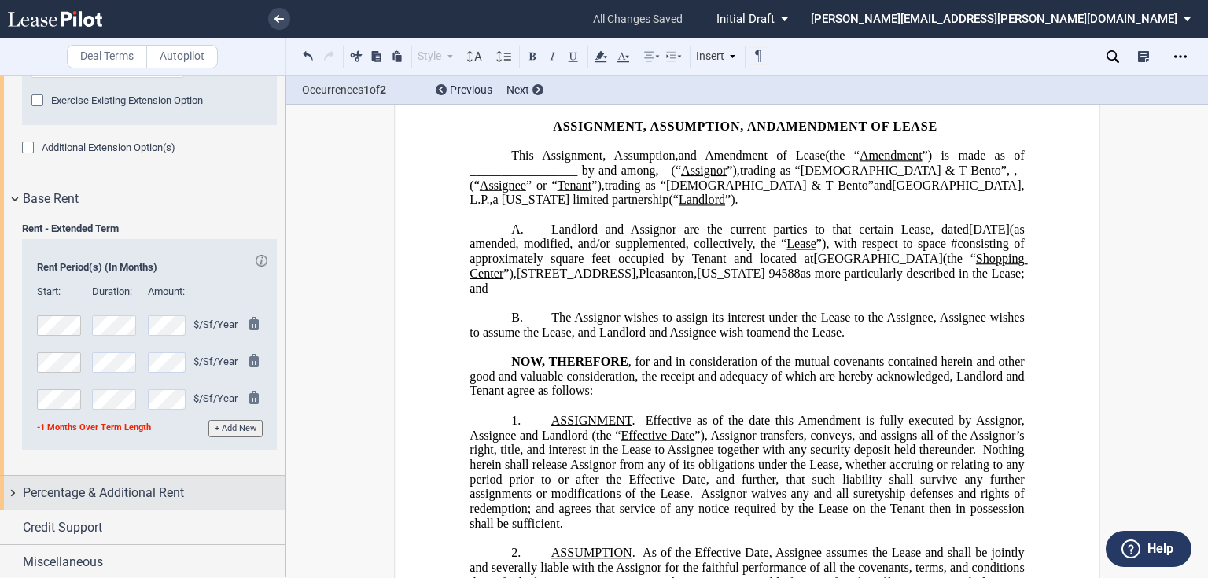
click at [140, 489] on span "Percentage & Additional Rent" at bounding box center [103, 493] width 161 height 19
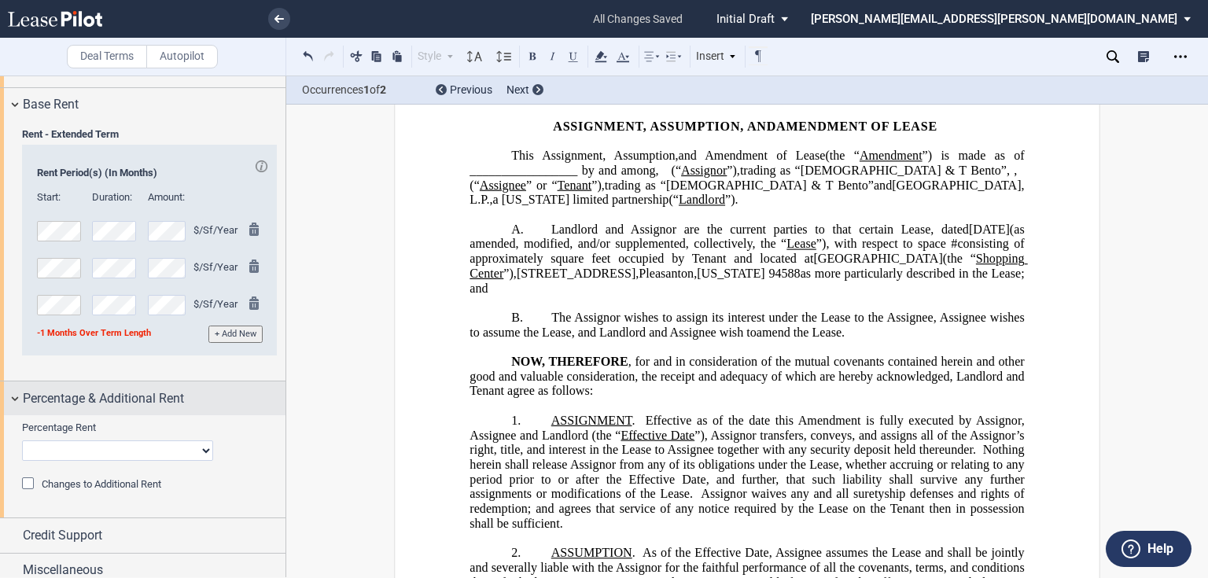
scroll to position [1944, 0]
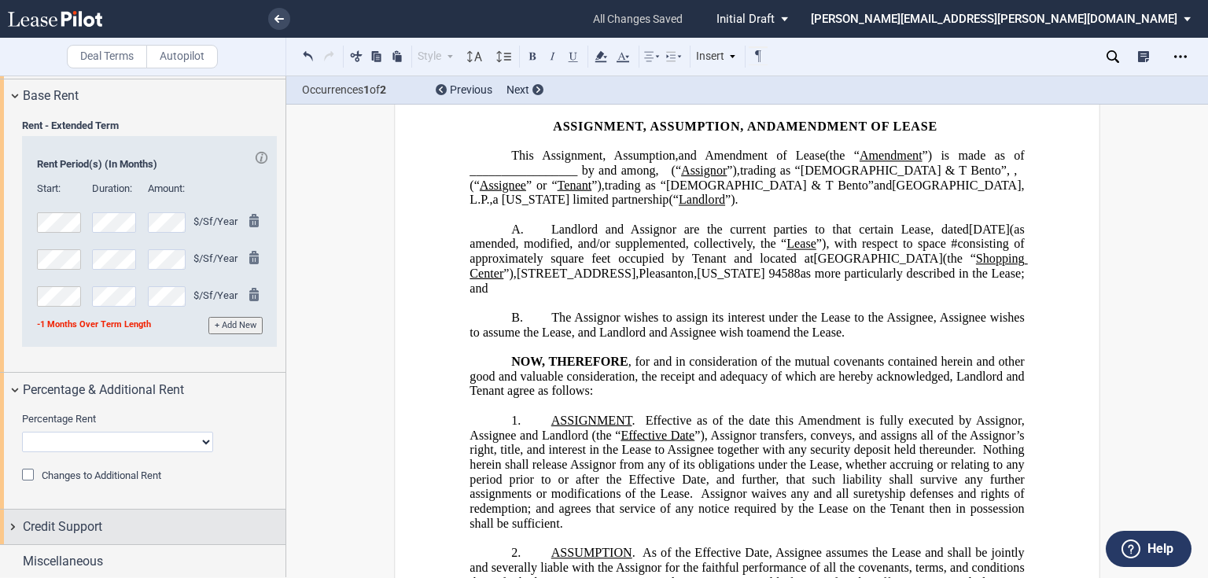
click at [122, 510] on div "Credit Support" at bounding box center [143, 527] width 286 height 34
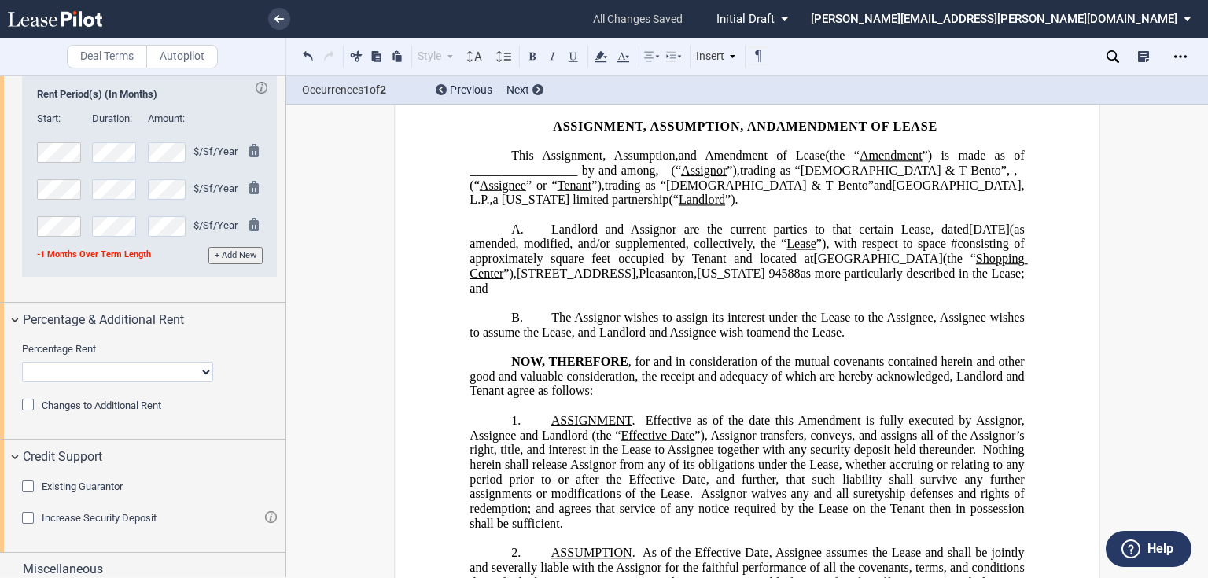
scroll to position [2019, 0]
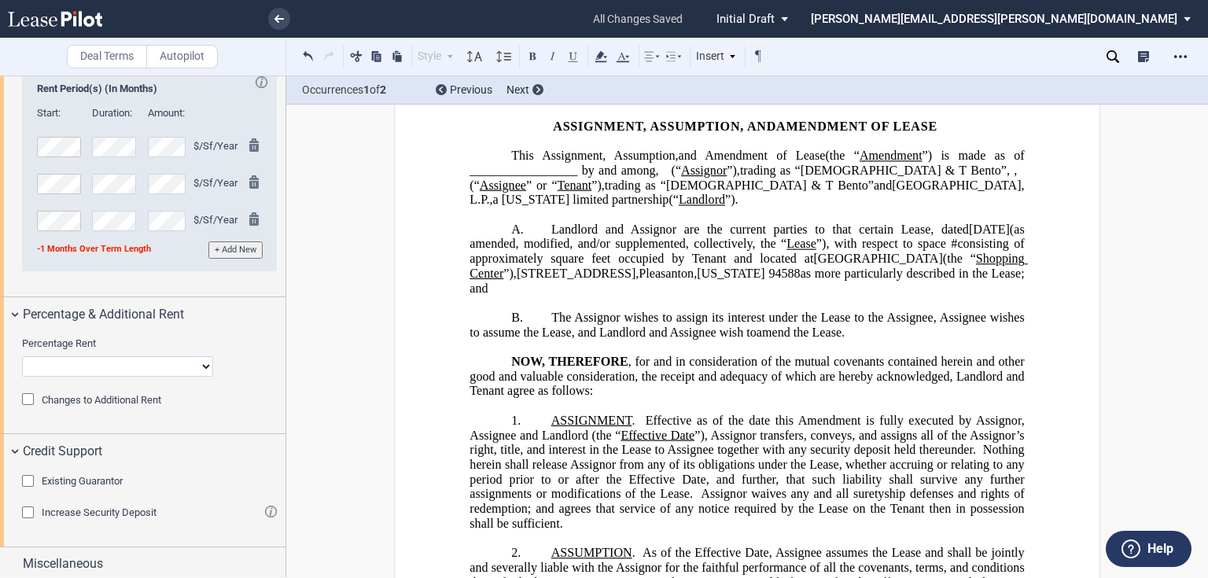
click at [77, 478] on span "Existing Guarantor" at bounding box center [82, 481] width 81 height 12
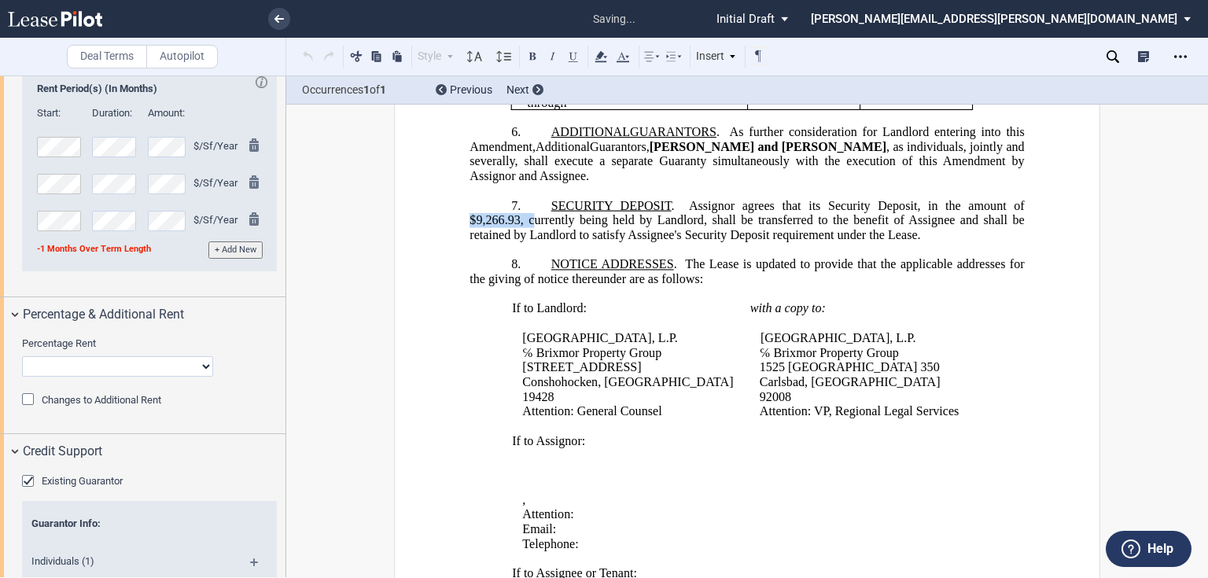
scroll to position [2428, 0]
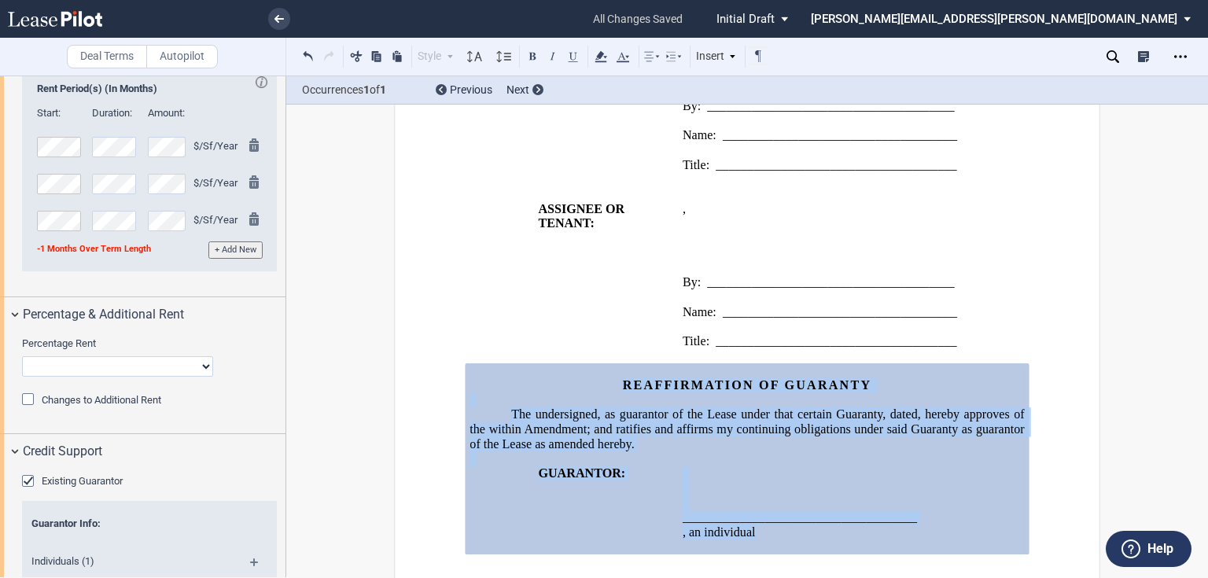
drag, startPoint x: 614, startPoint y: 349, endPoint x: 835, endPoint y: 494, distance: 265.3
click at [835, 494] on div "REAFFIRMATION OF GUARANTY The undersigned, as guarantor of the Lease under that…" at bounding box center [747, 458] width 555 height 191
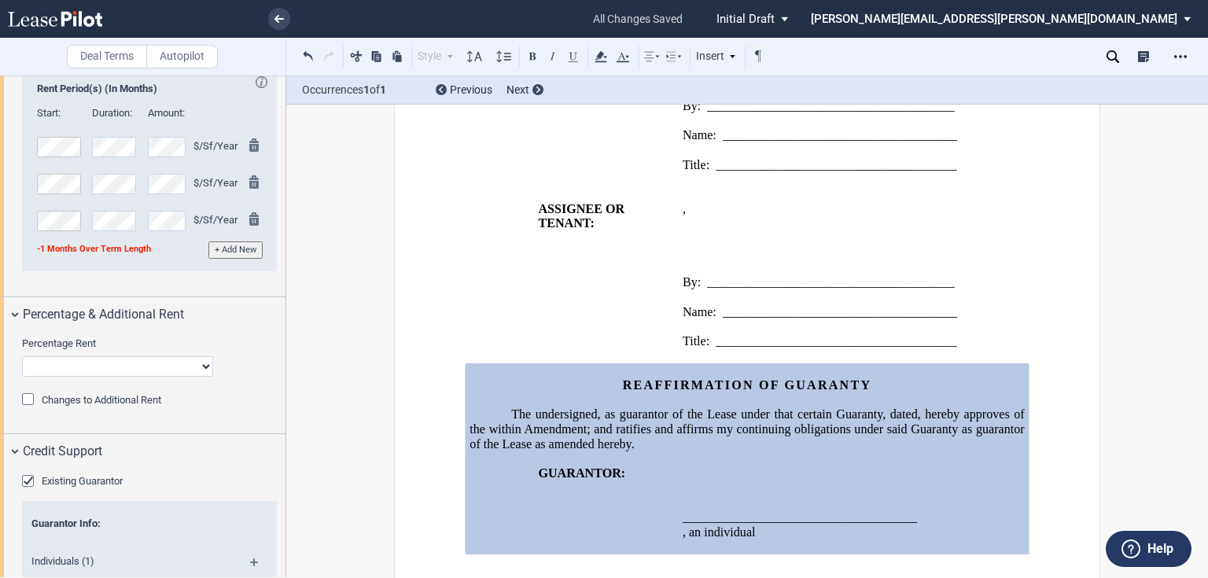
click at [626, 484] on td "GUARANTOR:" at bounding box center [573, 511] width 207 height 88
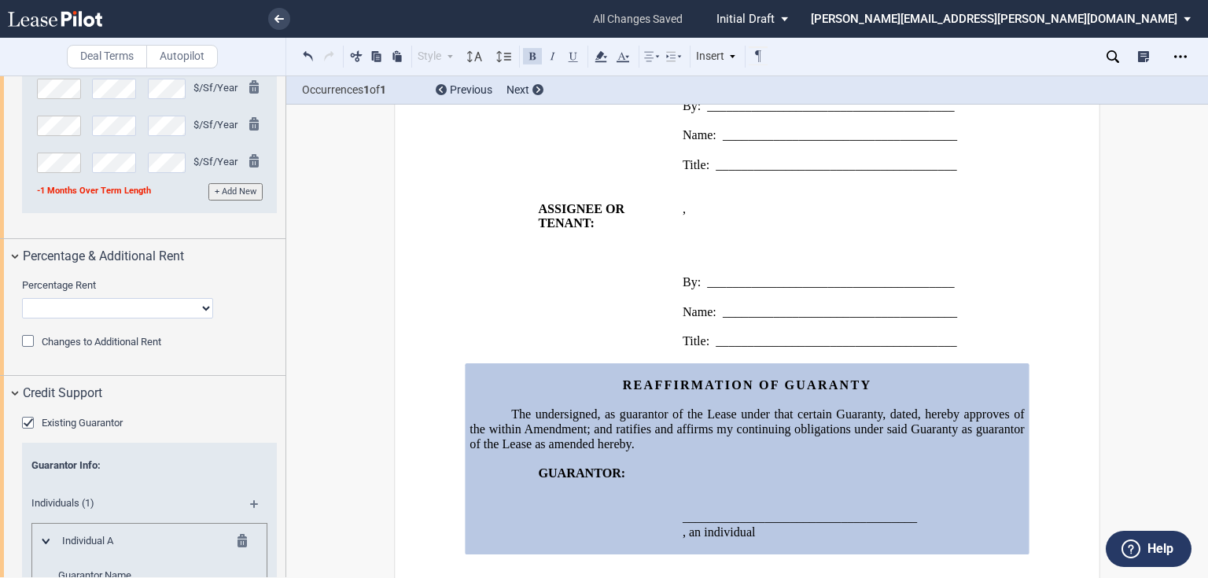
scroll to position [2271, 0]
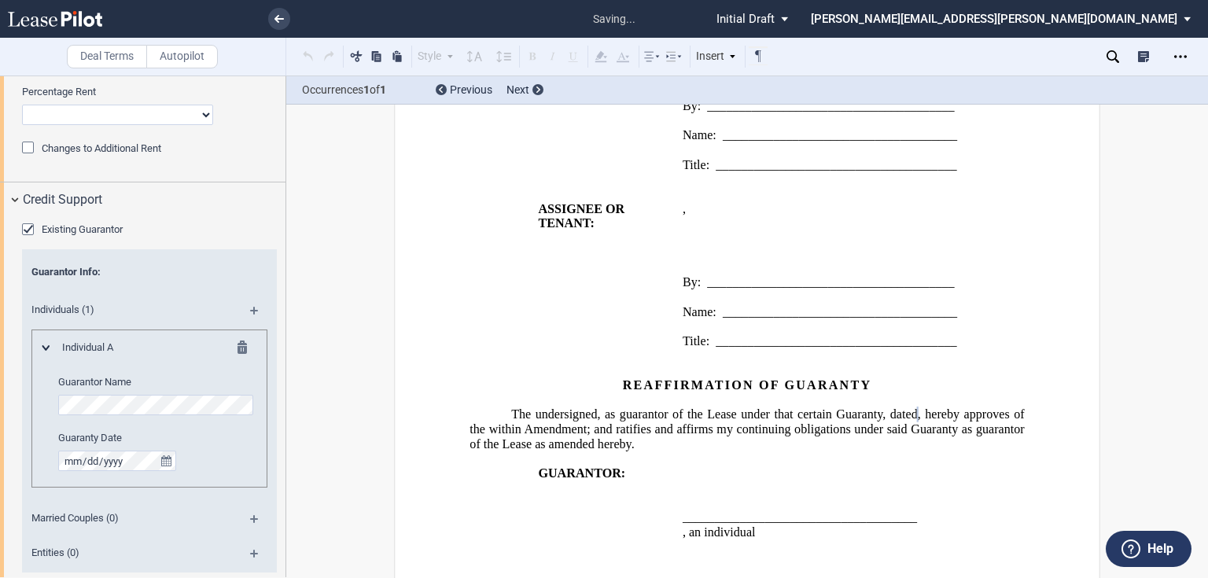
click at [250, 310] on md-icon at bounding box center [260, 316] width 21 height 19
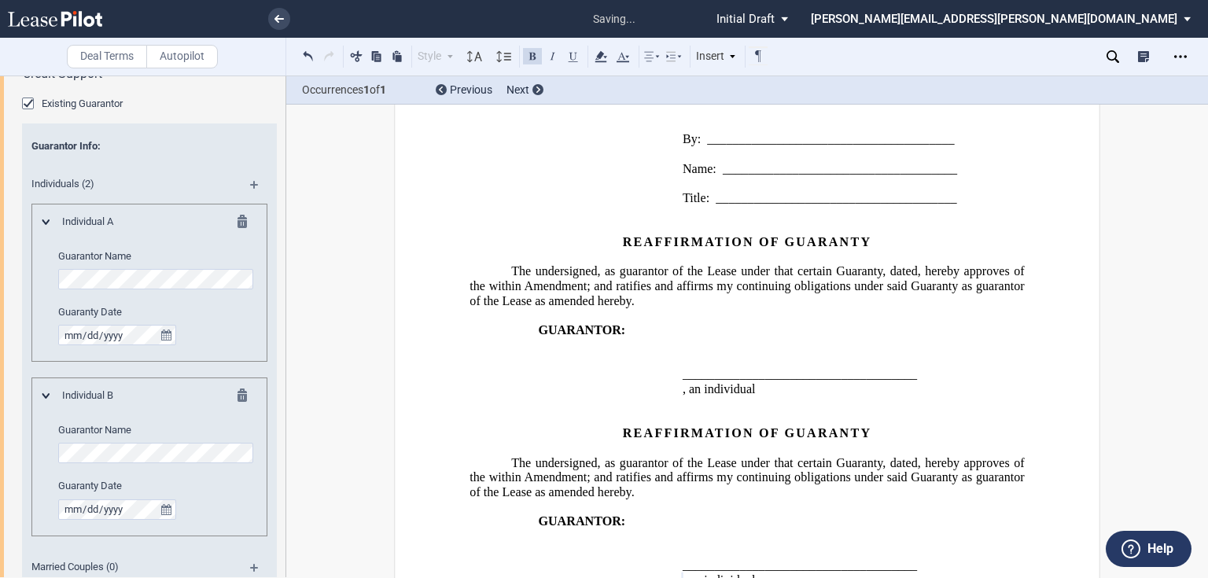
scroll to position [2617, 0]
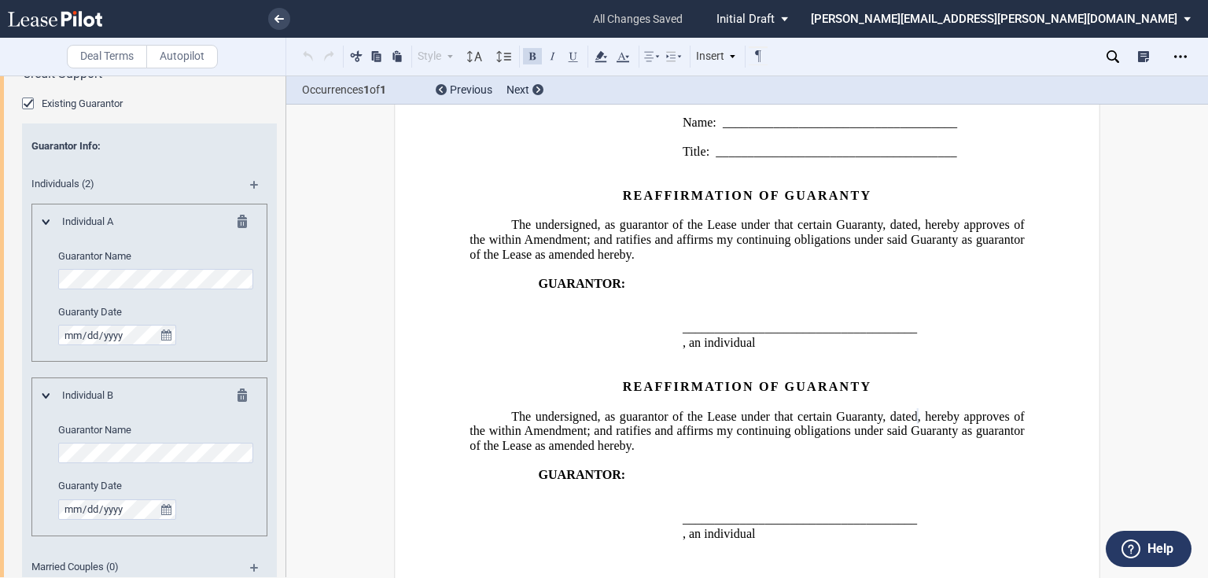
click at [548, 468] on span "GUARANTOR:" at bounding box center [581, 475] width 87 height 14
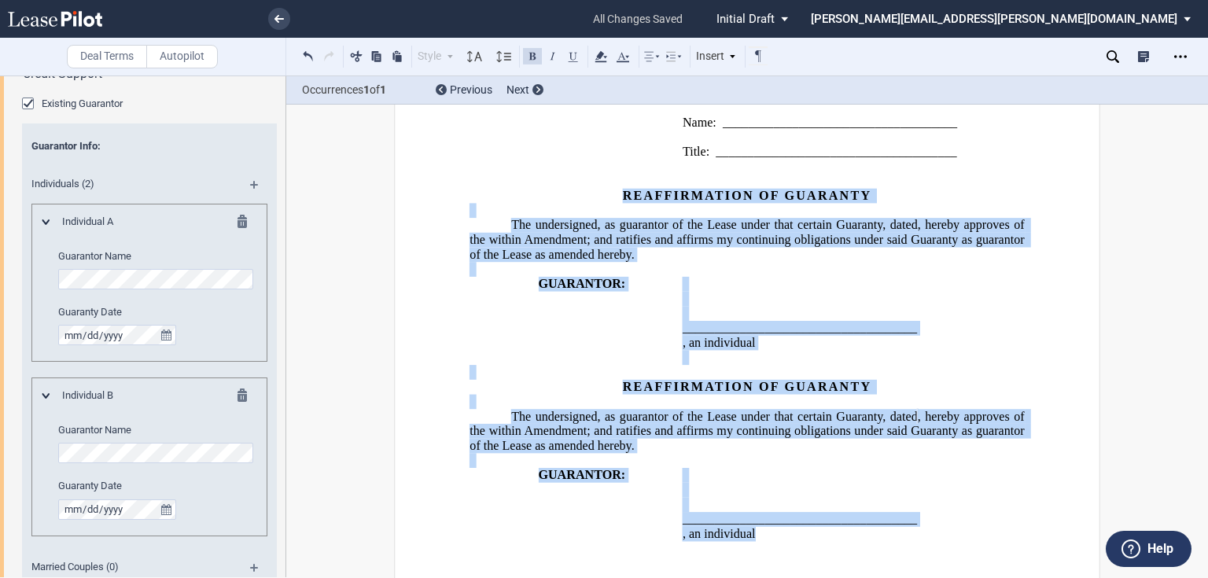
drag, startPoint x: 614, startPoint y: 163, endPoint x: 841, endPoint y: 500, distance: 406.9
click at [841, 500] on div "REAFFIRMATION OF GUARANTY The undersigned, as guarantor of the Lease under that…" at bounding box center [747, 365] width 555 height 382
click at [374, 60] on button at bounding box center [376, 55] width 19 height 19
click at [764, 307] on p at bounding box center [854, 314] width 343 height 15
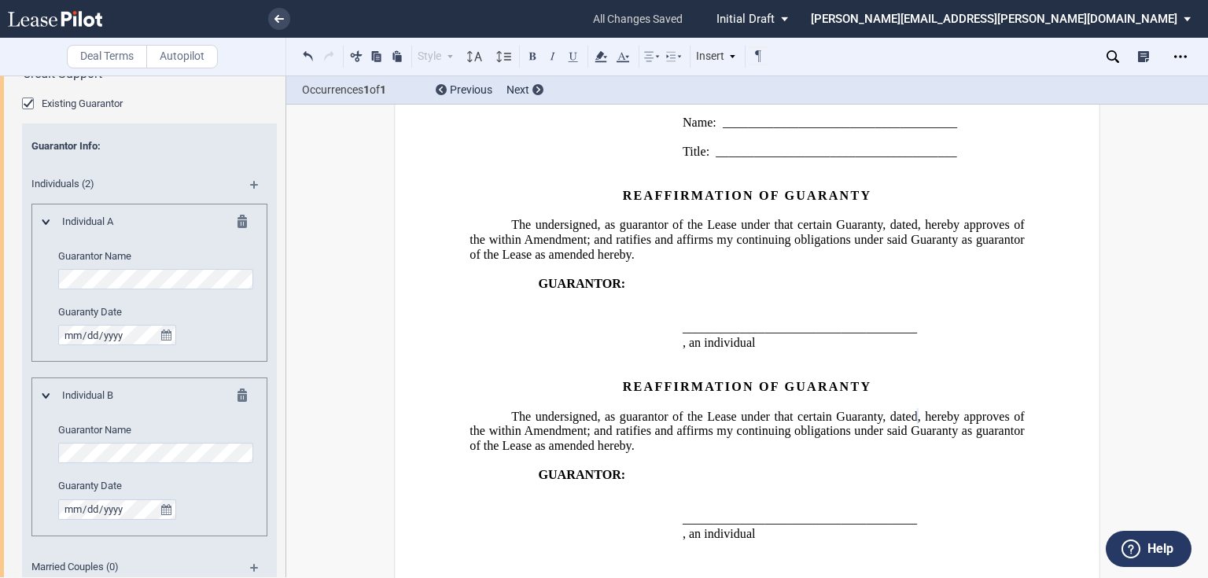
click at [1193, 51] on div "Download Share Document Print Create a New Version Import Changes Compare Expre…" at bounding box center [1180, 56] width 25 height 25
click at [1180, 57] on use "Open Lease options menu" at bounding box center [1181, 56] width 13 height 2
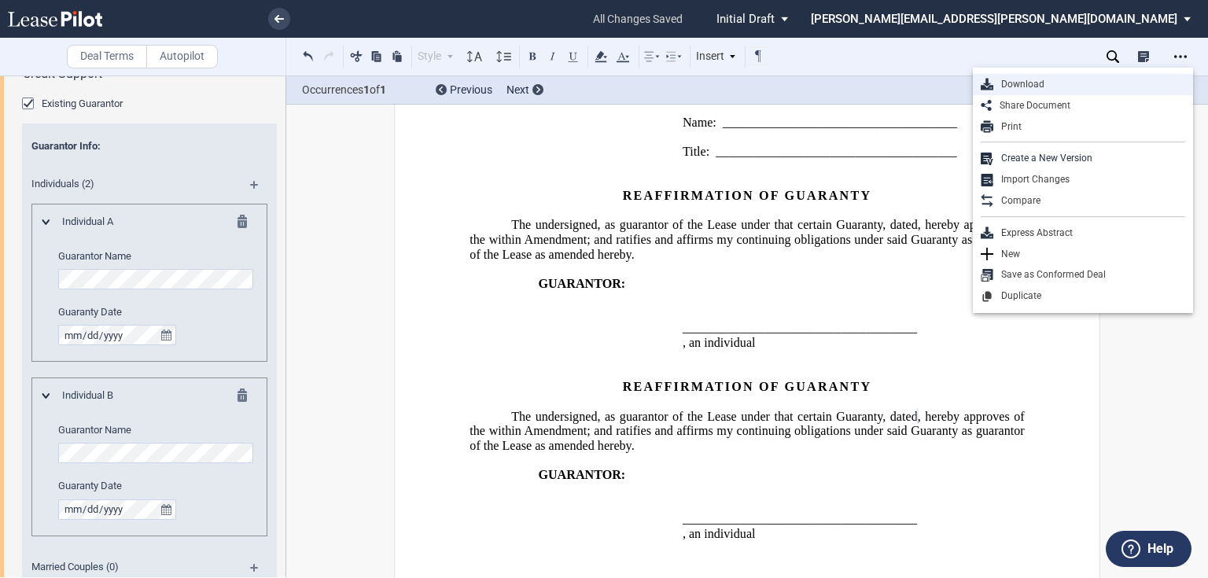
click at [1046, 90] on div "Download" at bounding box center [1090, 84] width 192 height 13
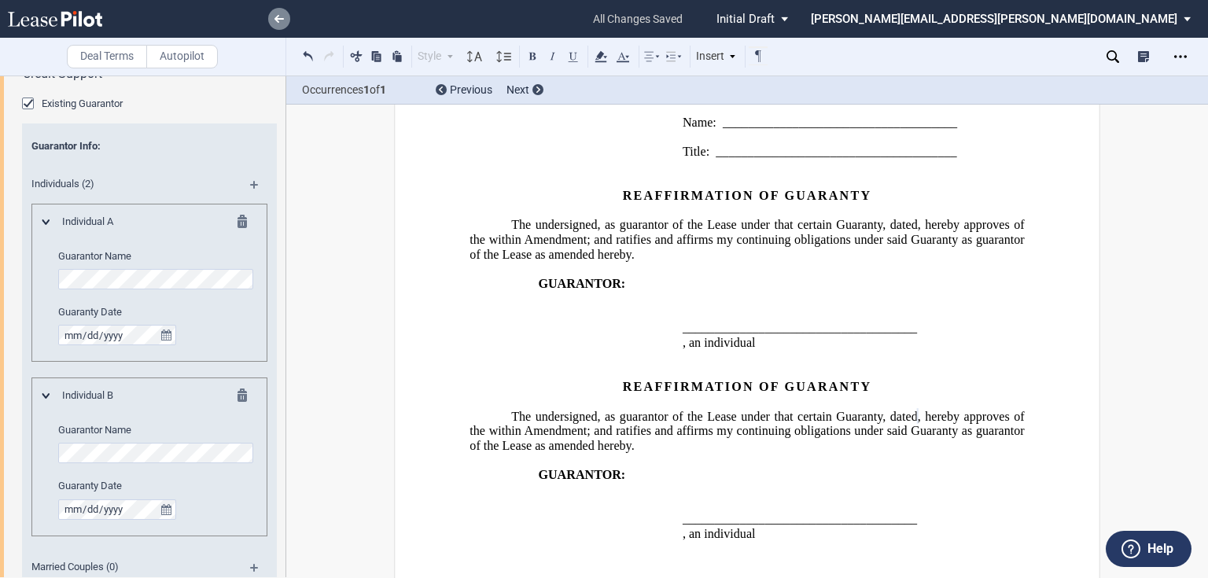
click at [271, 20] on link at bounding box center [279, 19] width 22 height 22
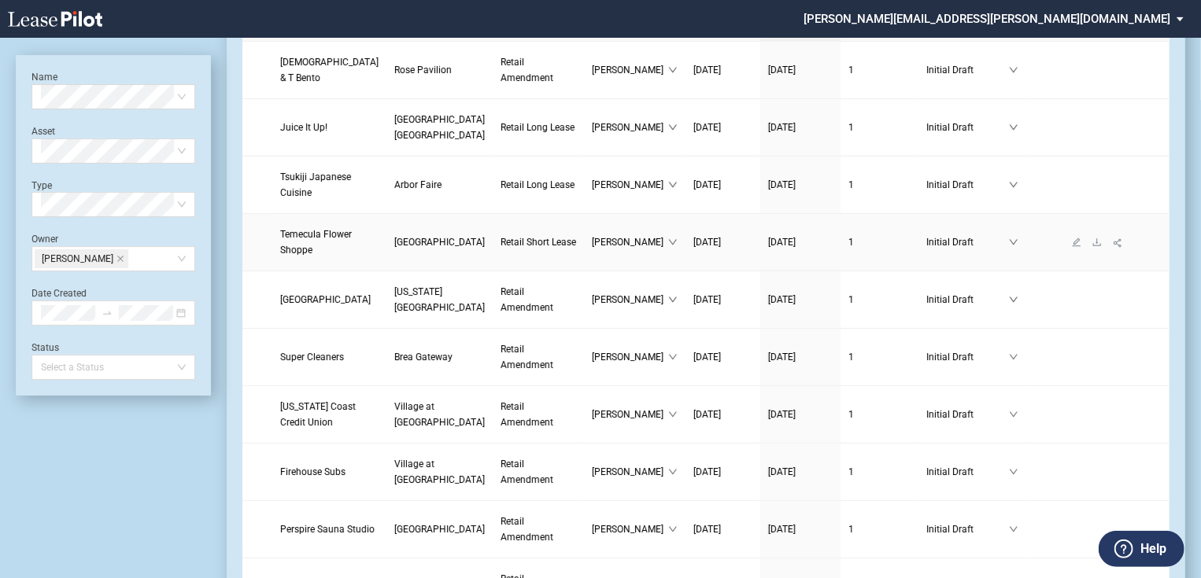
scroll to position [126, 0]
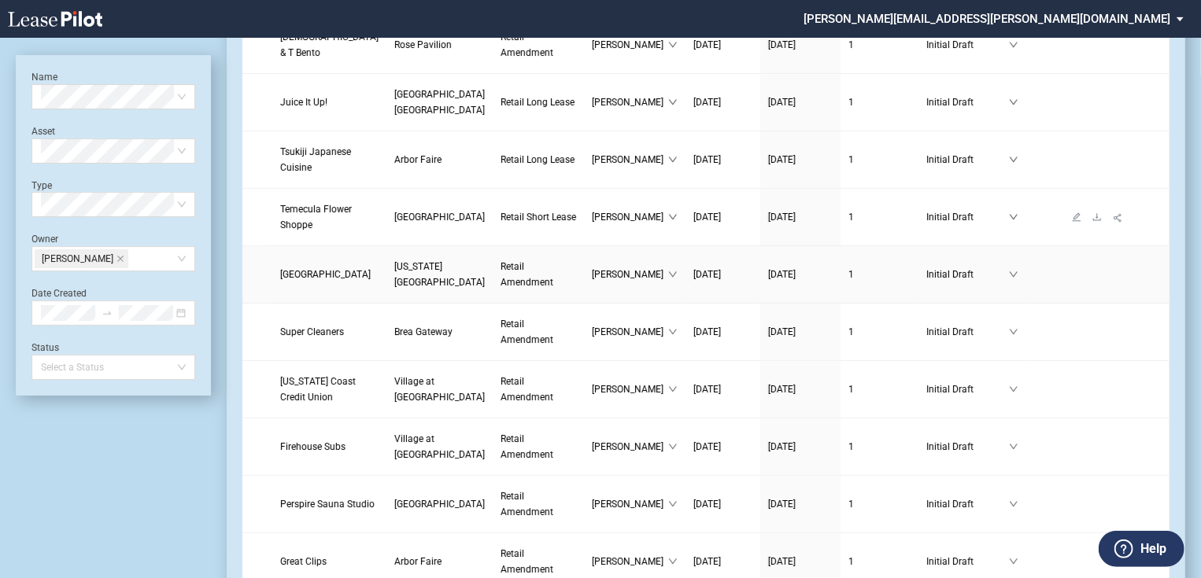
click at [394, 281] on link "California Oaks Center" at bounding box center [439, 274] width 90 height 31
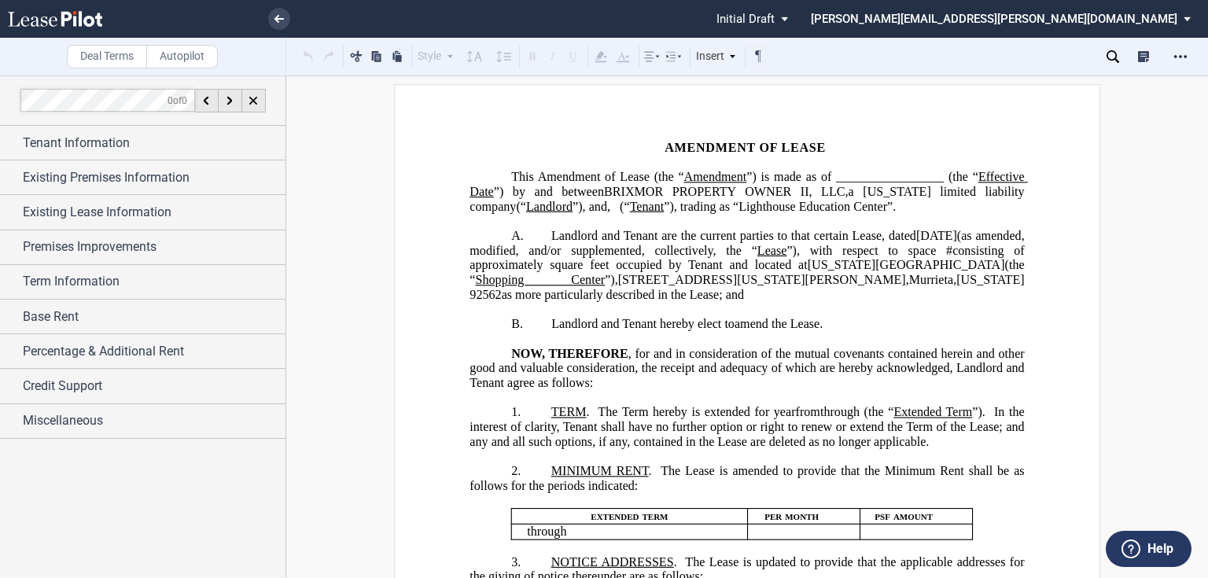
scroll to position [63, 0]
